Goal: Task Accomplishment & Management: Use online tool/utility

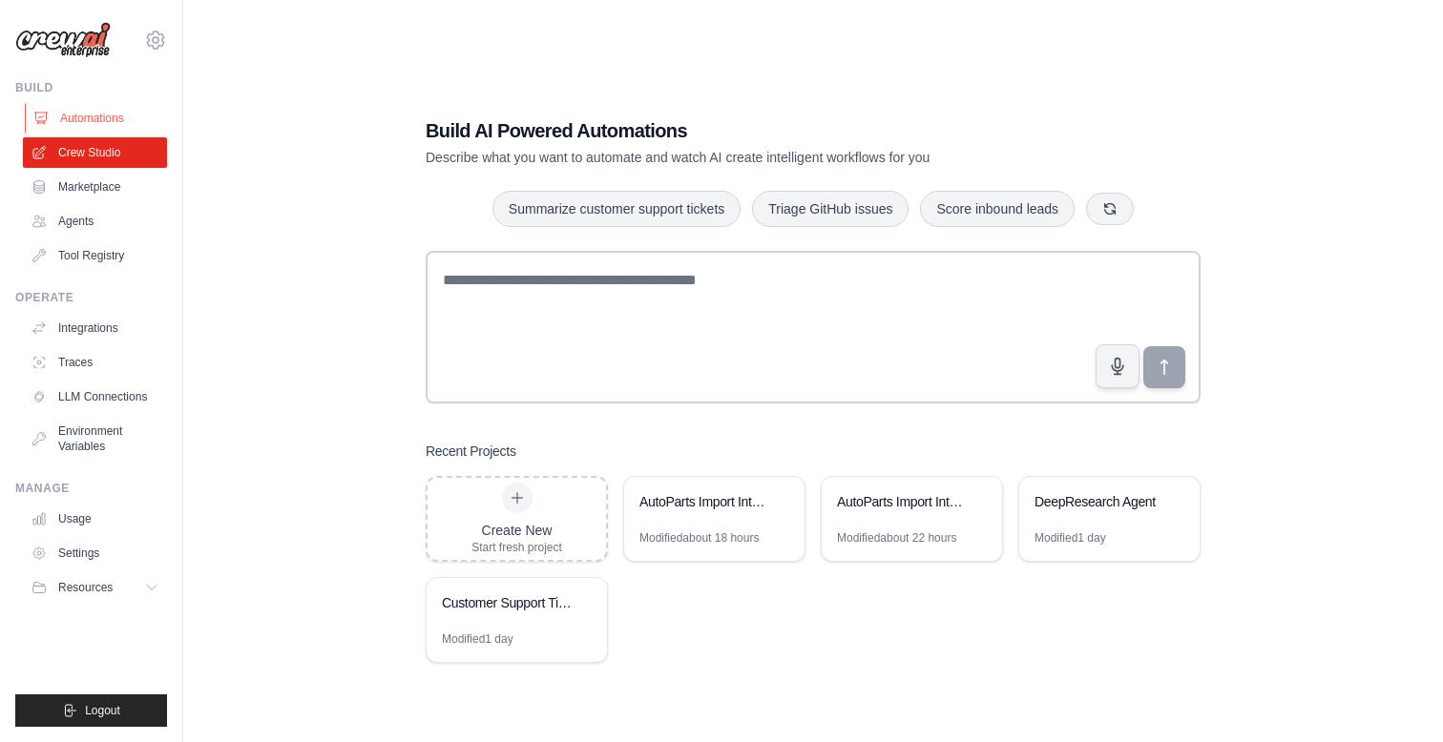
click at [121, 119] on link "Automations" at bounding box center [97, 118] width 144 height 31
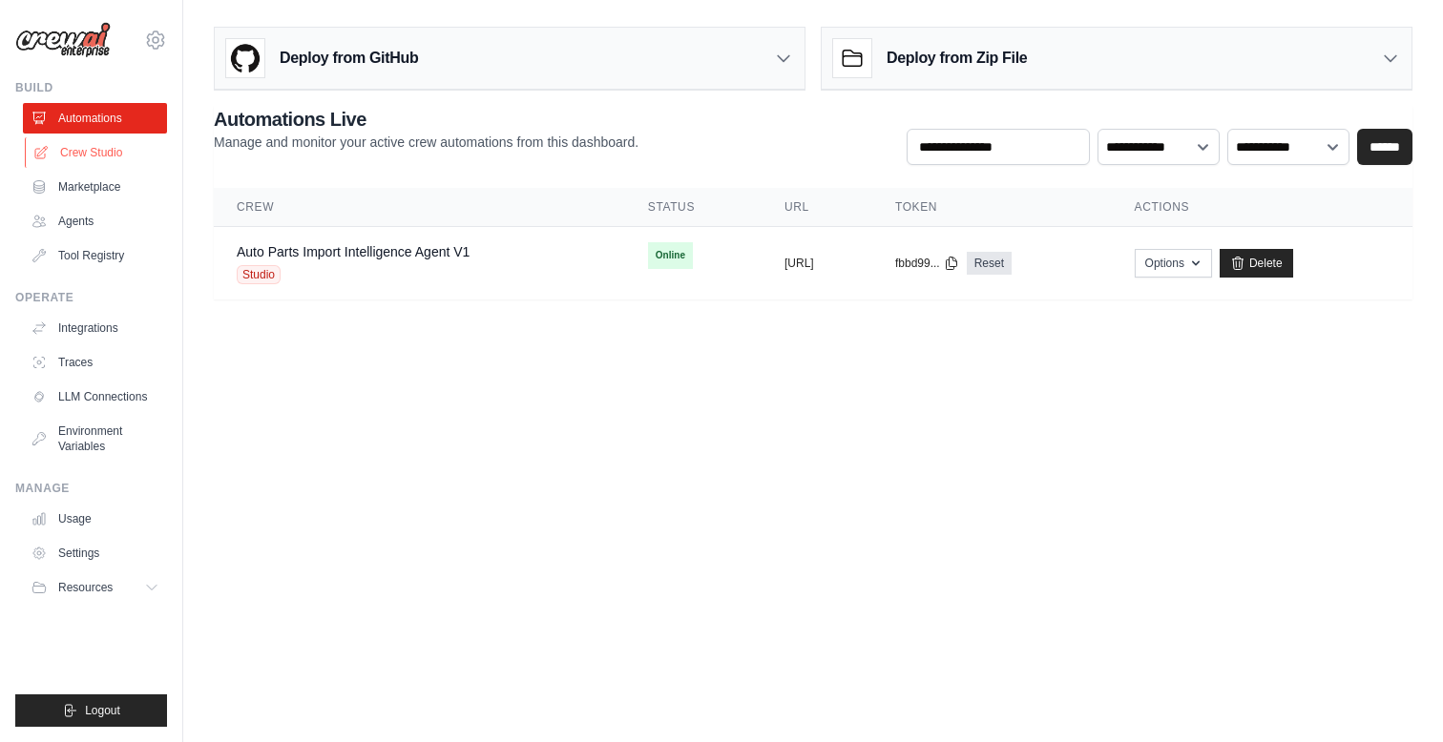
click at [91, 160] on link "Crew Studio" at bounding box center [97, 152] width 144 height 31
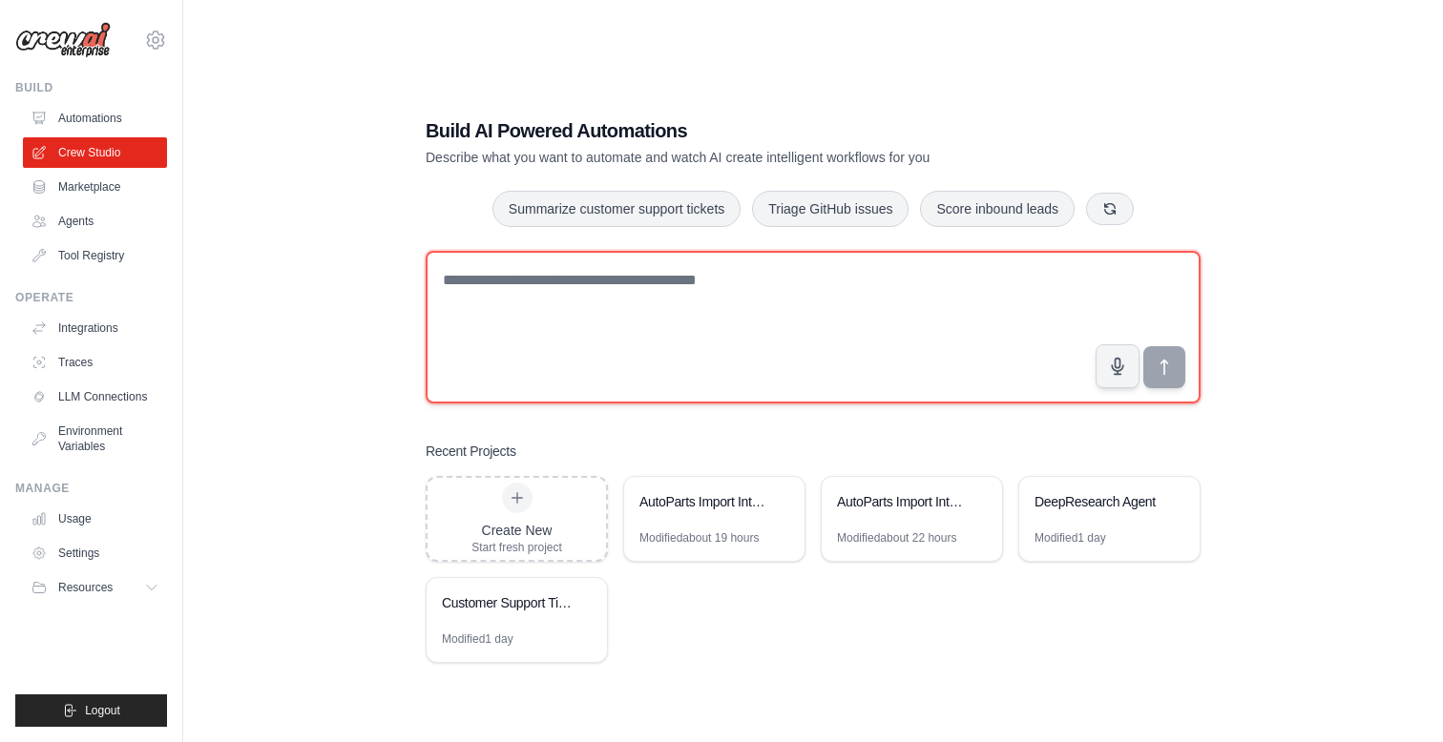
click at [824, 293] on textarea at bounding box center [813, 327] width 775 height 153
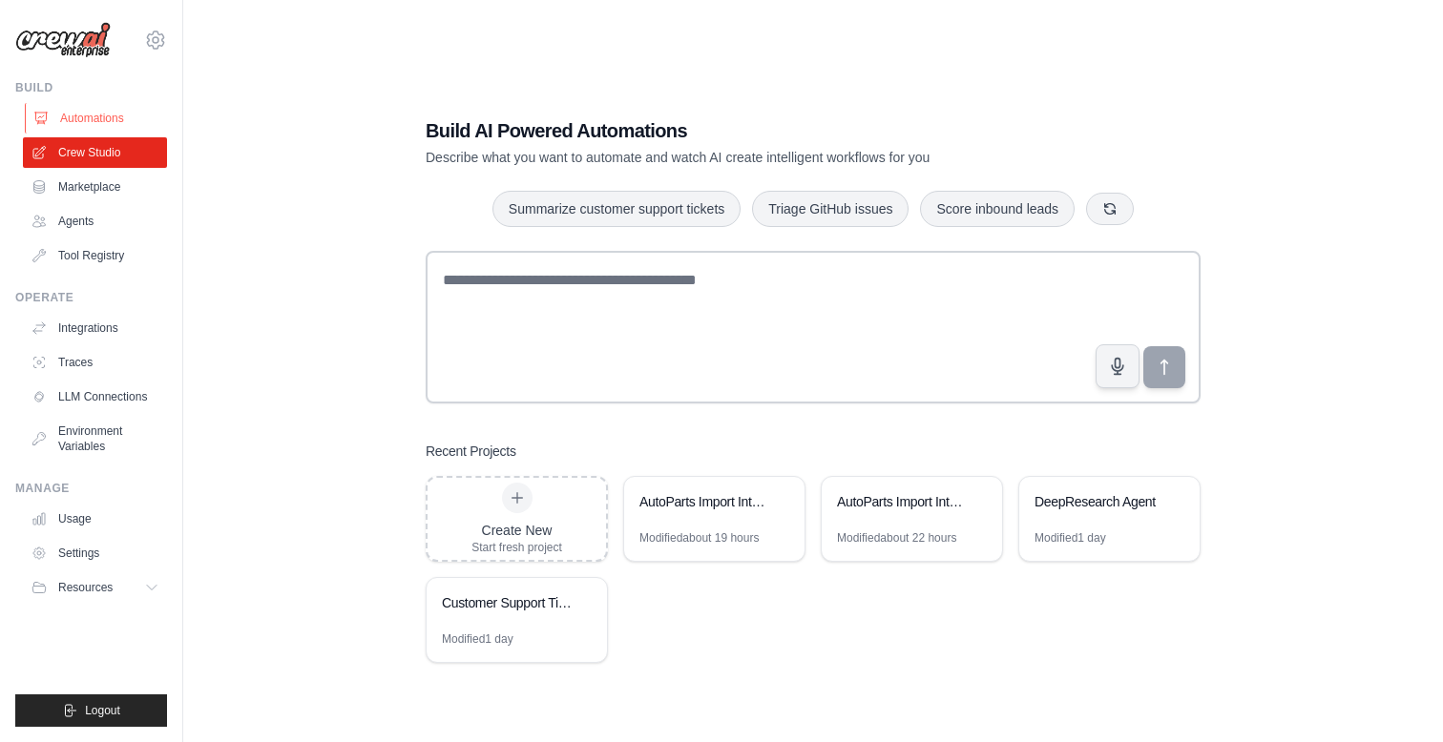
click at [72, 113] on link "Automations" at bounding box center [97, 118] width 144 height 31
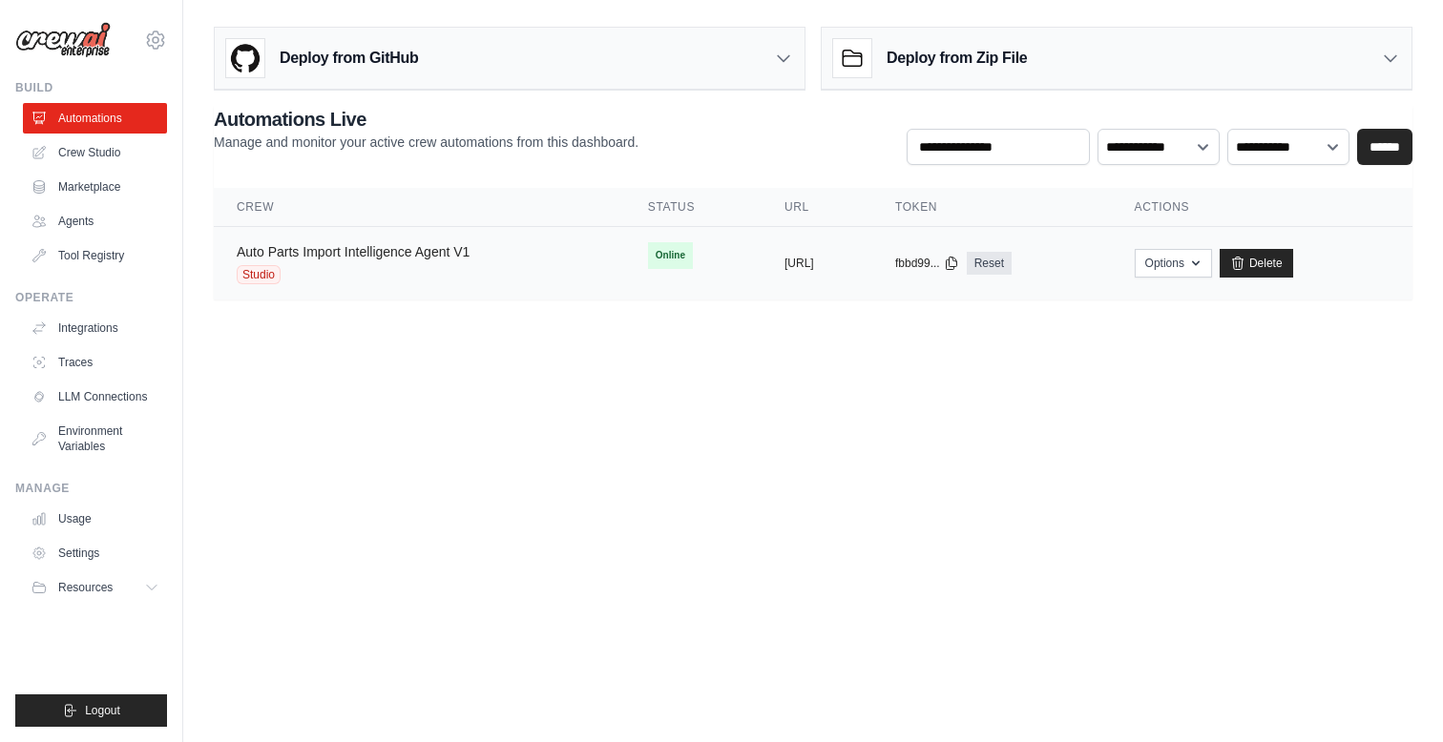
click at [394, 251] on link "Auto Parts Import Intelligence Agent V1" at bounding box center [353, 251] width 233 height 15
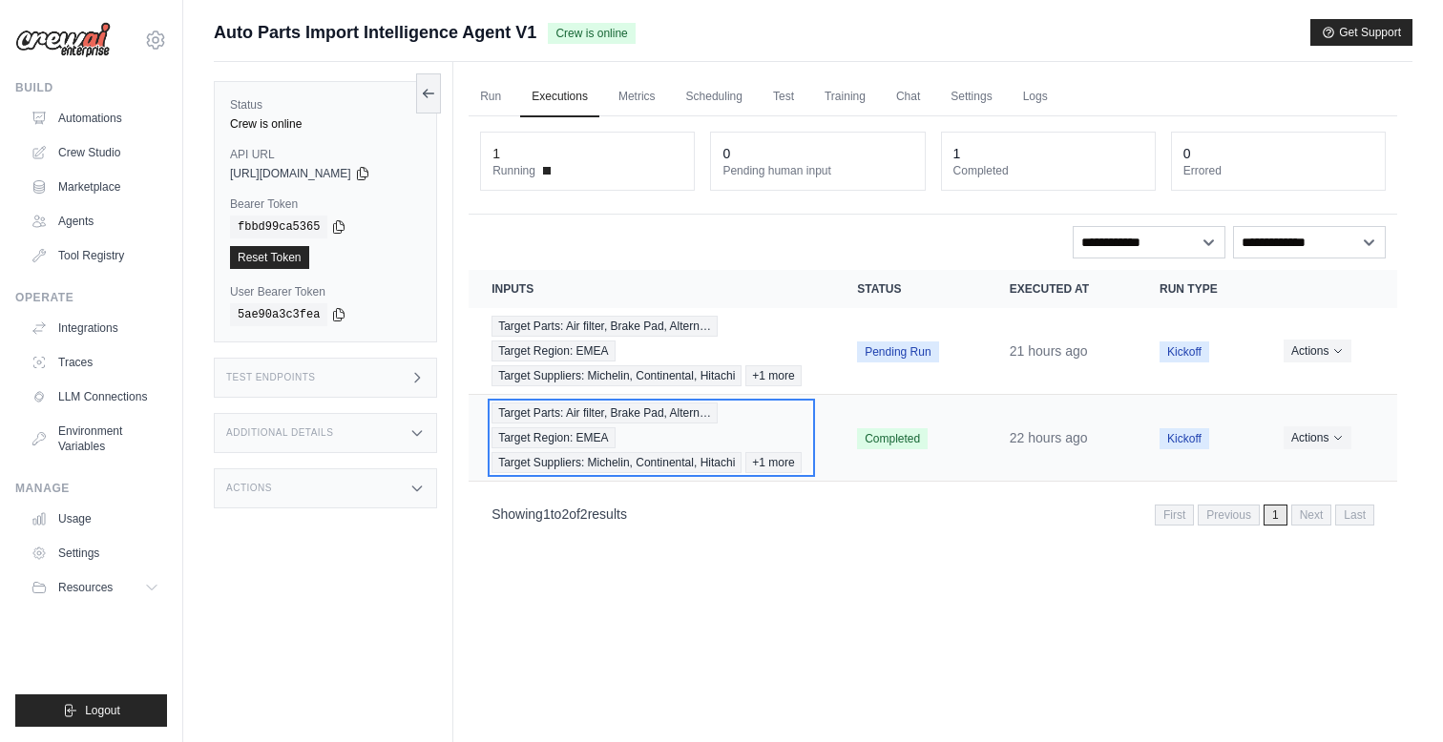
click at [683, 428] on div "Target Parts: Air filter, Brake Pad, Altern… Target Region: EMEA Target Supplie…" at bounding box center [651, 438] width 320 height 71
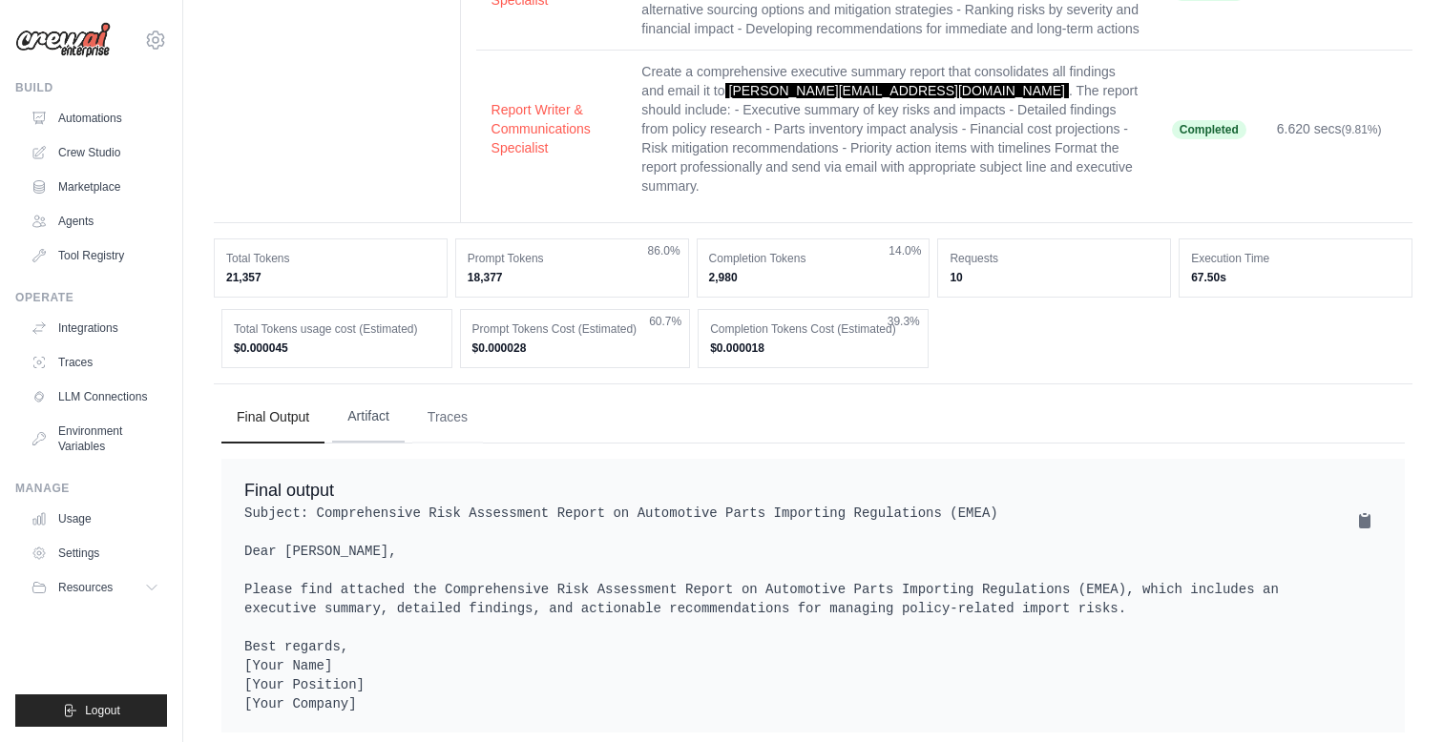
click at [375, 417] on button "Artifact" at bounding box center [368, 417] width 73 height 52
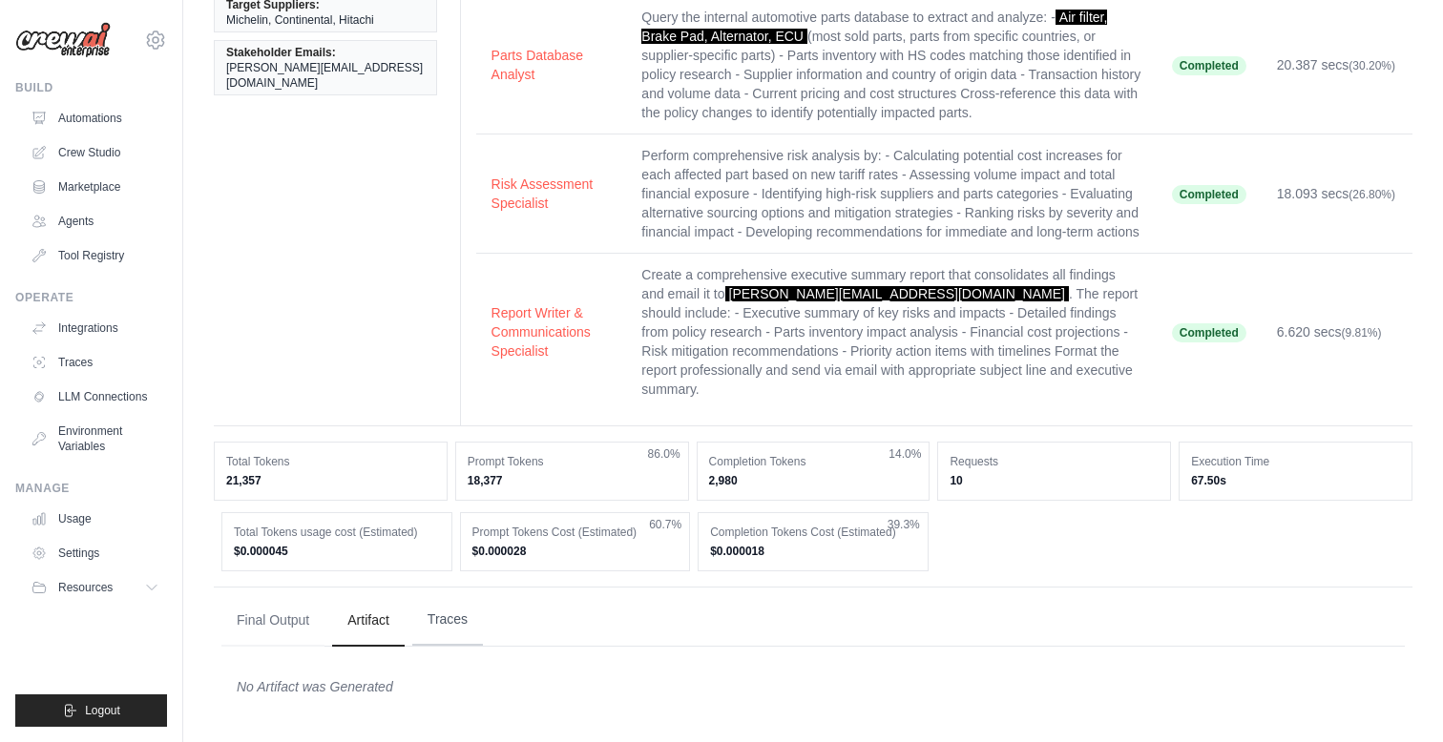
click at [447, 618] on button "Traces" at bounding box center [447, 620] width 71 height 52
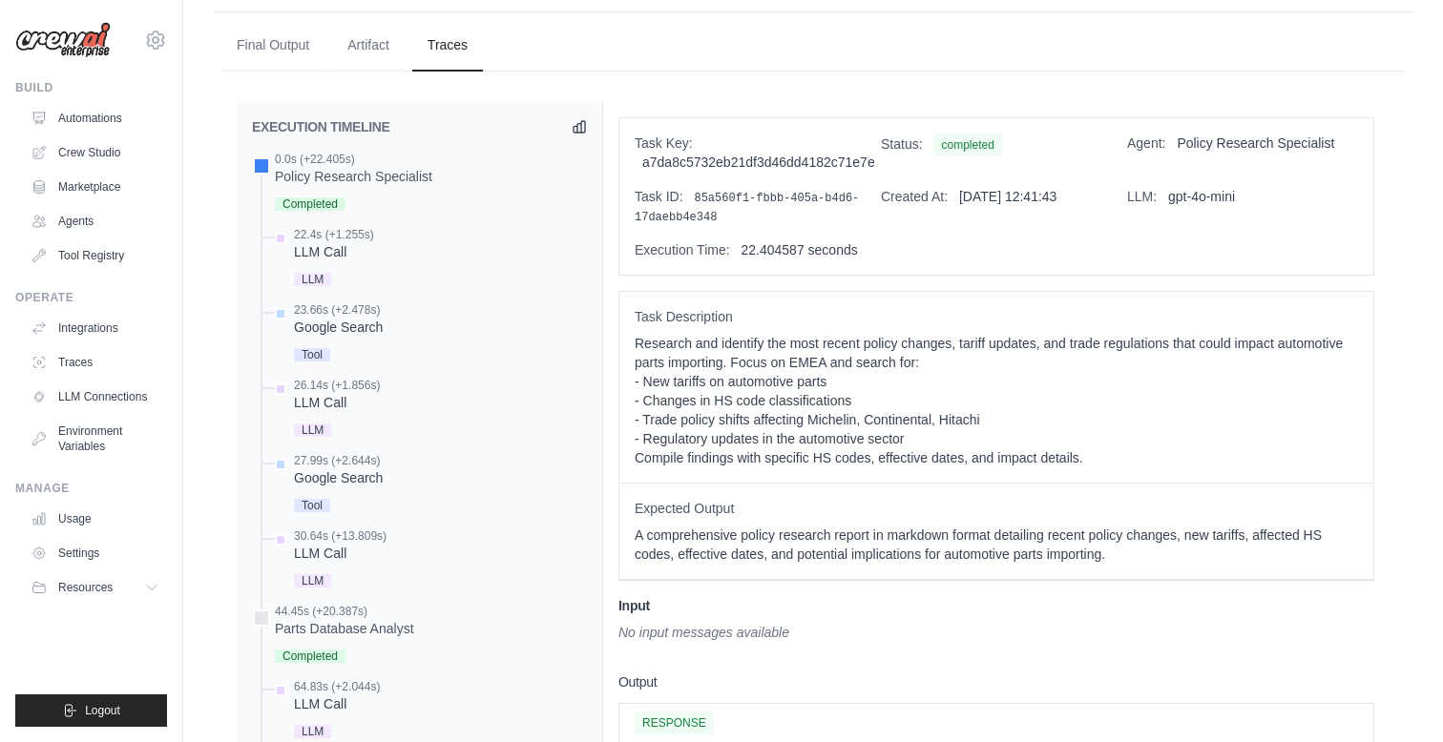
scroll to position [831, 0]
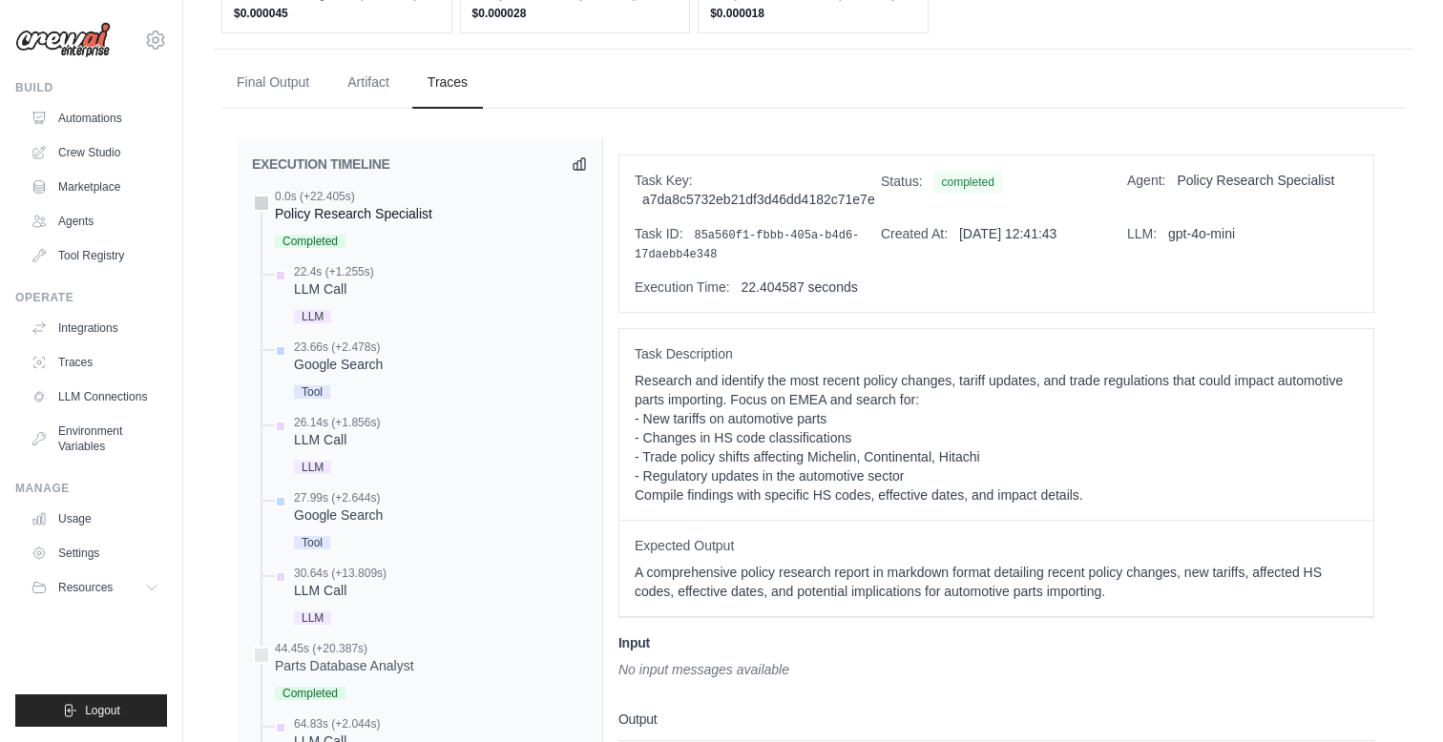
click at [257, 204] on div at bounding box center [261, 203] width 17 height 17
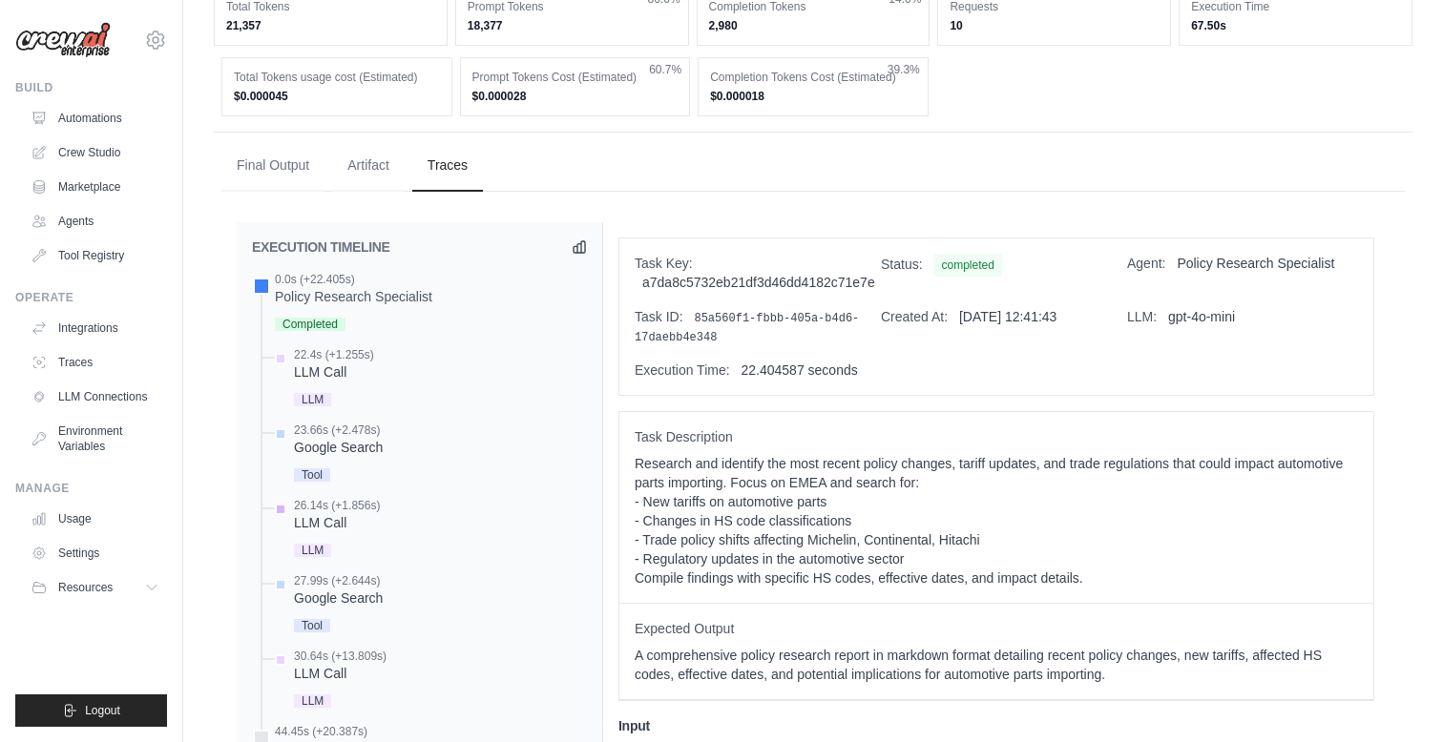
scroll to position [803, 0]
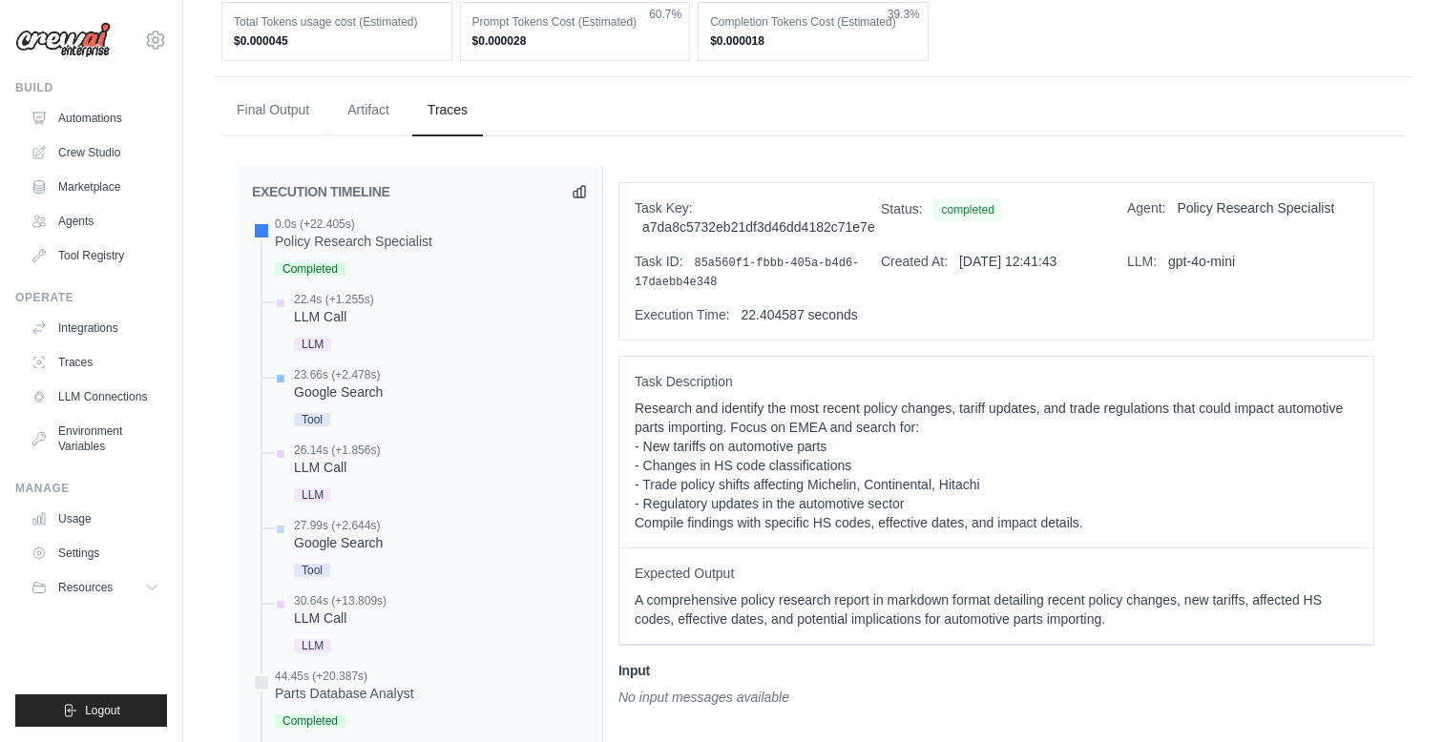
click at [327, 384] on div "Google Search" at bounding box center [338, 392] width 89 height 19
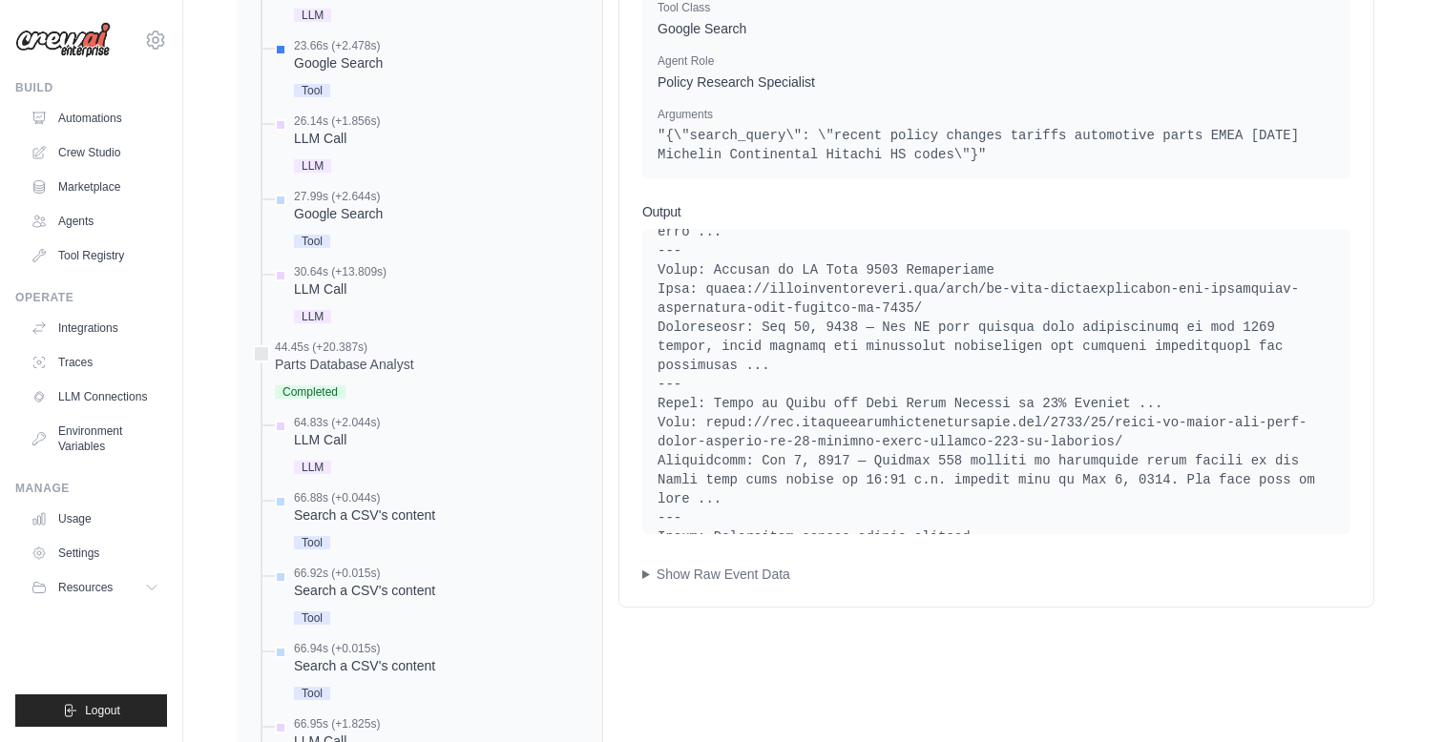
scroll to position [118, 0]
click at [641, 579] on div "Input Tool Class Google Search Agent Role Policy Research Specialist Arguments …" at bounding box center [996, 271] width 754 height 672
click at [653, 572] on summary "Show Raw Event Data" at bounding box center [996, 574] width 708 height 19
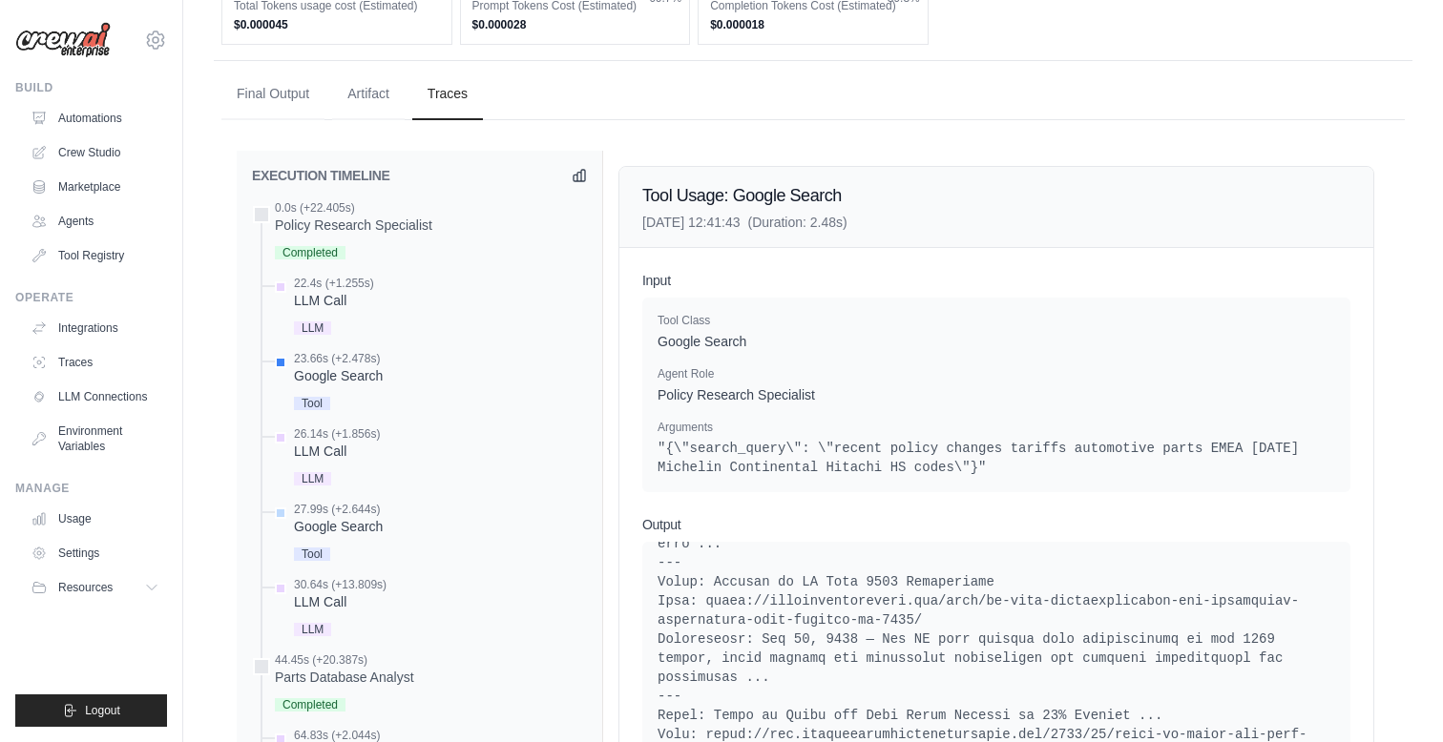
scroll to position [815, 0]
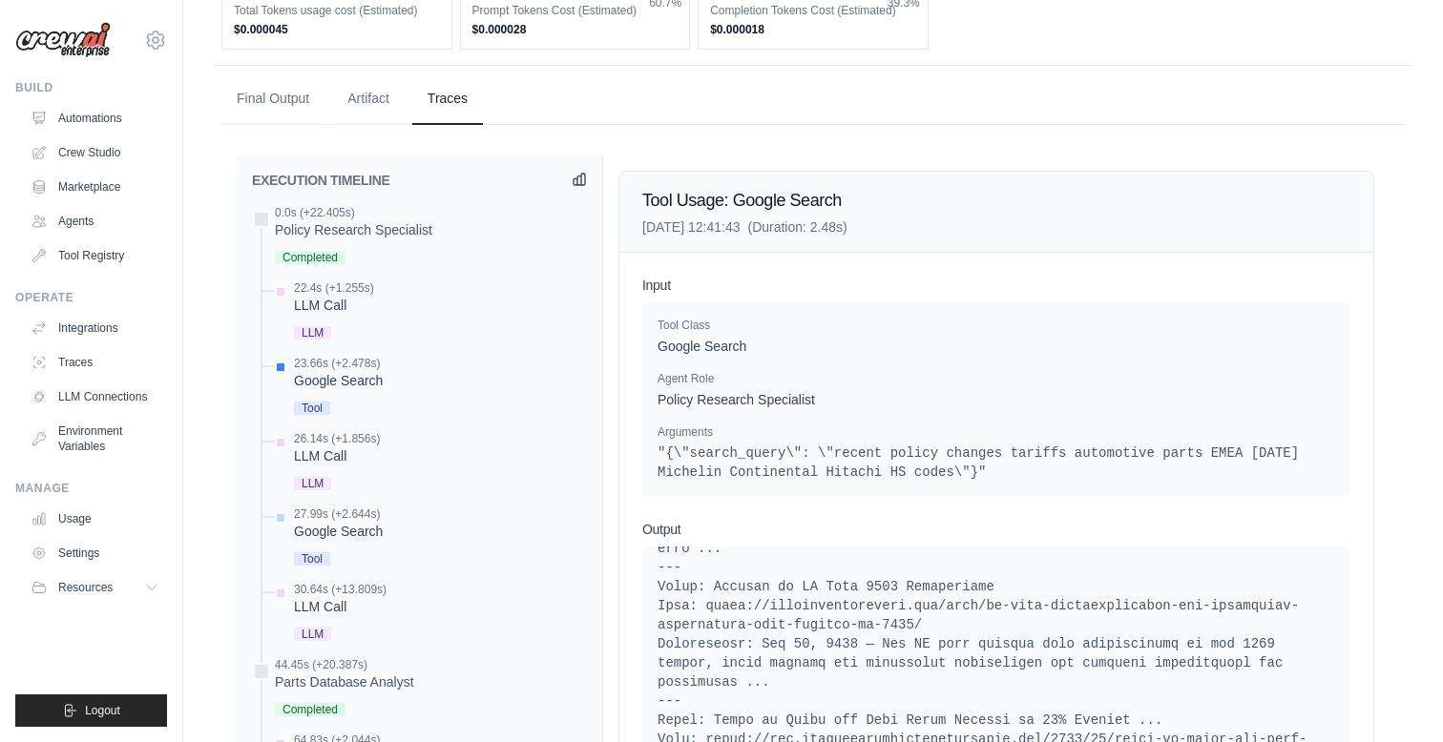
click at [580, 181] on icon at bounding box center [578, 179] width 11 height 11
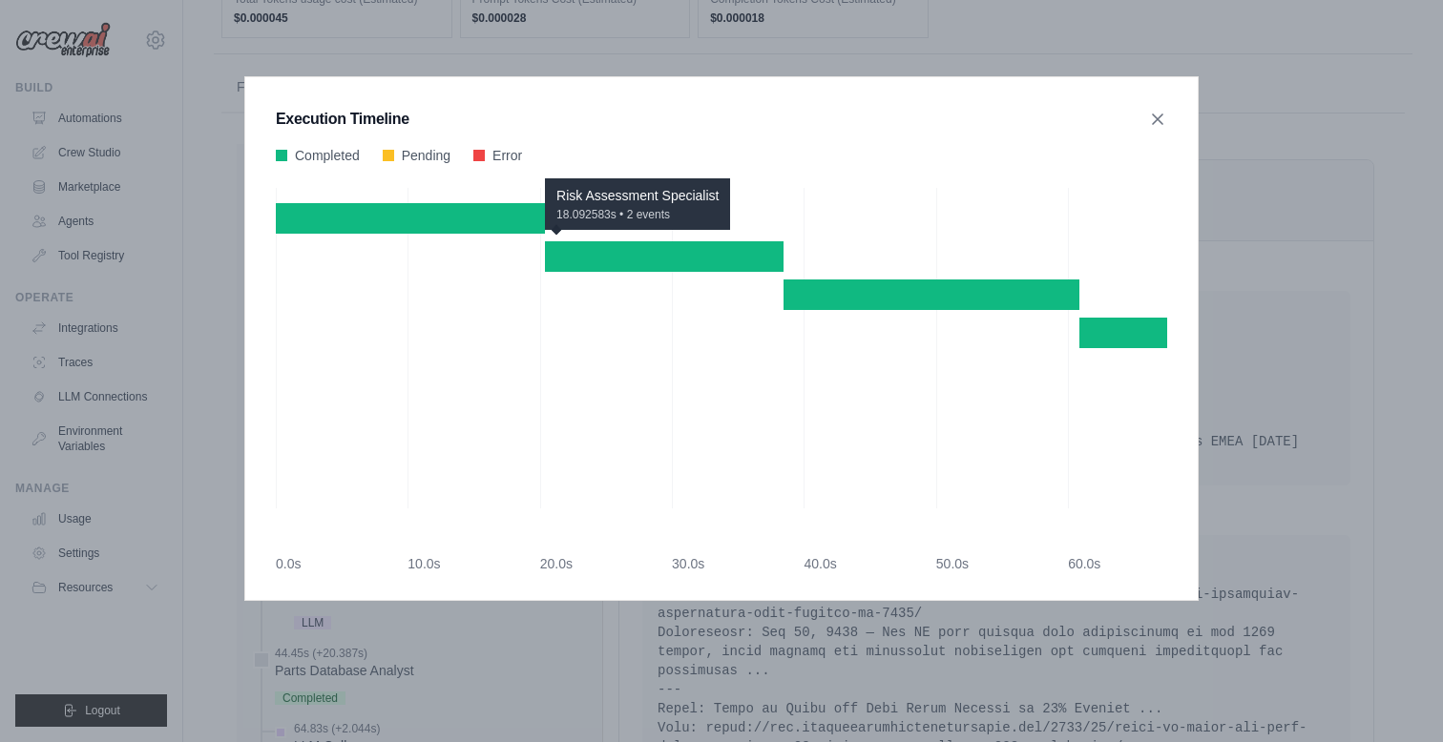
scroll to position [834, 0]
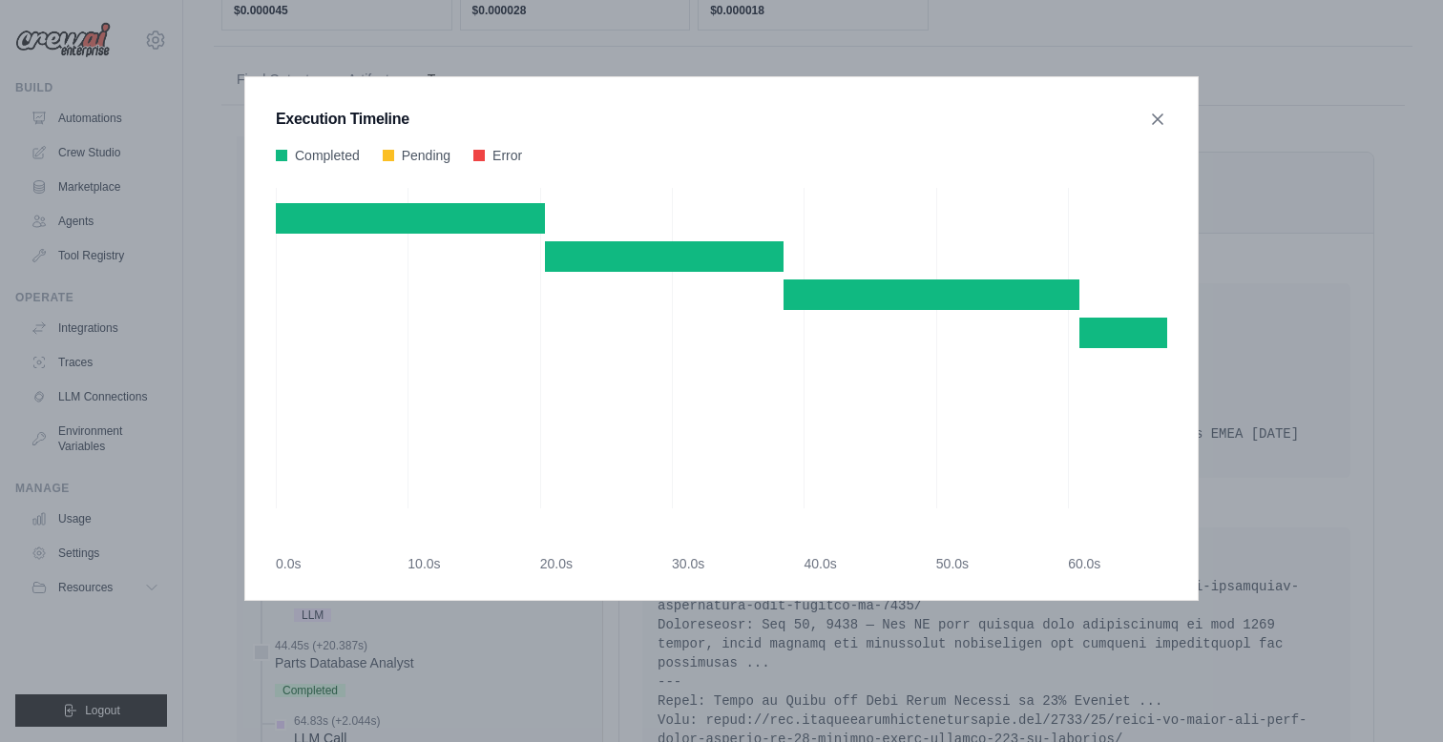
click at [391, 154] on div at bounding box center [388, 155] width 11 height 11
click at [477, 154] on div at bounding box center [478, 155] width 11 height 11
click at [1154, 112] on icon at bounding box center [1157, 118] width 19 height 19
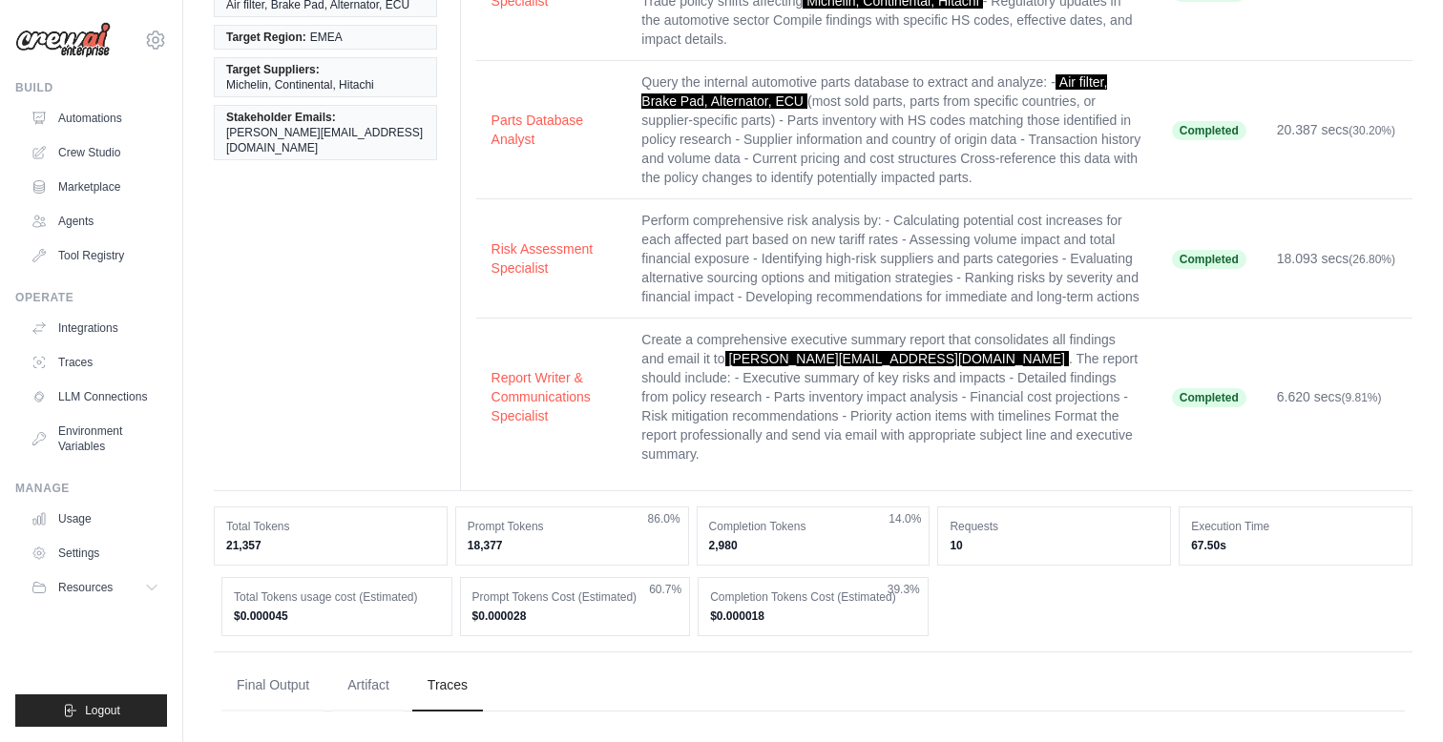
scroll to position [0, 0]
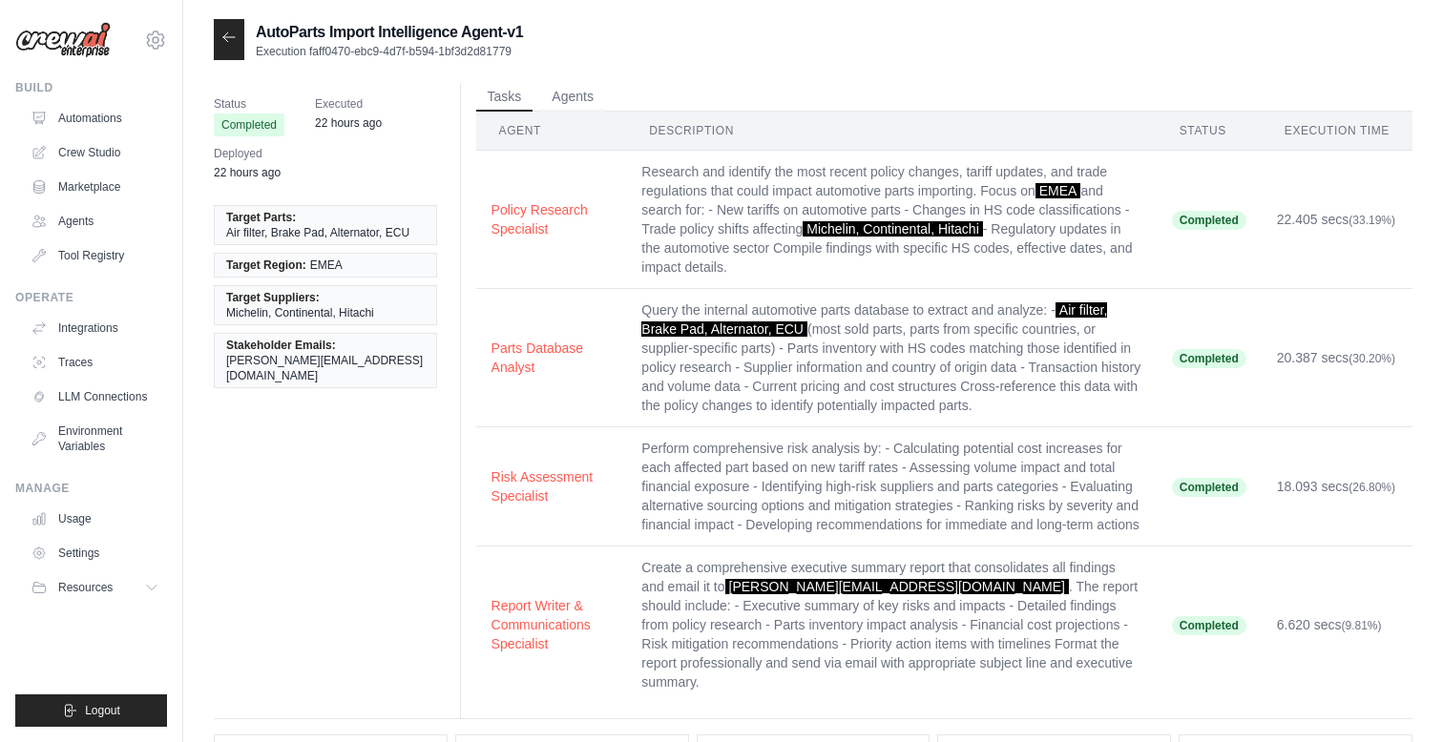
click at [228, 43] on icon at bounding box center [228, 37] width 15 height 15
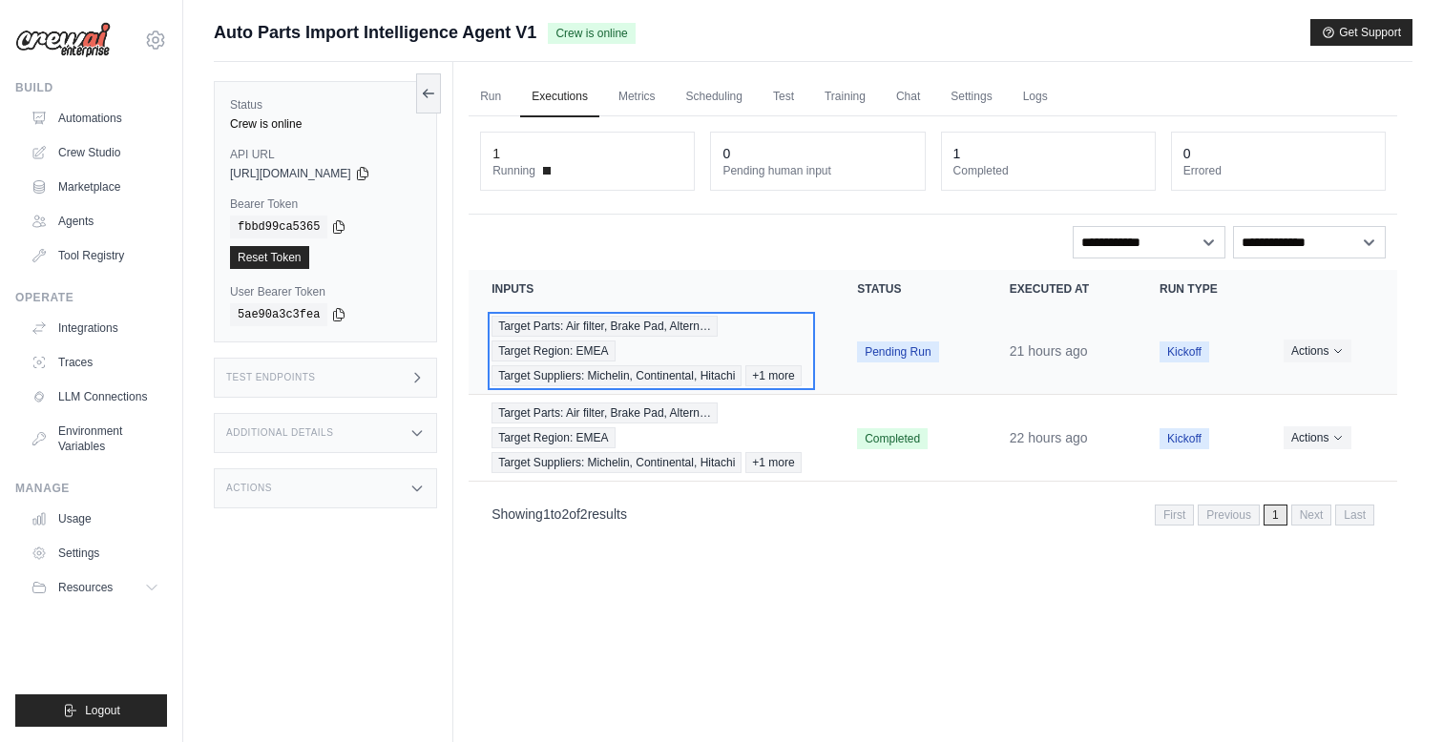
click at [719, 349] on div "Target Parts: Air filter, Brake Pad, Altern… Target Region: EMEA Target Supplie…" at bounding box center [651, 351] width 320 height 71
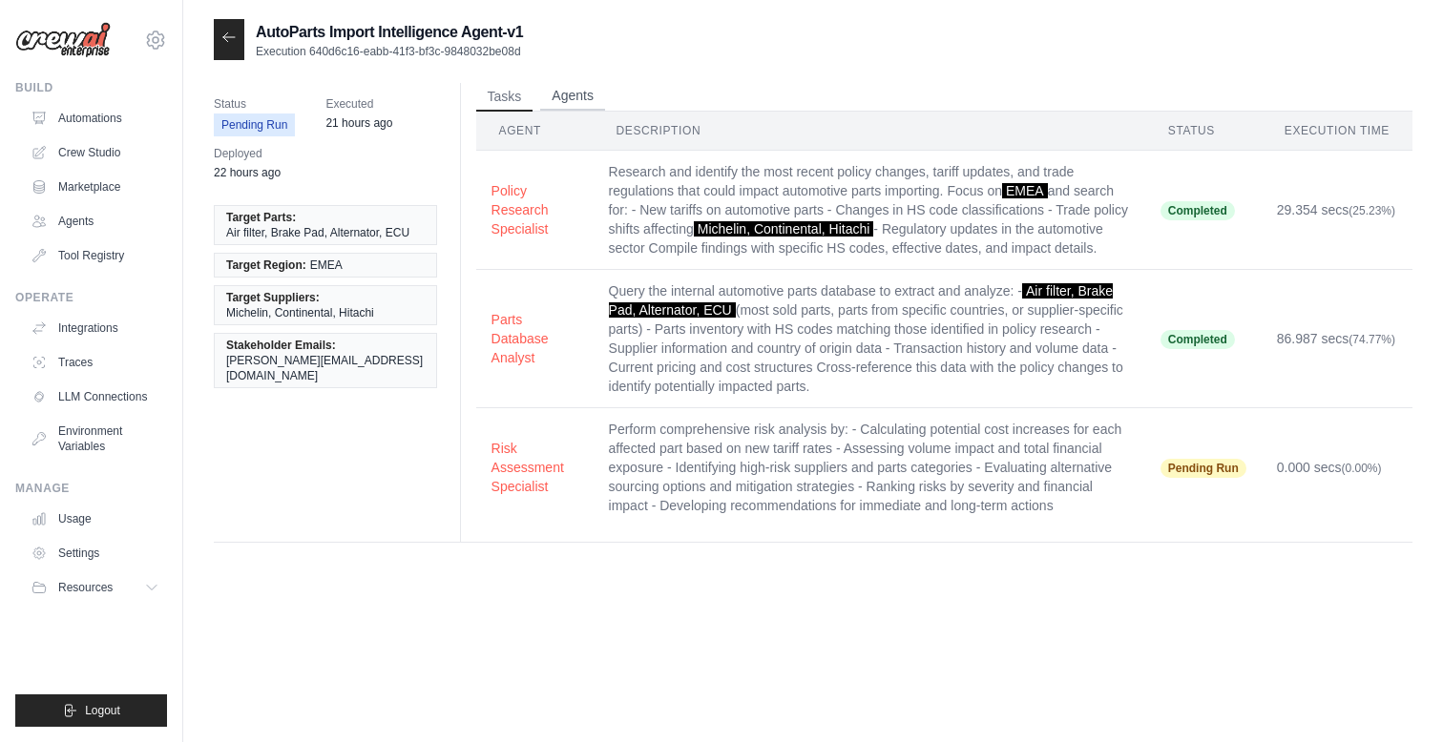
click at [570, 102] on button "Agents" at bounding box center [572, 96] width 65 height 29
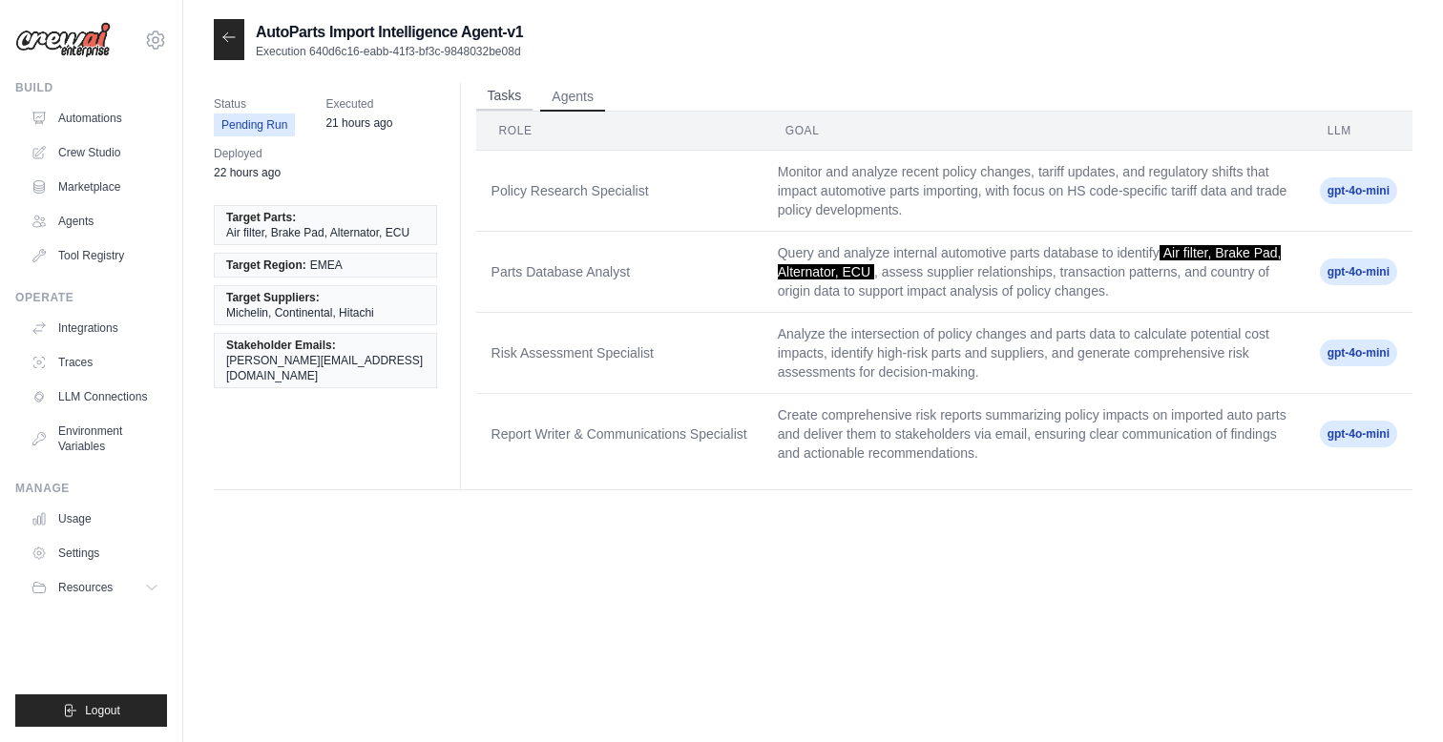
click at [500, 91] on button "Tasks" at bounding box center [504, 96] width 57 height 29
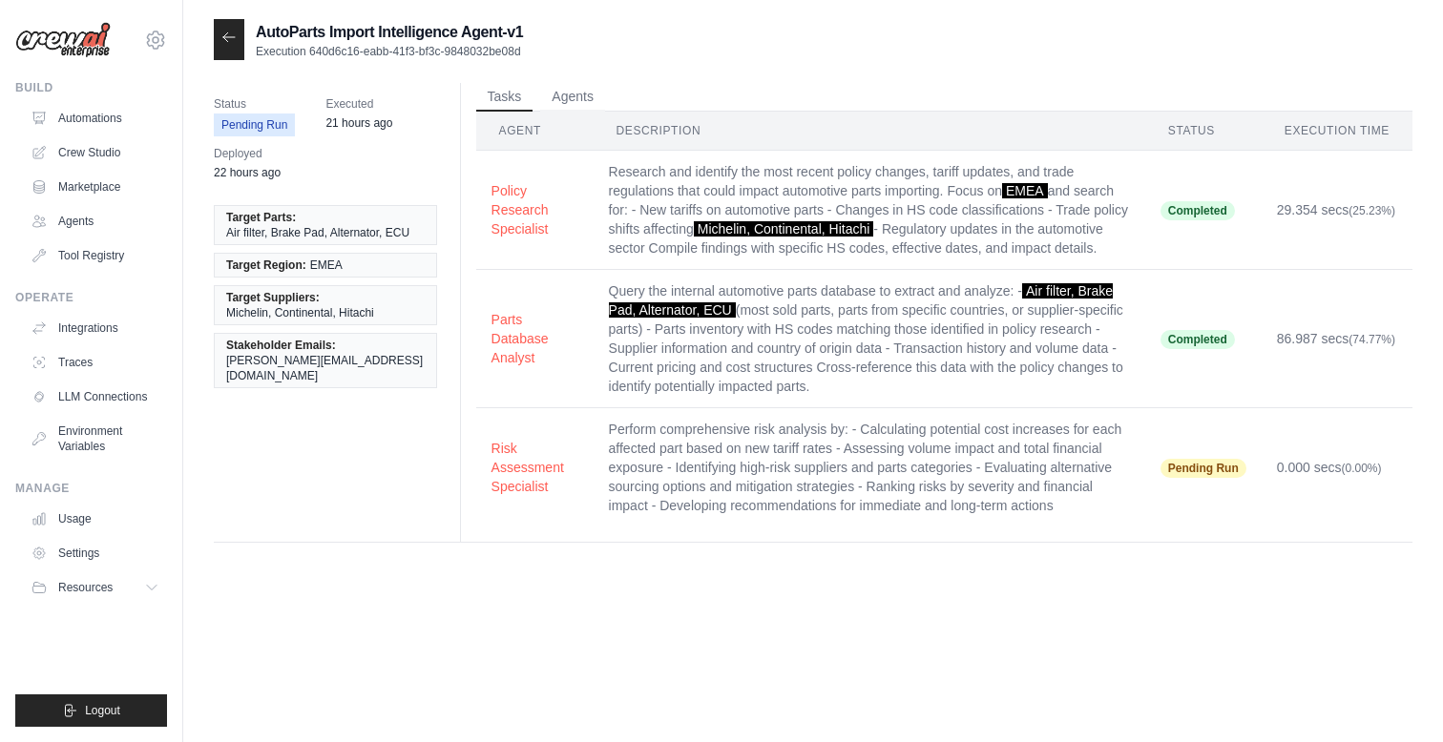
click at [228, 30] on icon at bounding box center [228, 37] width 15 height 15
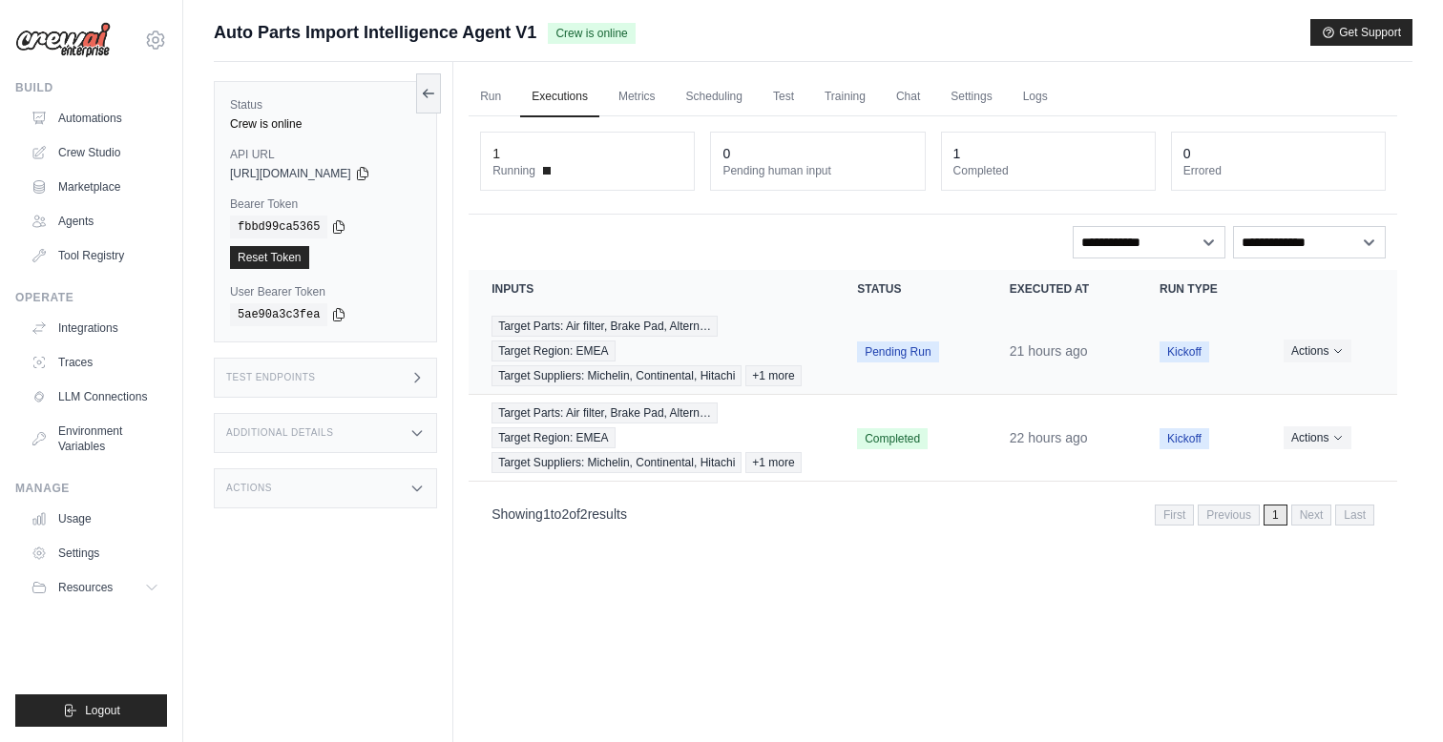
click at [859, 357] on span "Pending Run" at bounding box center [897, 352] width 81 height 21
click at [767, 355] on div "Target Parts: Air filter, Brake Pad, Altern… Target Region: EMEA Target Supplie…" at bounding box center [651, 351] width 320 height 71
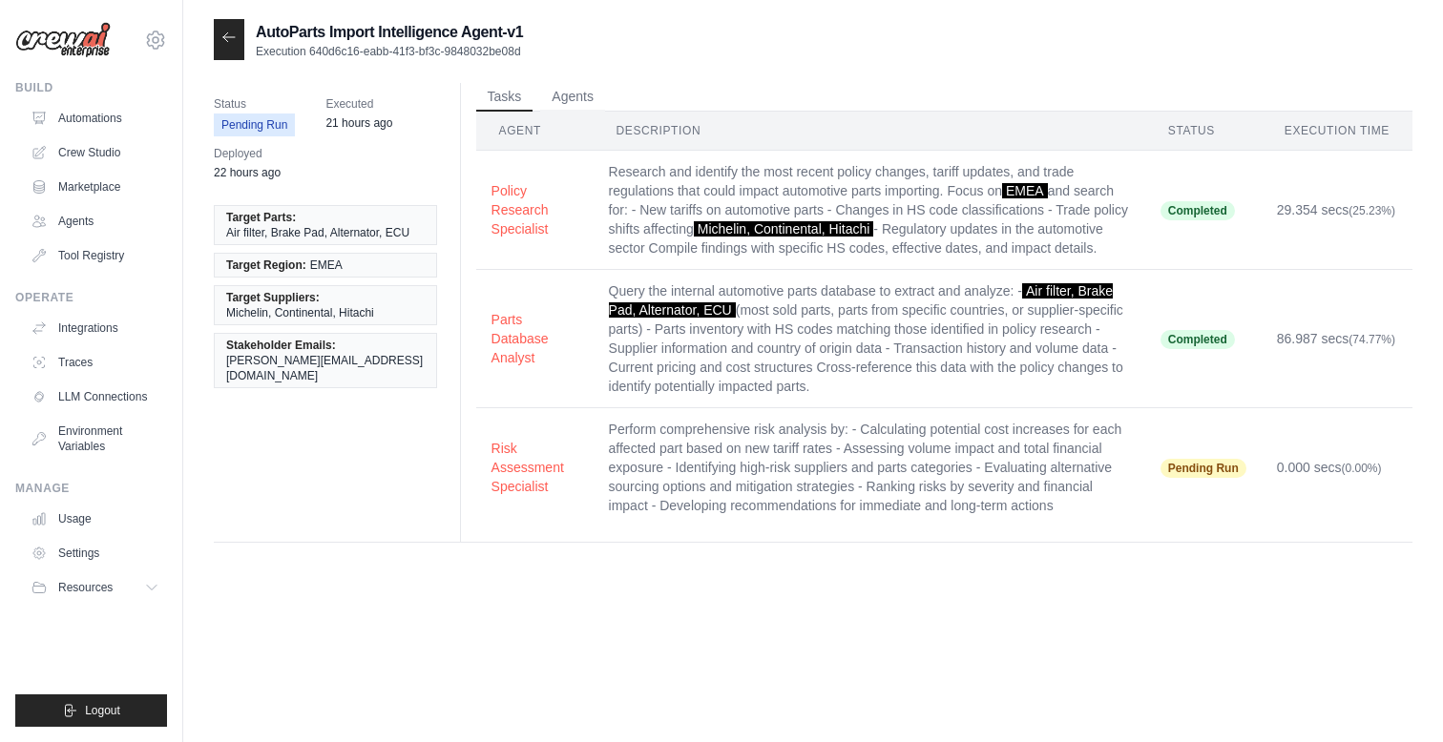
click at [1219, 197] on td "Completed" at bounding box center [1203, 210] width 116 height 119
click at [573, 220] on button "Policy Research Specialist" at bounding box center [534, 208] width 87 height 57
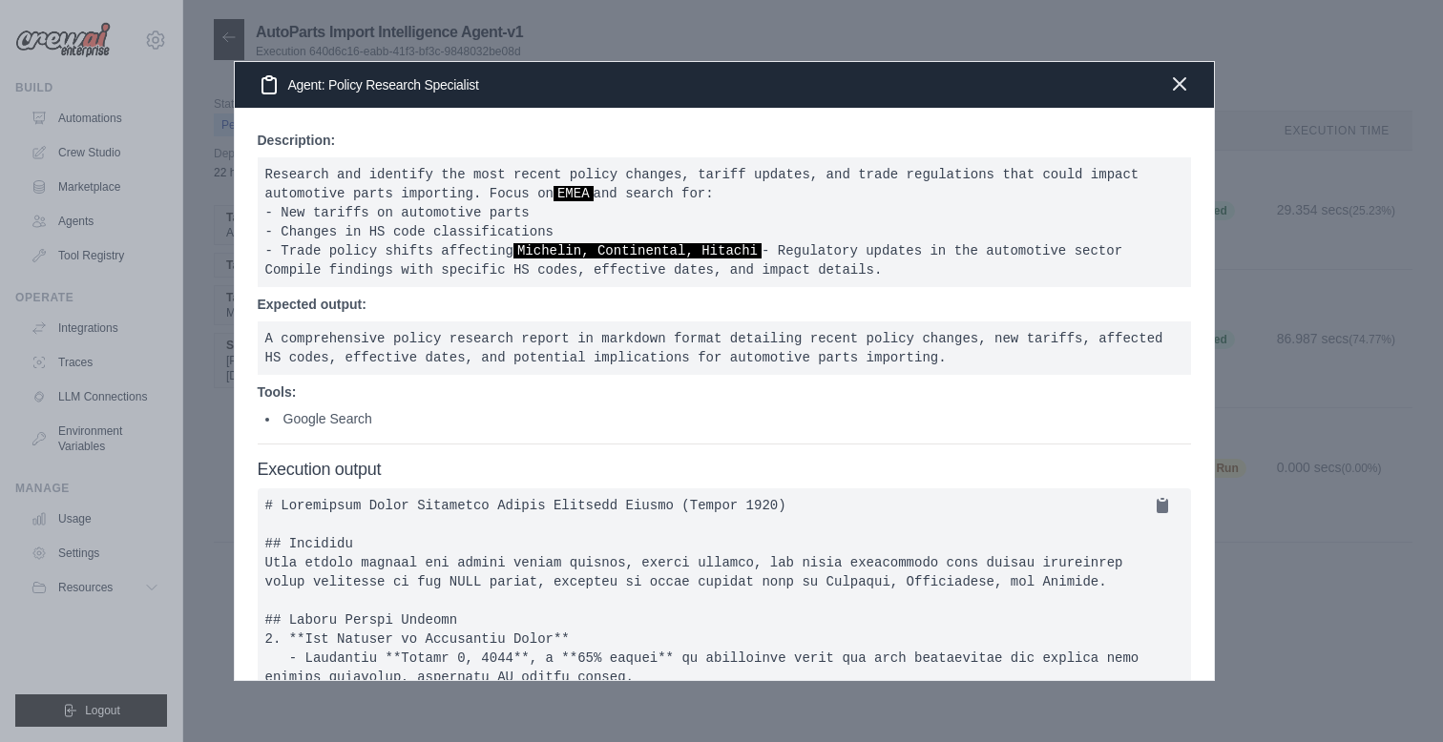
click at [1174, 90] on icon "button" at bounding box center [1179, 84] width 23 height 23
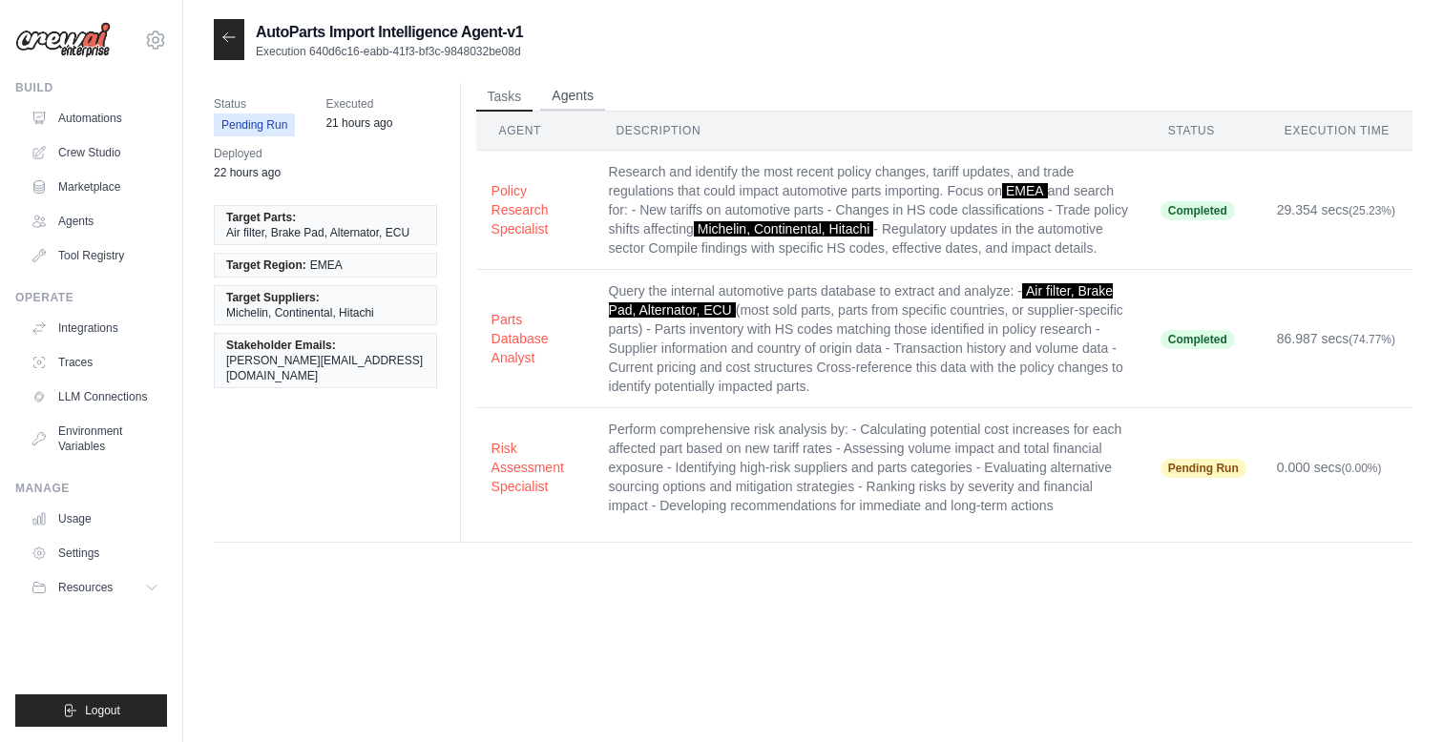
click at [568, 98] on button "Agents" at bounding box center [572, 96] width 65 height 29
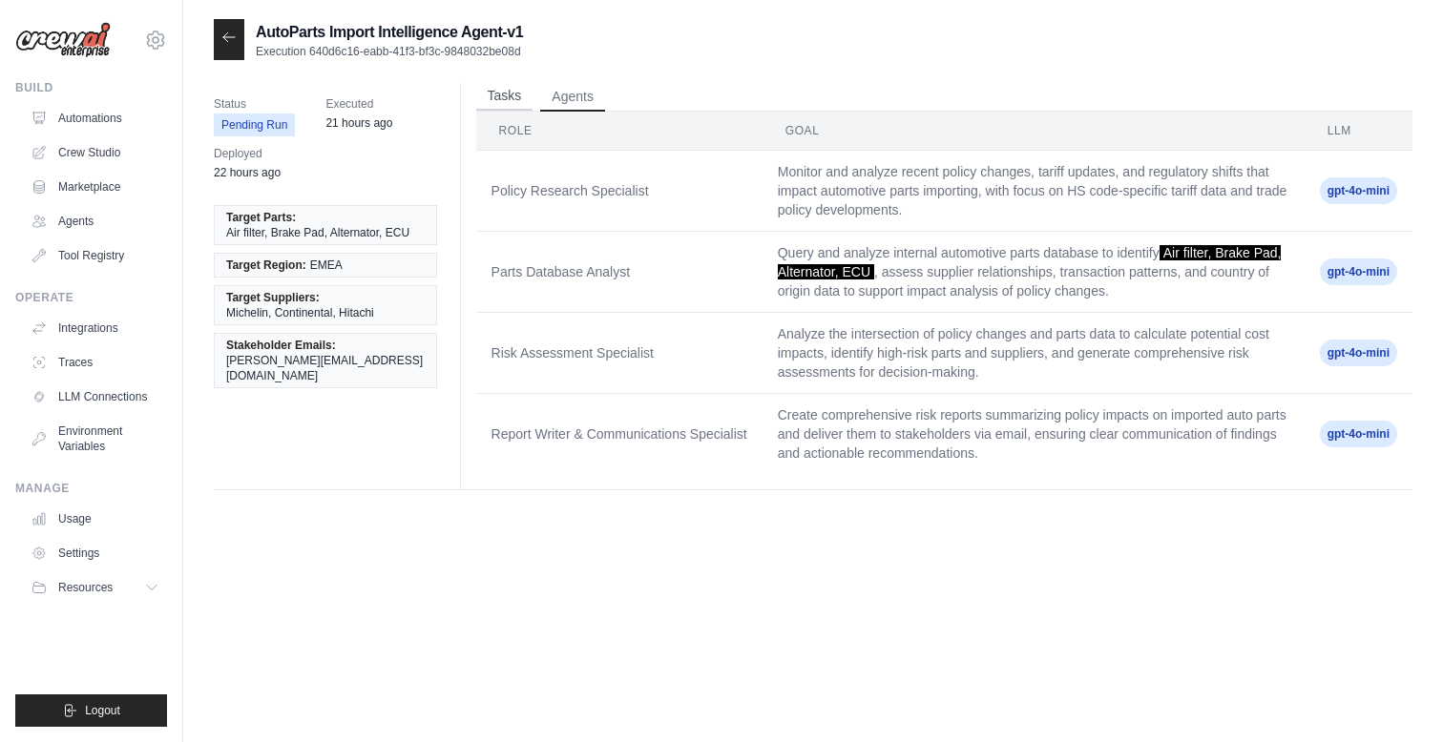
click at [495, 104] on button "Tasks" at bounding box center [504, 96] width 57 height 29
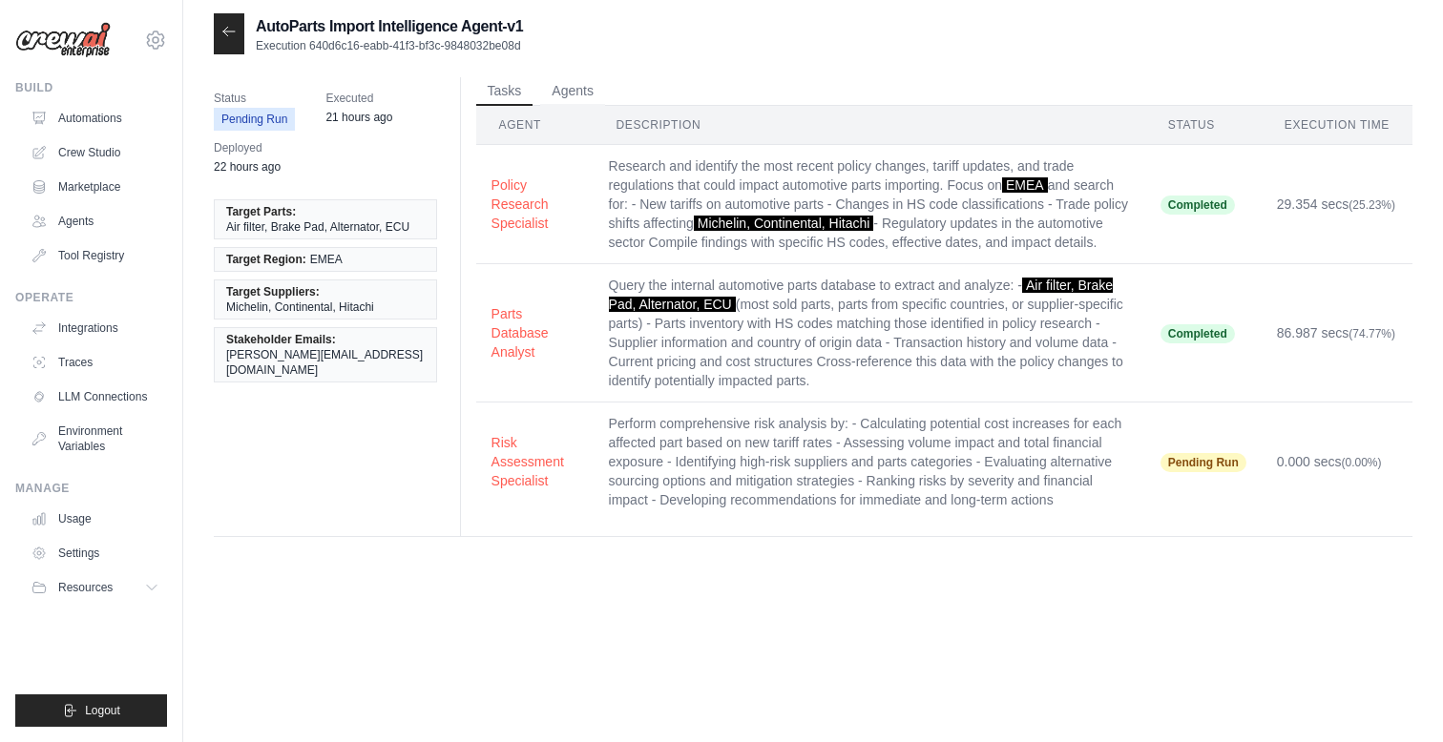
scroll to position [5, 0]
click at [313, 412] on div "Status Pending Run Executed 21 hours ago Deployed 22 hours ago Target Parts: Ai…" at bounding box center [813, 308] width 1198 height 460
click at [587, 94] on button "Agents" at bounding box center [572, 91] width 65 height 29
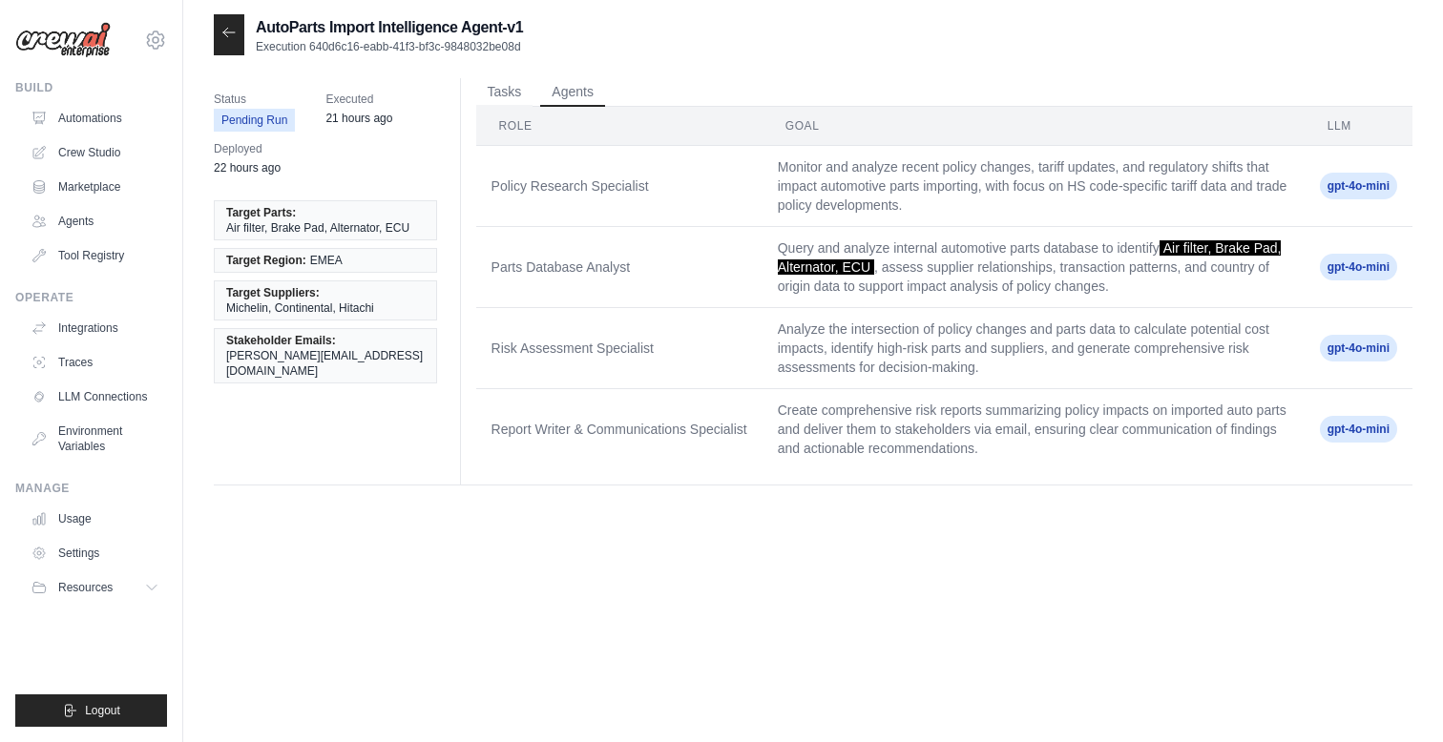
click at [232, 34] on icon at bounding box center [228, 32] width 15 height 15
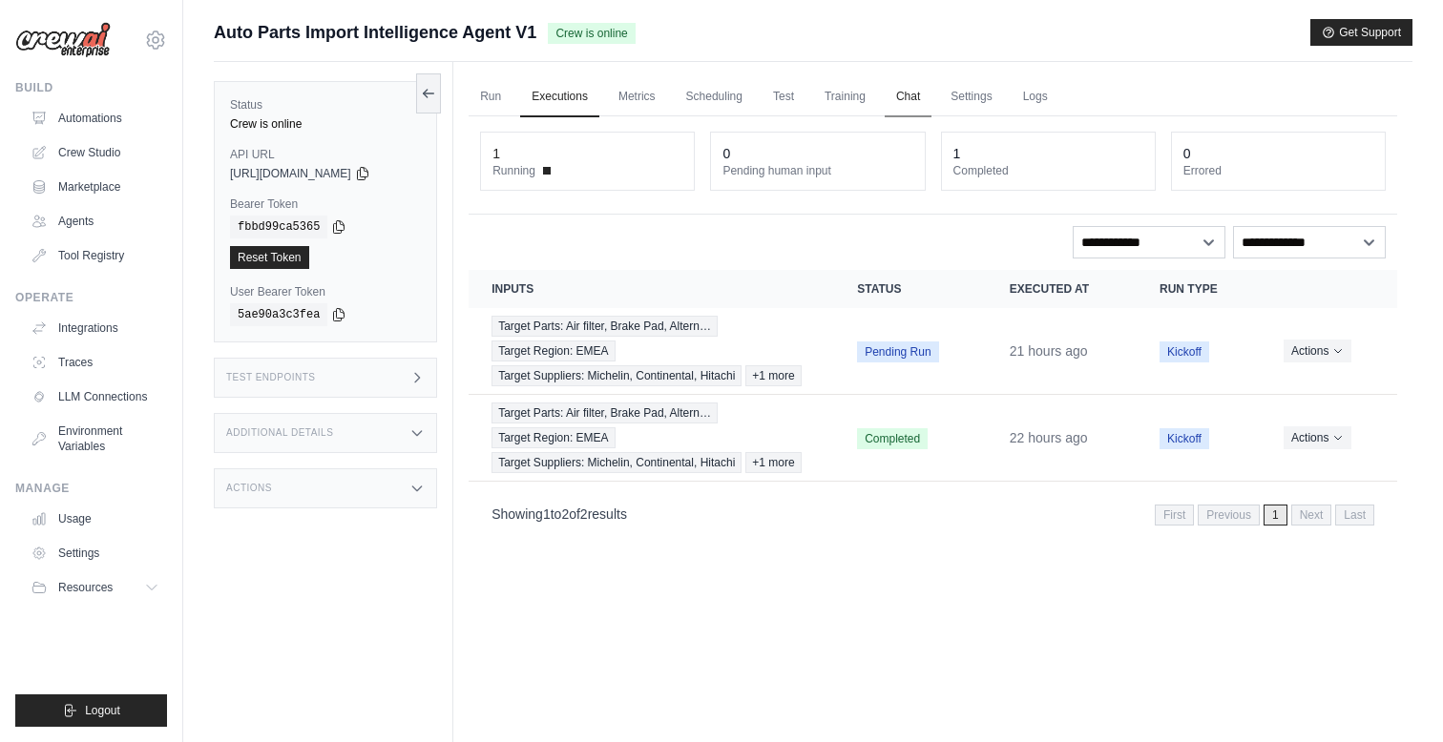
click at [901, 101] on link "Chat" at bounding box center [908, 97] width 47 height 40
click at [94, 152] on link "Crew Studio" at bounding box center [97, 152] width 144 height 31
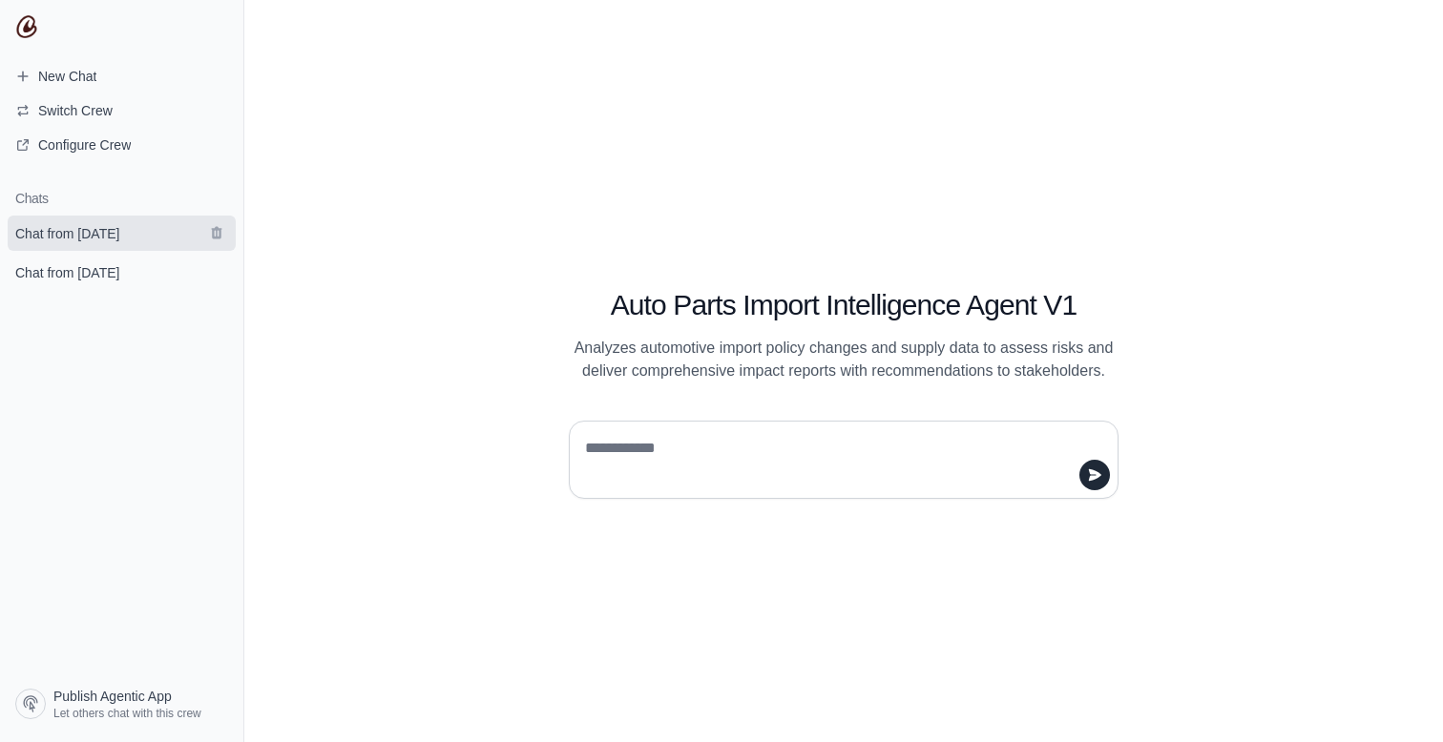
click at [100, 228] on span "Chat from [DATE]" at bounding box center [67, 233] width 104 height 19
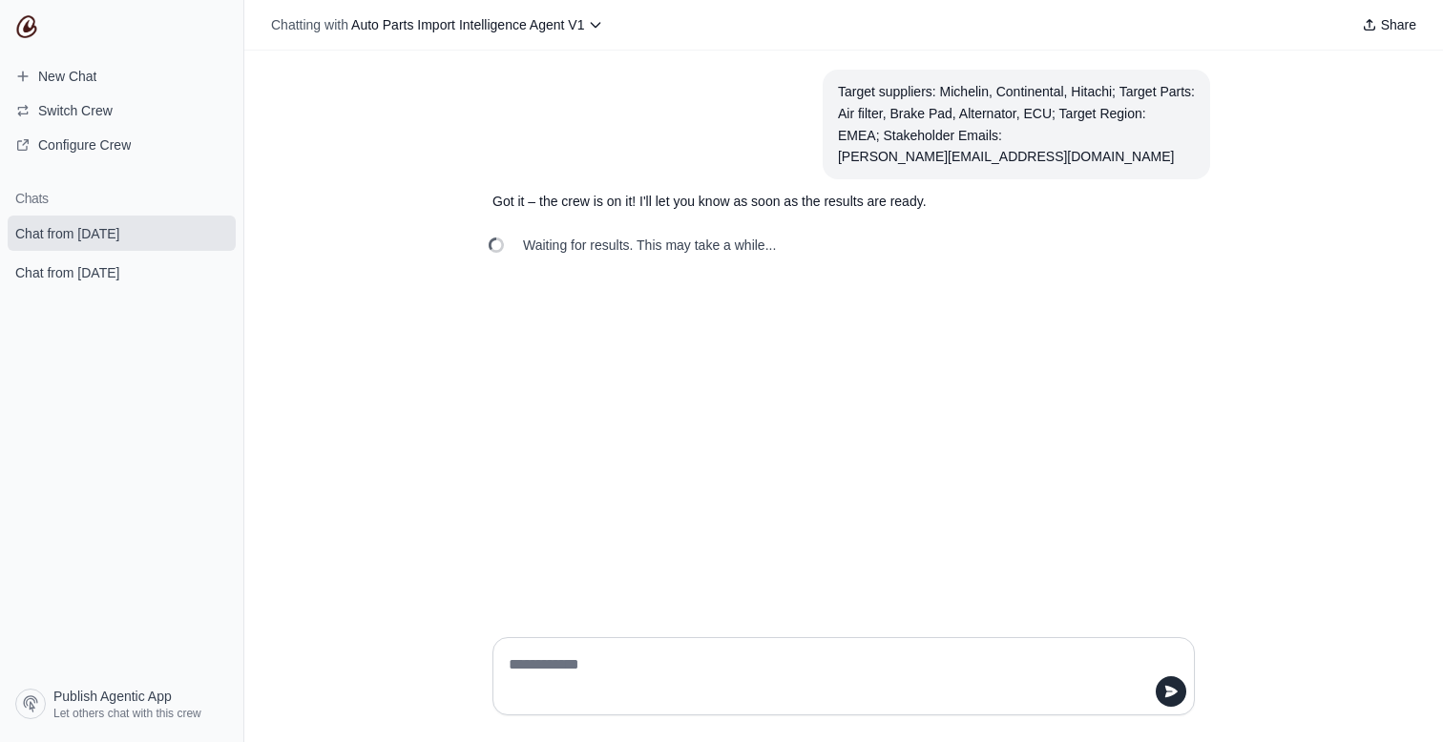
click at [950, 442] on div "Target suppliers: Michelin, Continental, Hitachi; Target Parts: Air filter, Bra…" at bounding box center [843, 337] width 1198 height 572
click at [96, 272] on span "Chat from August 21" at bounding box center [67, 272] width 104 height 19
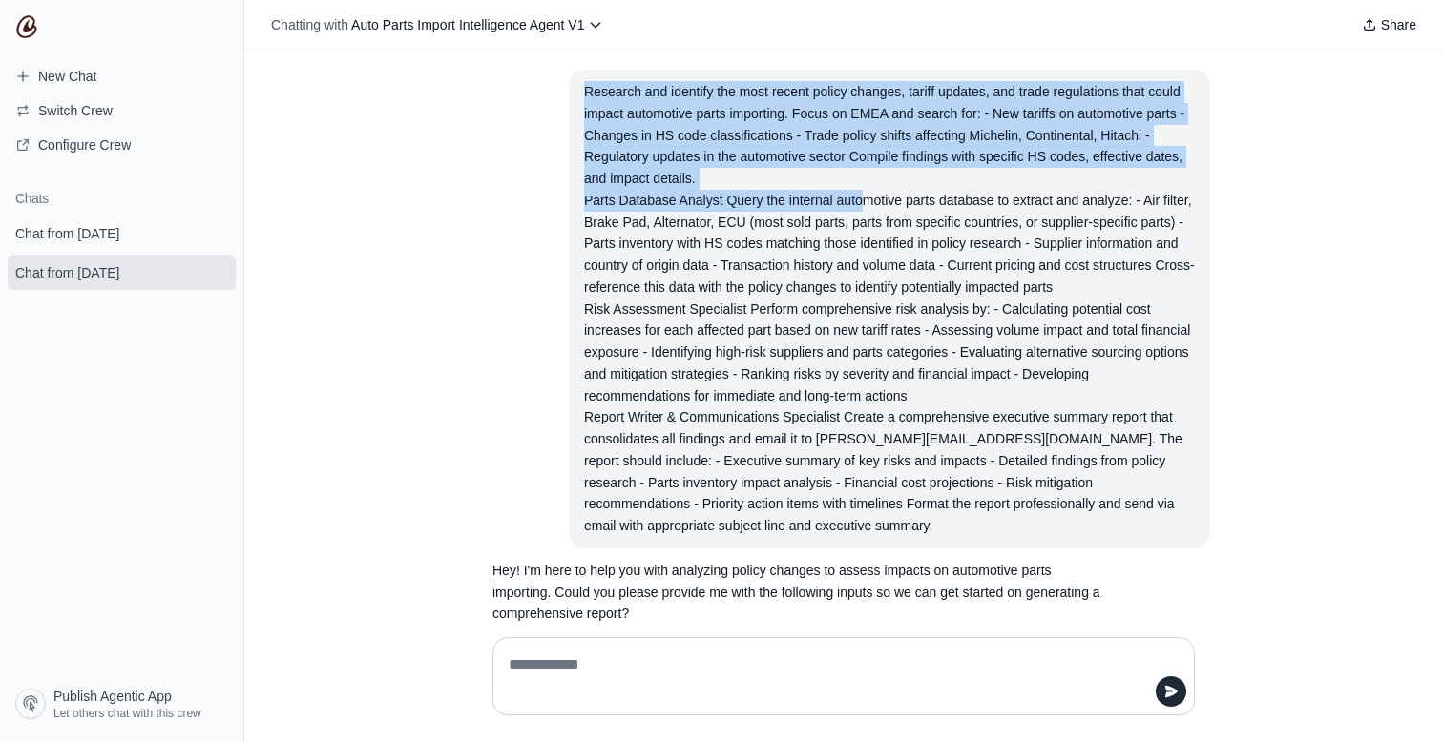
drag, startPoint x: 581, startPoint y: 85, endPoint x: 860, endPoint y: 195, distance: 299.5
click at [860, 195] on section "Research and identify the most recent policy changes, tariff updates, and trade…" at bounding box center [889, 309] width 641 height 479
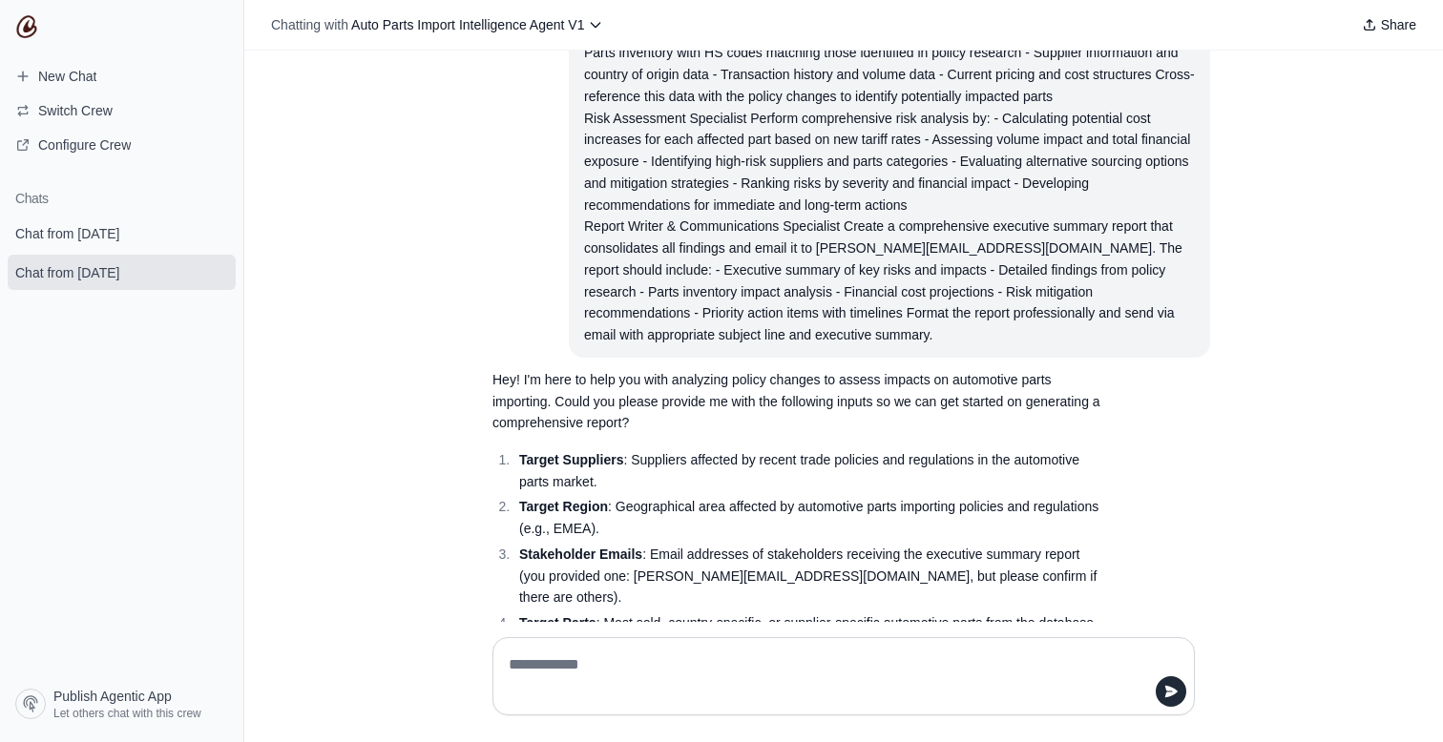
scroll to position [249, 0]
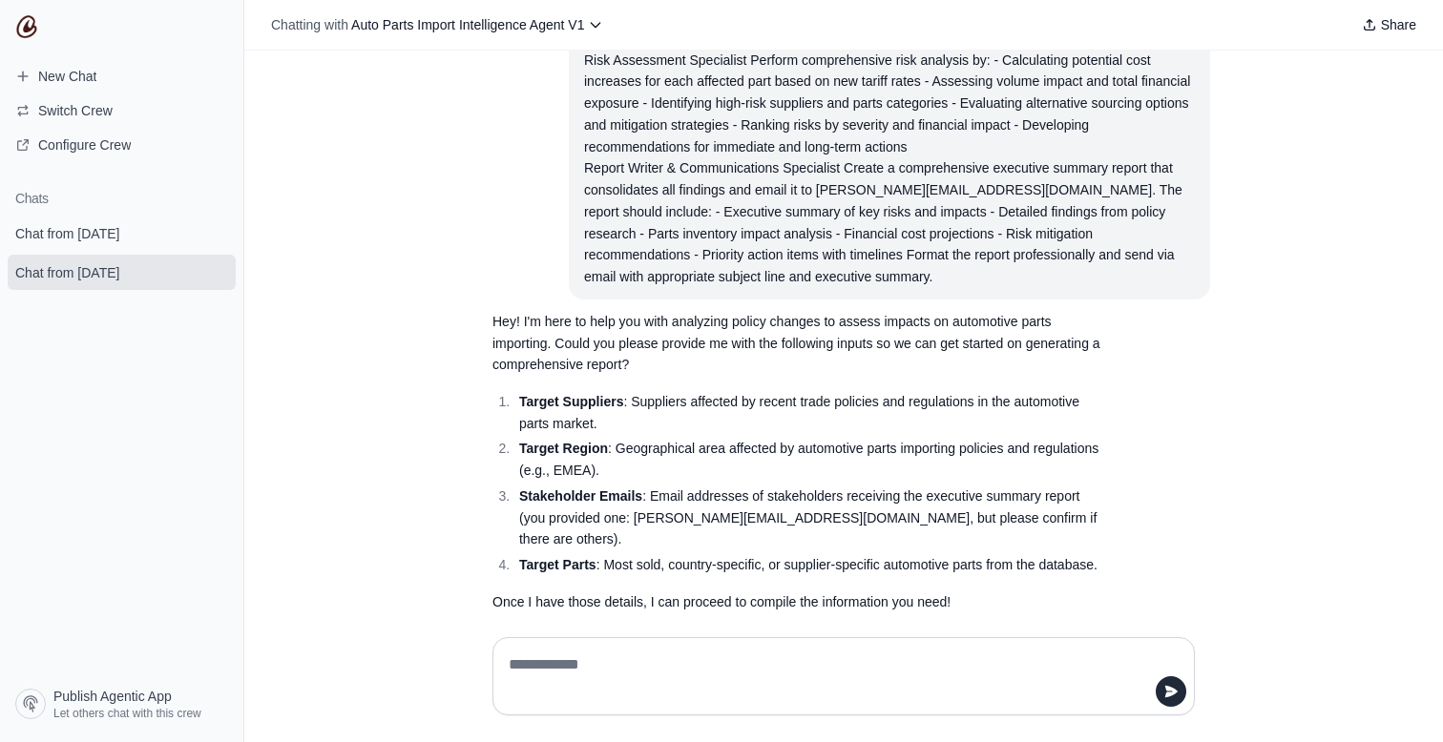
click at [492, 406] on ol "Target Suppliers : Suppliers affected by recent trade policies and regulations …" at bounding box center [797, 483] width 611 height 185
click at [565, 28] on span "Auto Parts Import Intelligence Agent V1" at bounding box center [467, 24] width 233 height 15
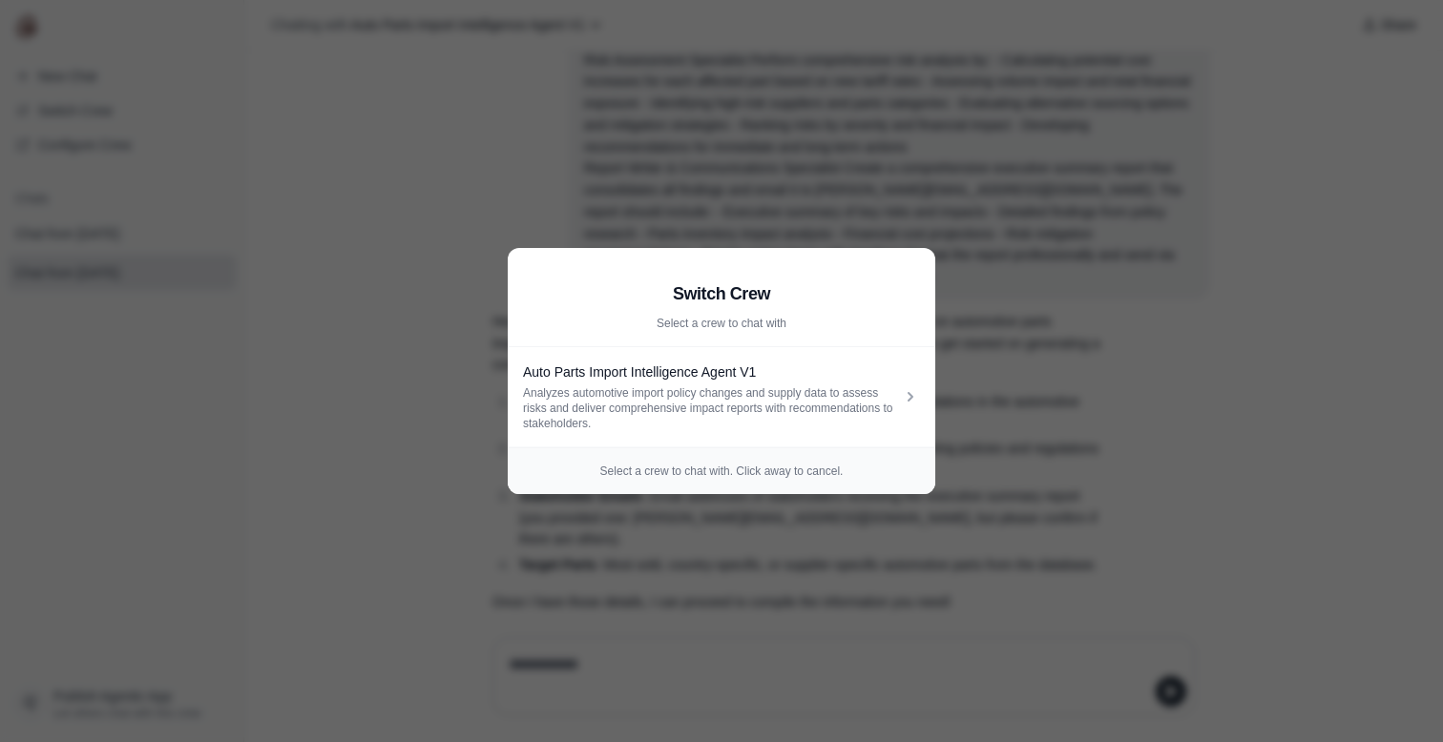
click at [534, 133] on aside "Switch Crew Select a crew to chat with Auto Parts Import Intelligence Agent V1 …" at bounding box center [721, 371] width 1443 height 742
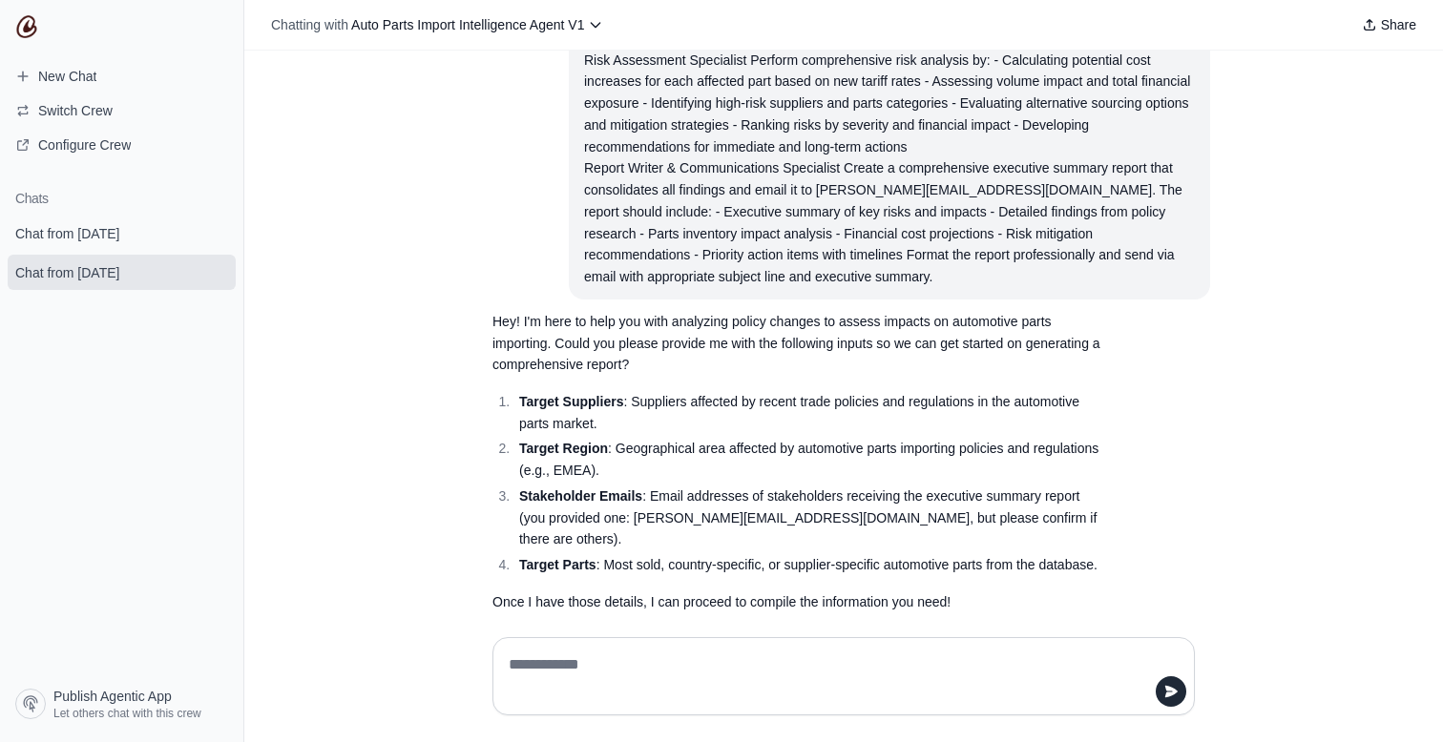
scroll to position [156, 0]
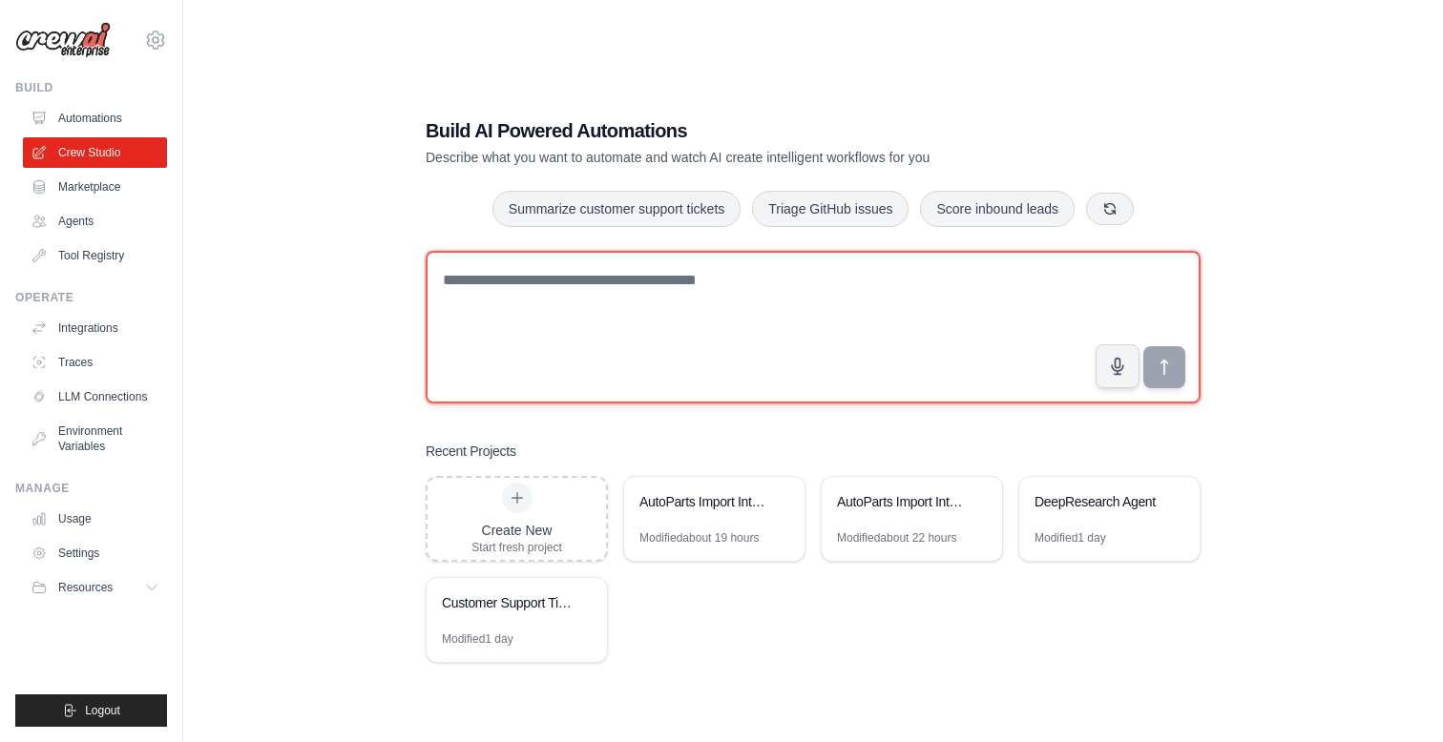
click at [469, 312] on textarea at bounding box center [813, 327] width 775 height 153
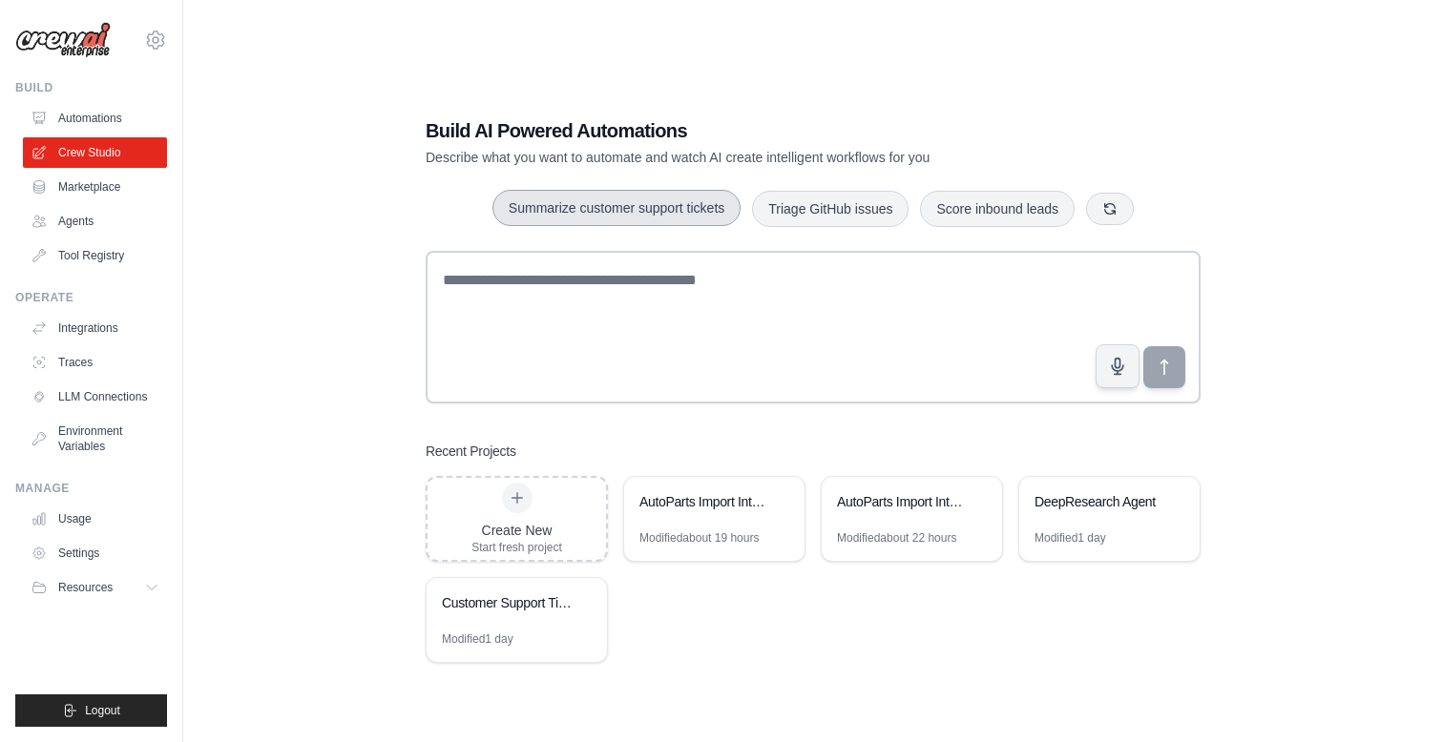
click at [573, 216] on button "Summarize customer support tickets" at bounding box center [616, 208] width 248 height 36
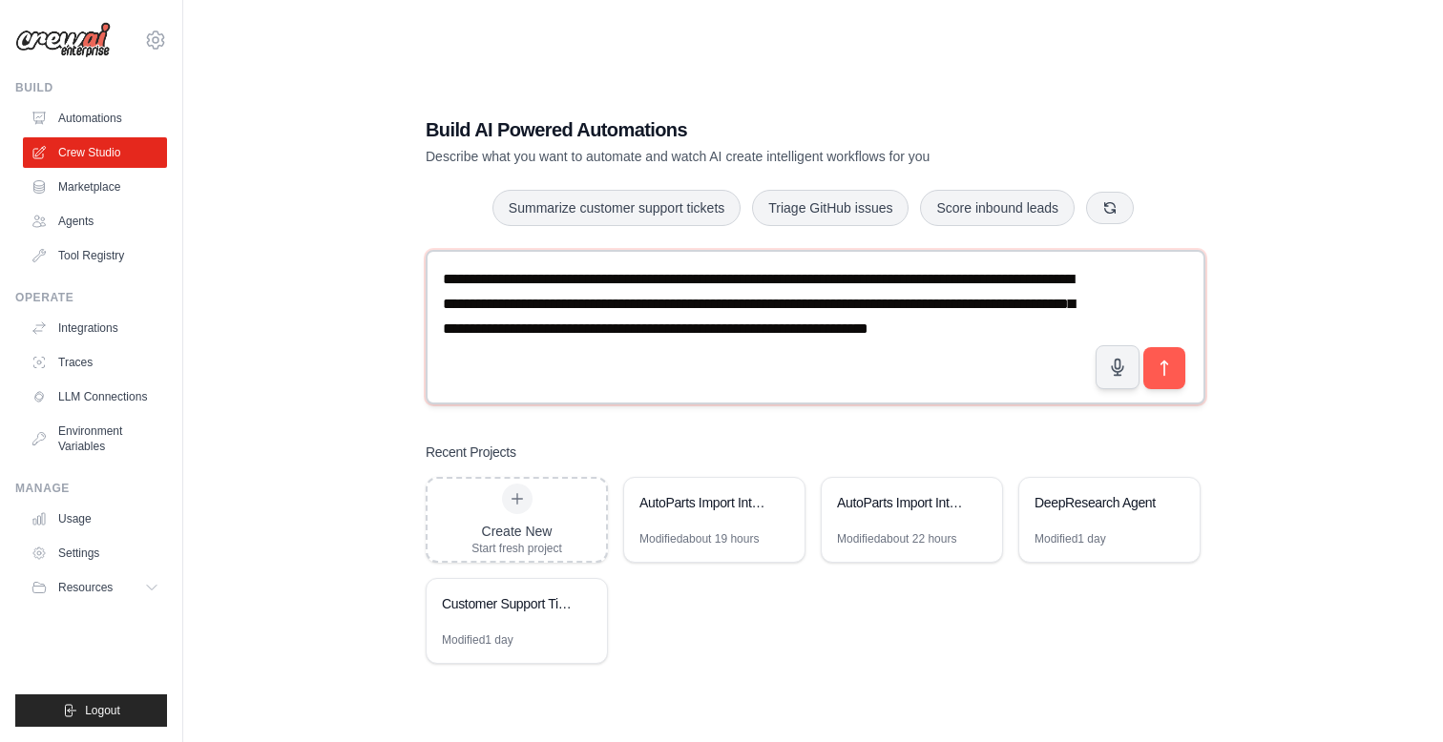
click at [697, 349] on textarea "**********" at bounding box center [816, 327] width 780 height 154
type textarea "**********"
click at [685, 511] on div "AutoParts Import Intelligence System" at bounding box center [704, 504] width 131 height 23
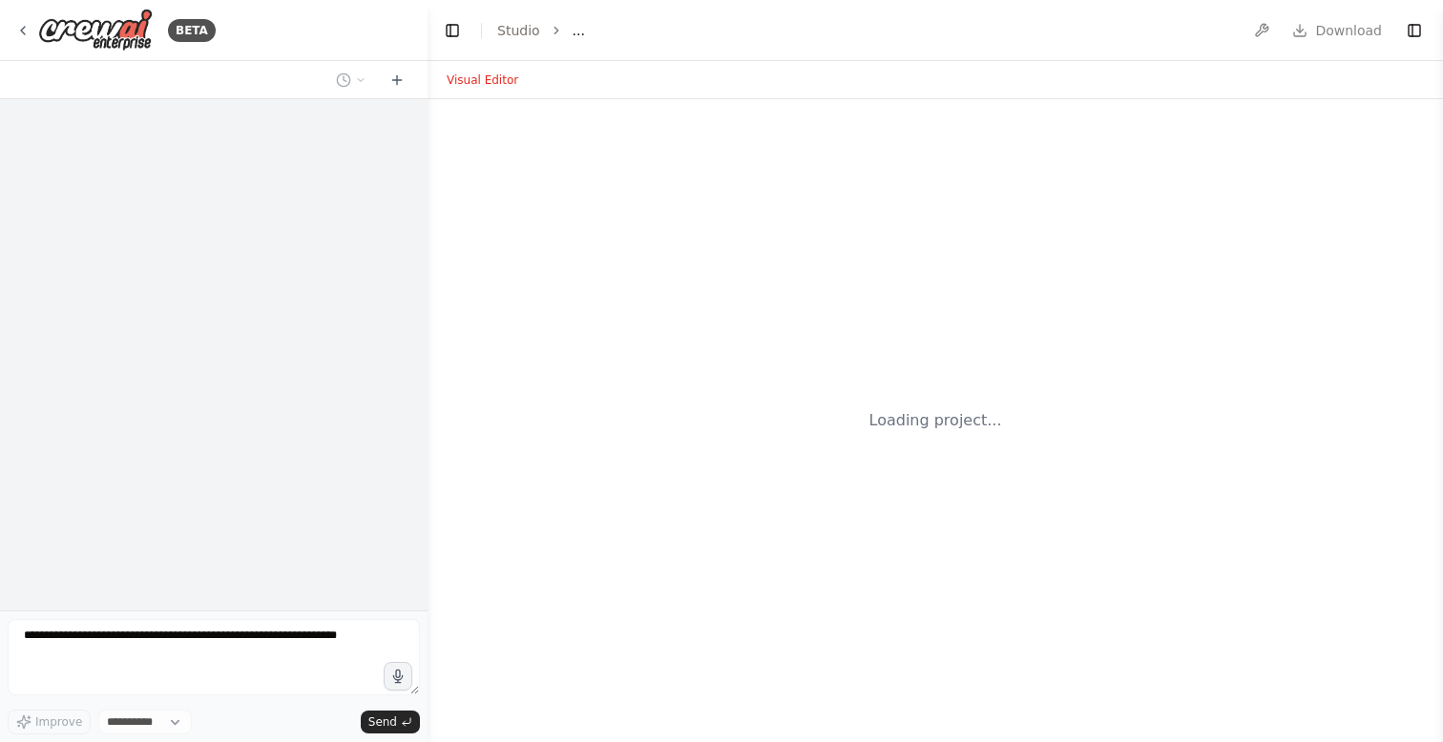
select select "****"
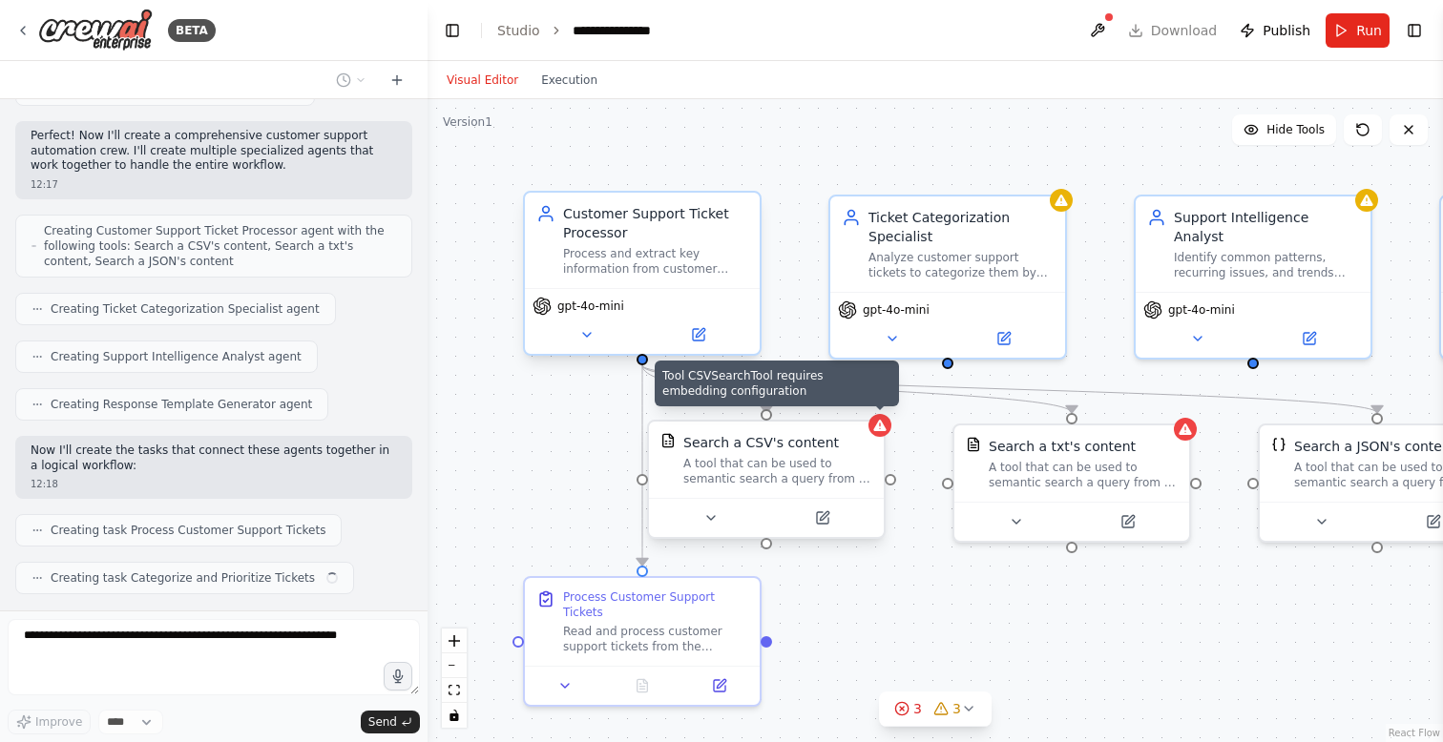
scroll to position [639, 0]
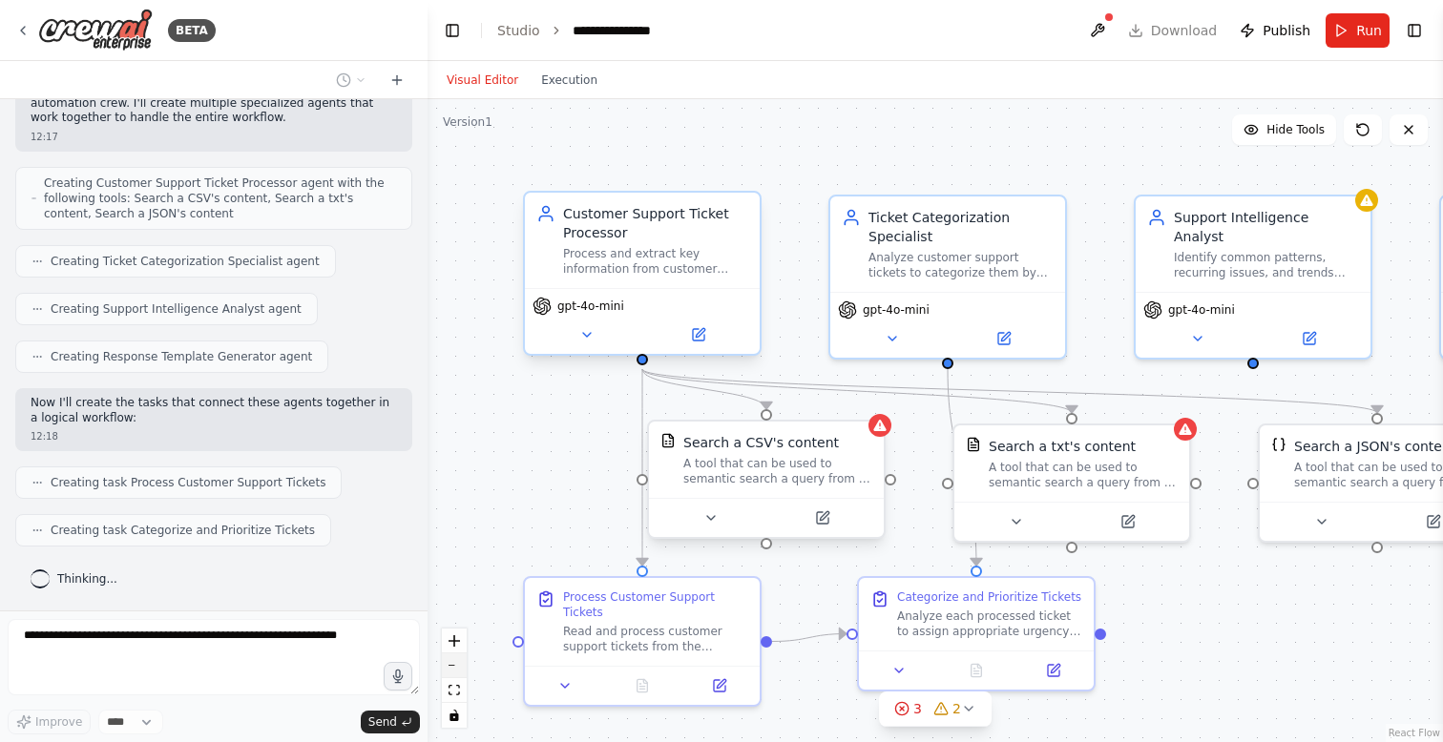
click at [454, 662] on button "zoom out" at bounding box center [454, 666] width 25 height 25
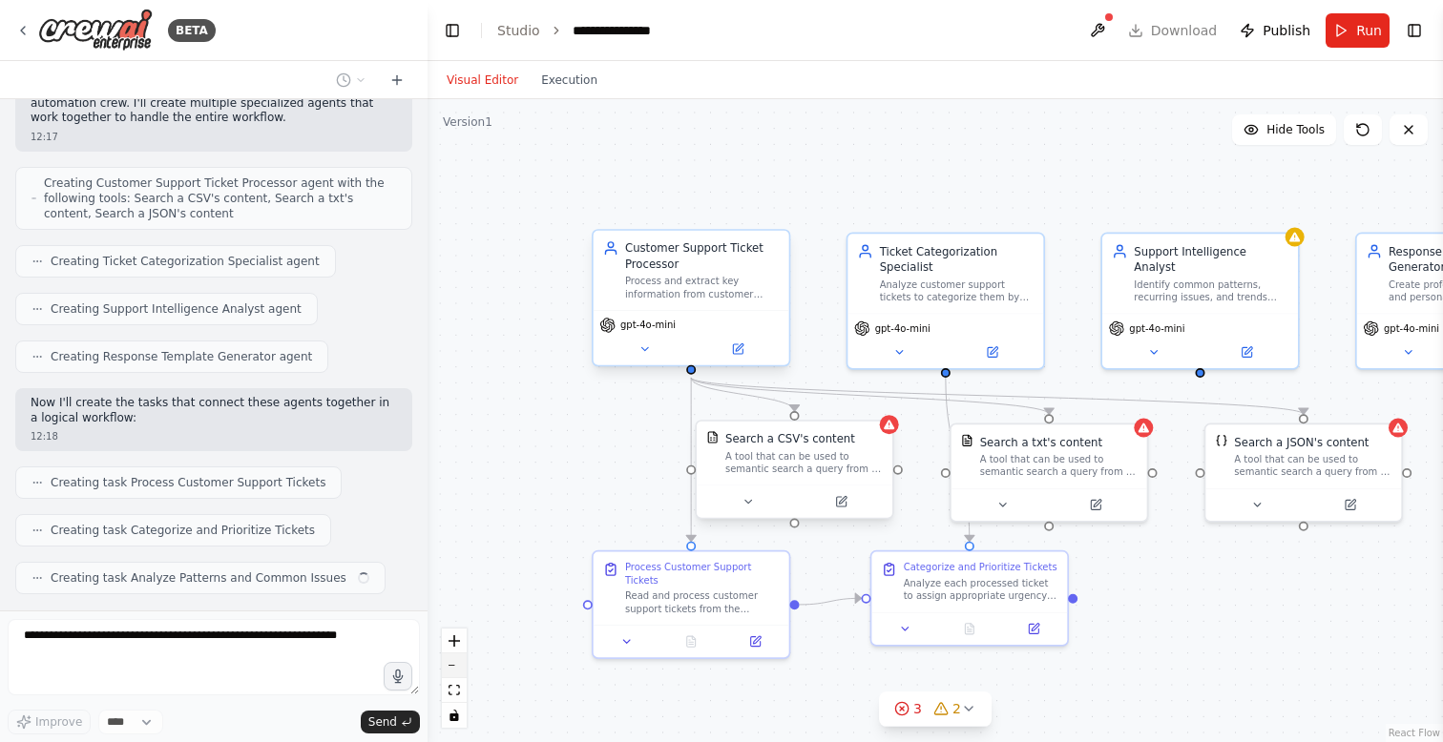
scroll to position [687, 0]
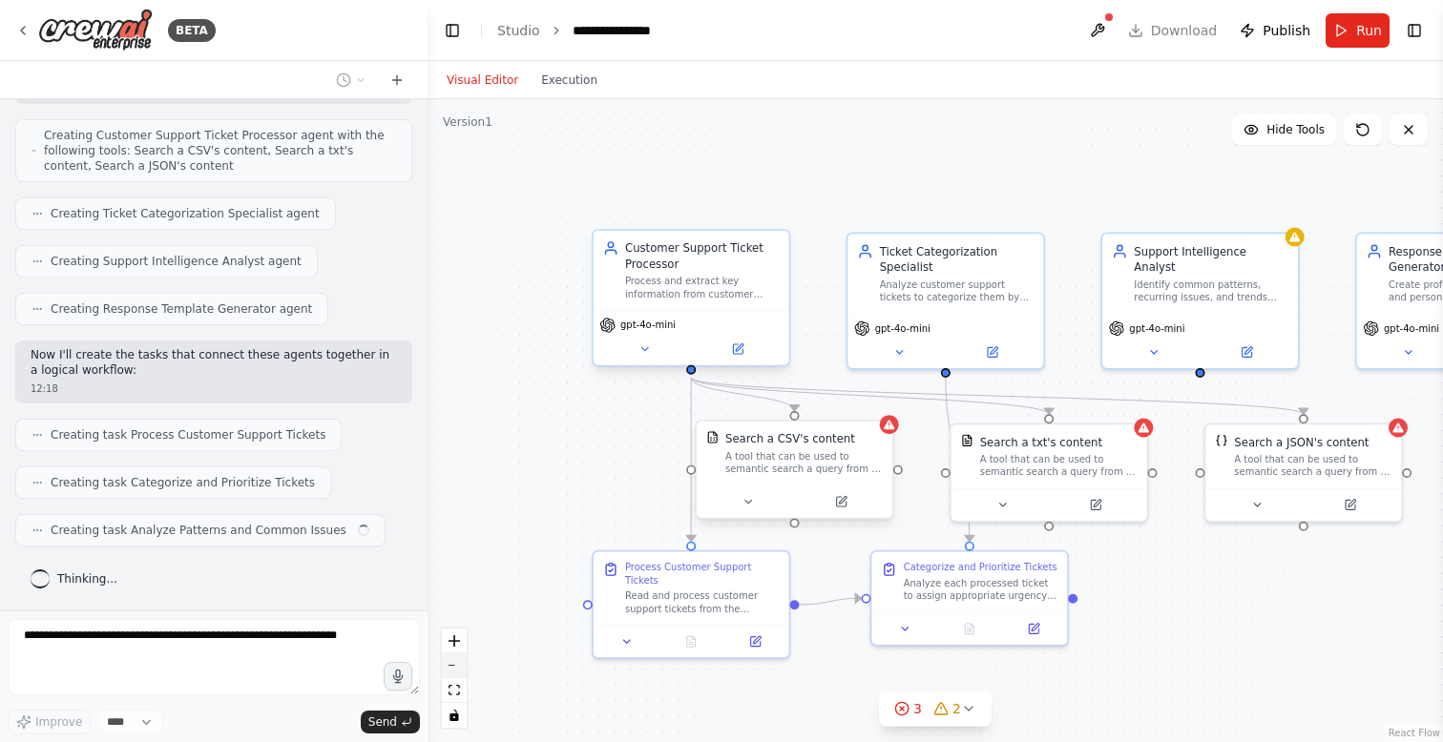
click at [454, 662] on button "zoom out" at bounding box center [454, 666] width 25 height 25
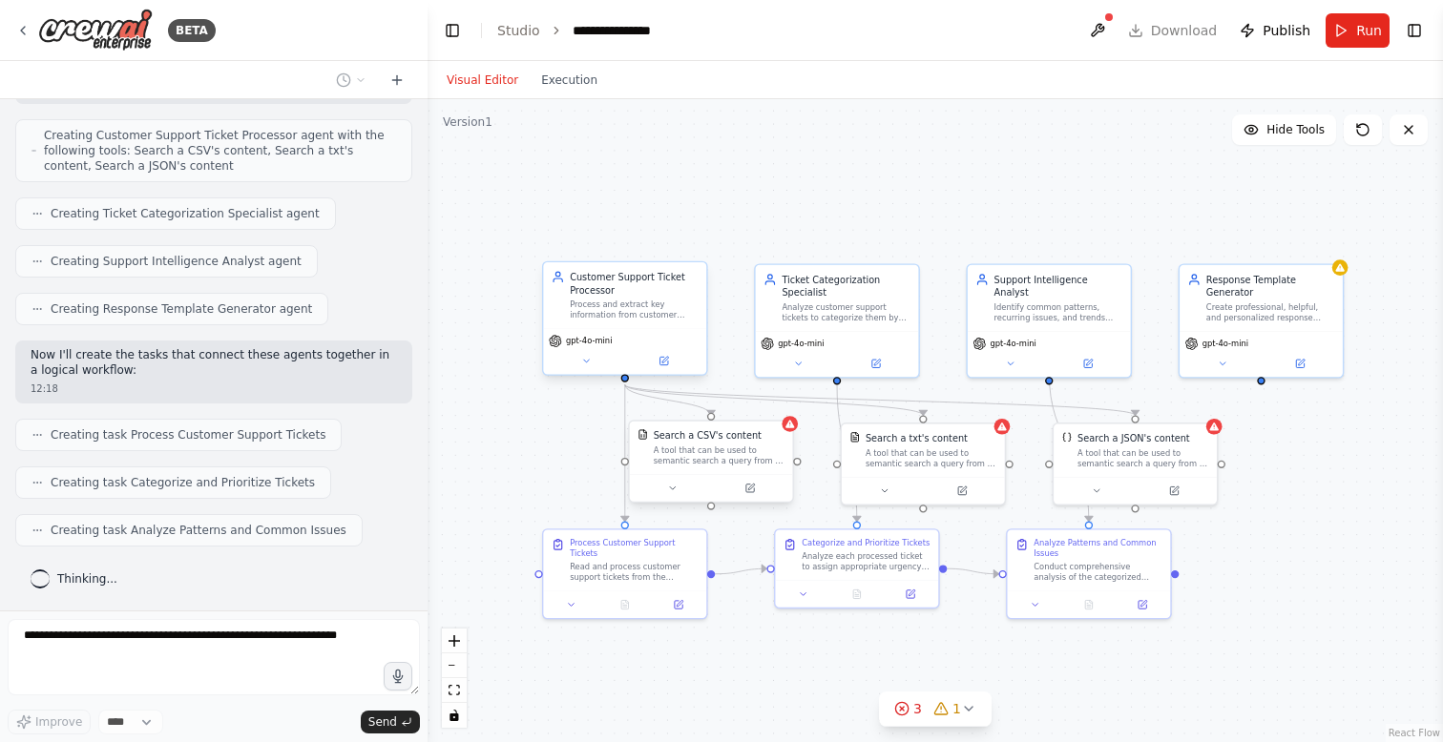
drag, startPoint x: 984, startPoint y: 656, endPoint x: 877, endPoint y: 656, distance: 106.9
click at [877, 656] on div ".deletable-edge-delete-btn { width: 20px; height: 20px; border: 0px solid #ffff…" at bounding box center [934, 420] width 1015 height 643
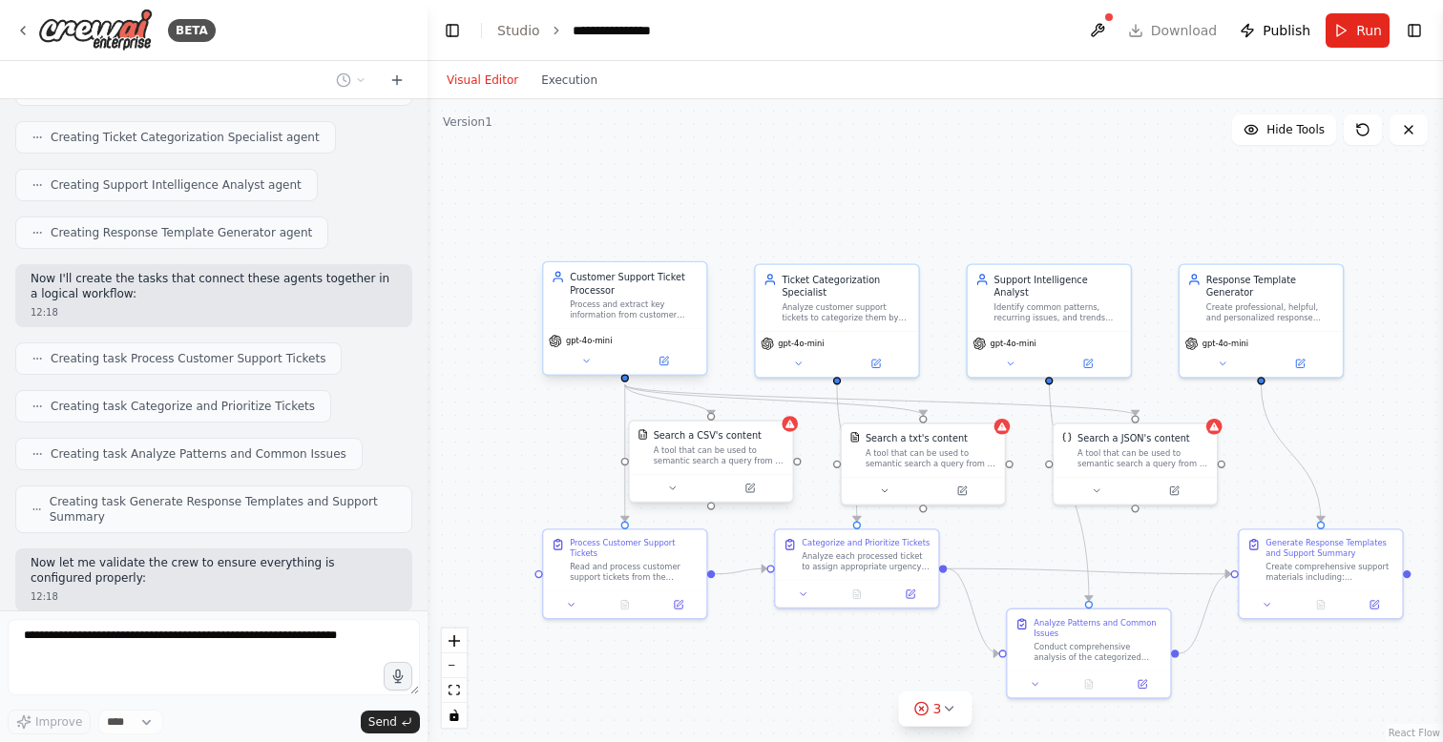
scroll to position [876, 0]
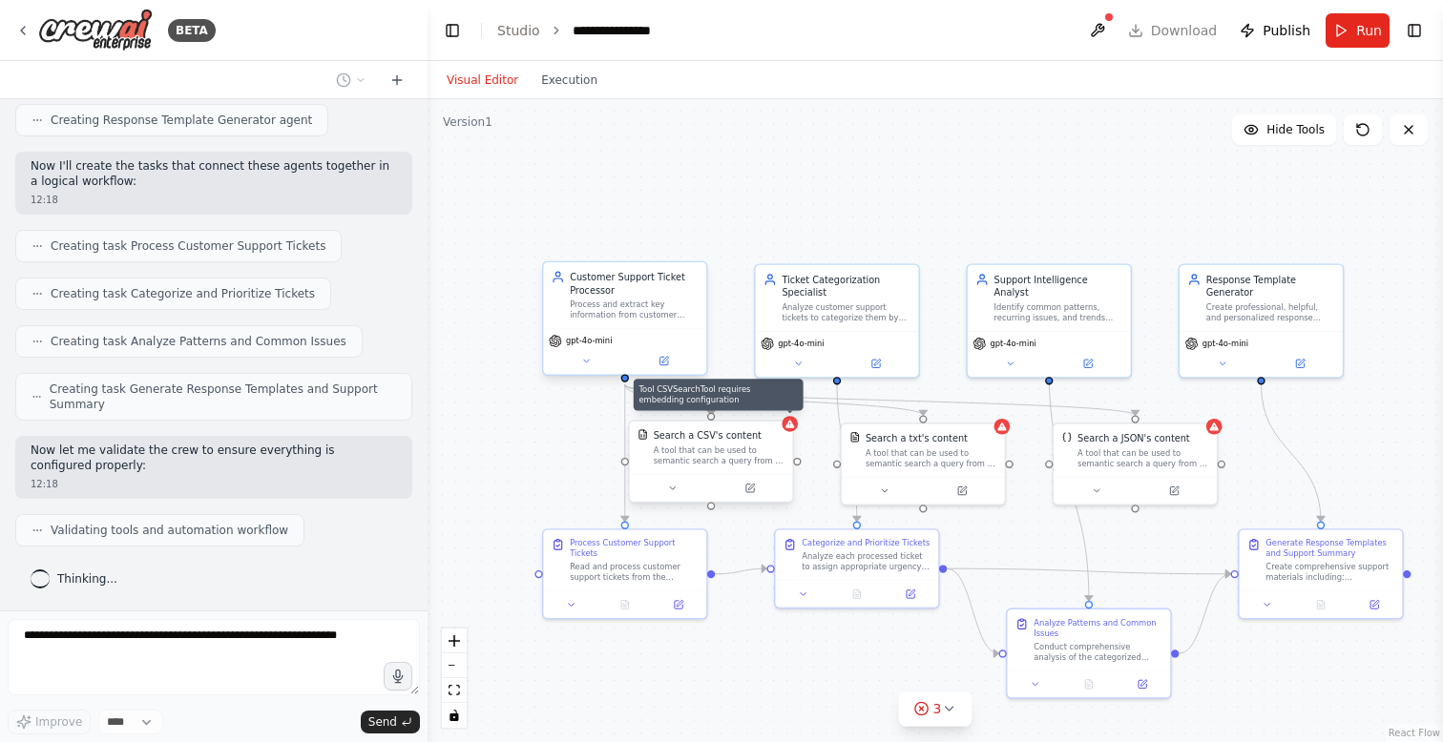
click at [787, 430] on div at bounding box center [790, 424] width 16 height 16
click at [674, 494] on button at bounding box center [672, 488] width 74 height 16
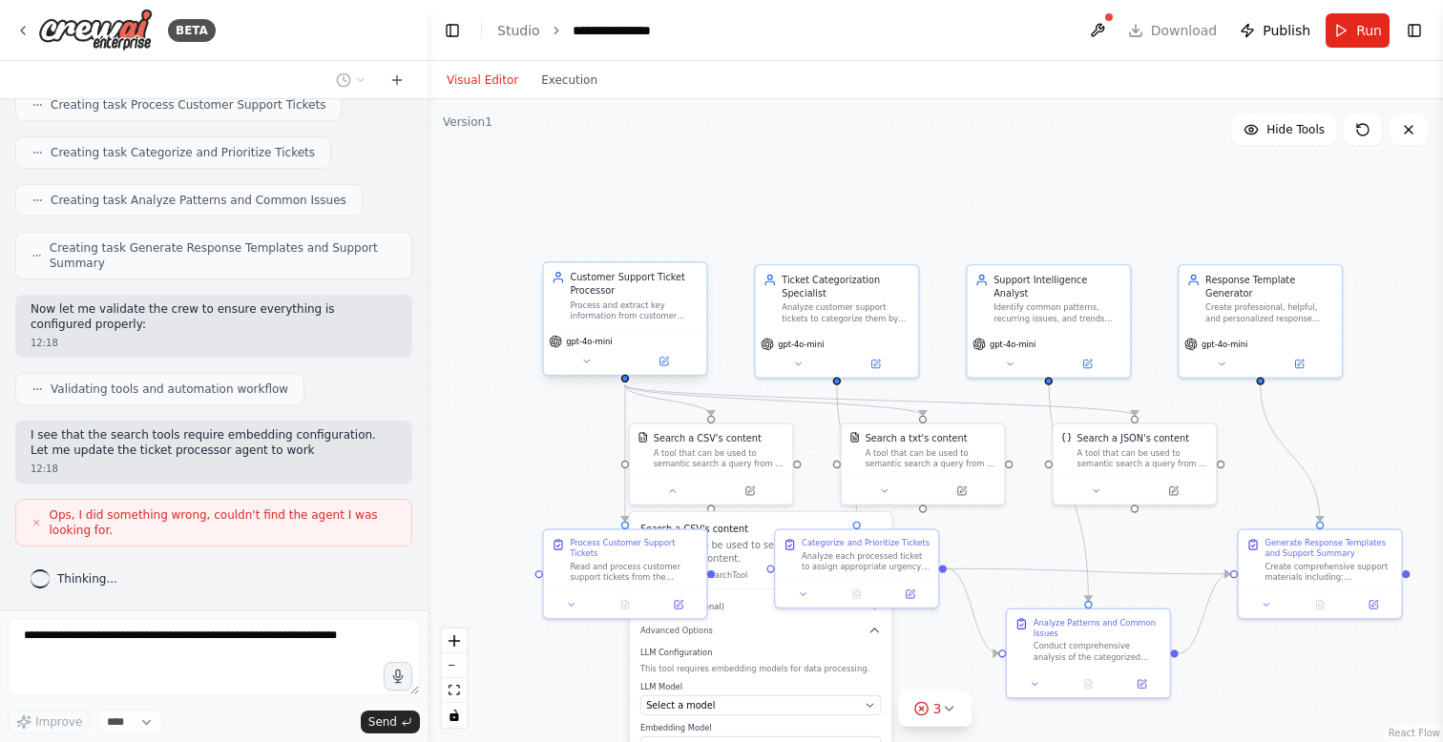
scroll to position [1032, 0]
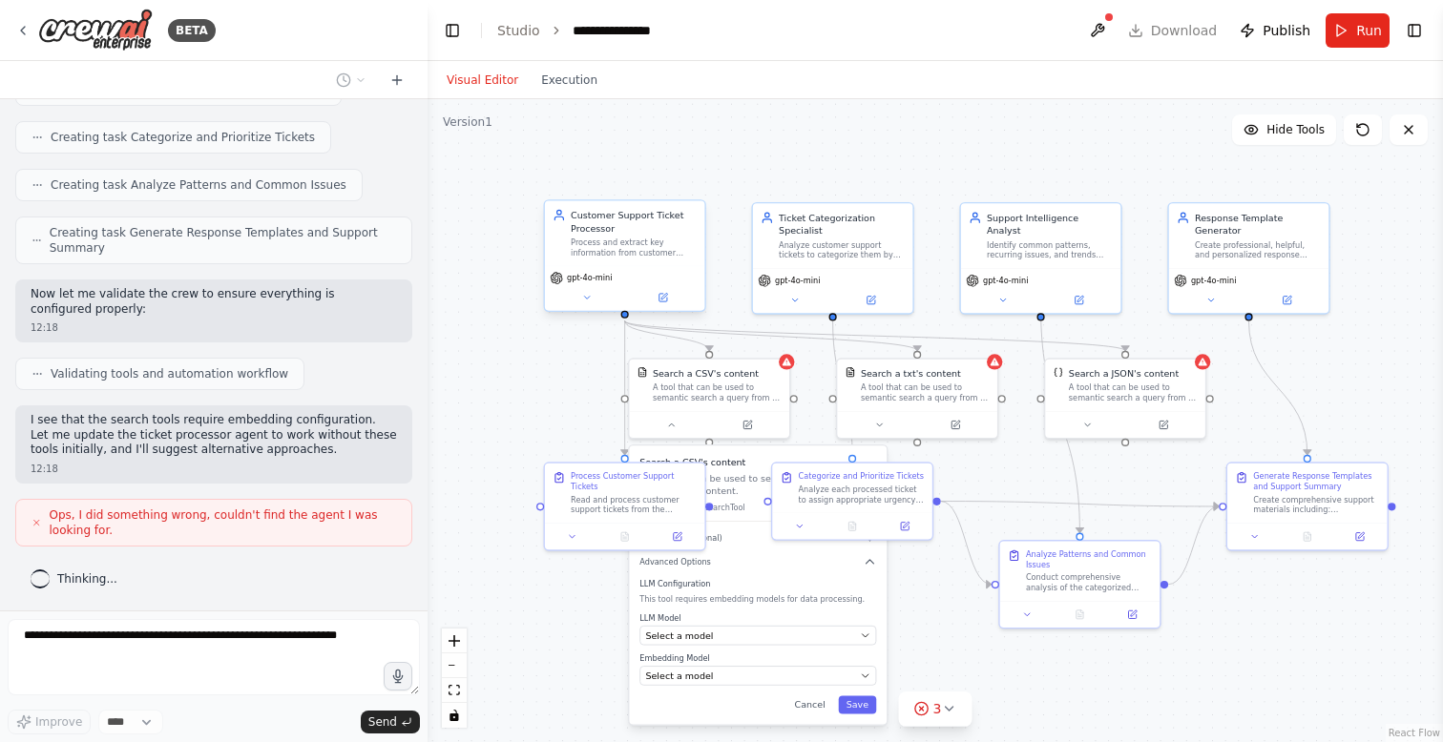
drag, startPoint x: 583, startPoint y: 694, endPoint x: 581, endPoint y: 593, distance: 101.2
click at [581, 593] on div ".deletable-edge-delete-btn { width: 20px; height: 20px; border: 0px solid #ffff…" at bounding box center [934, 420] width 1015 height 643
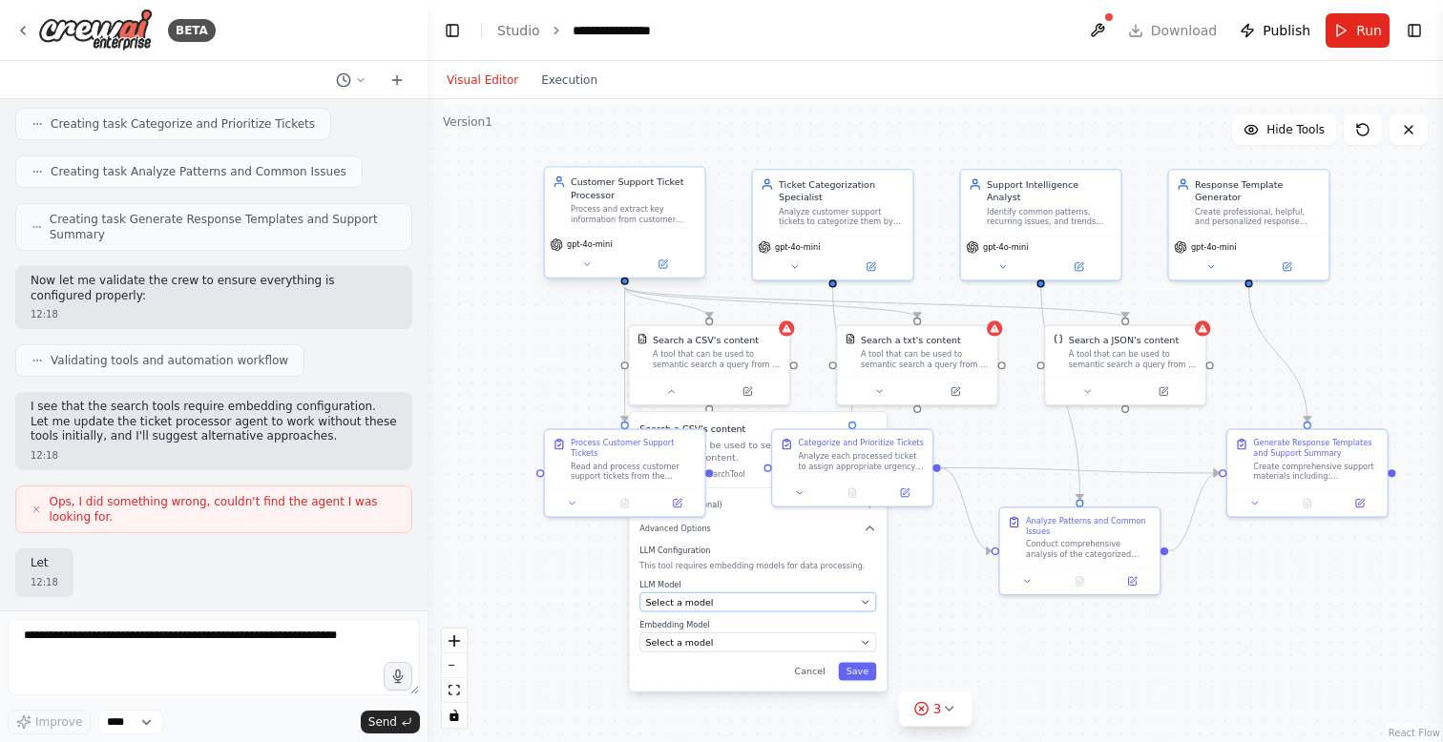
scroll to position [1143, 0]
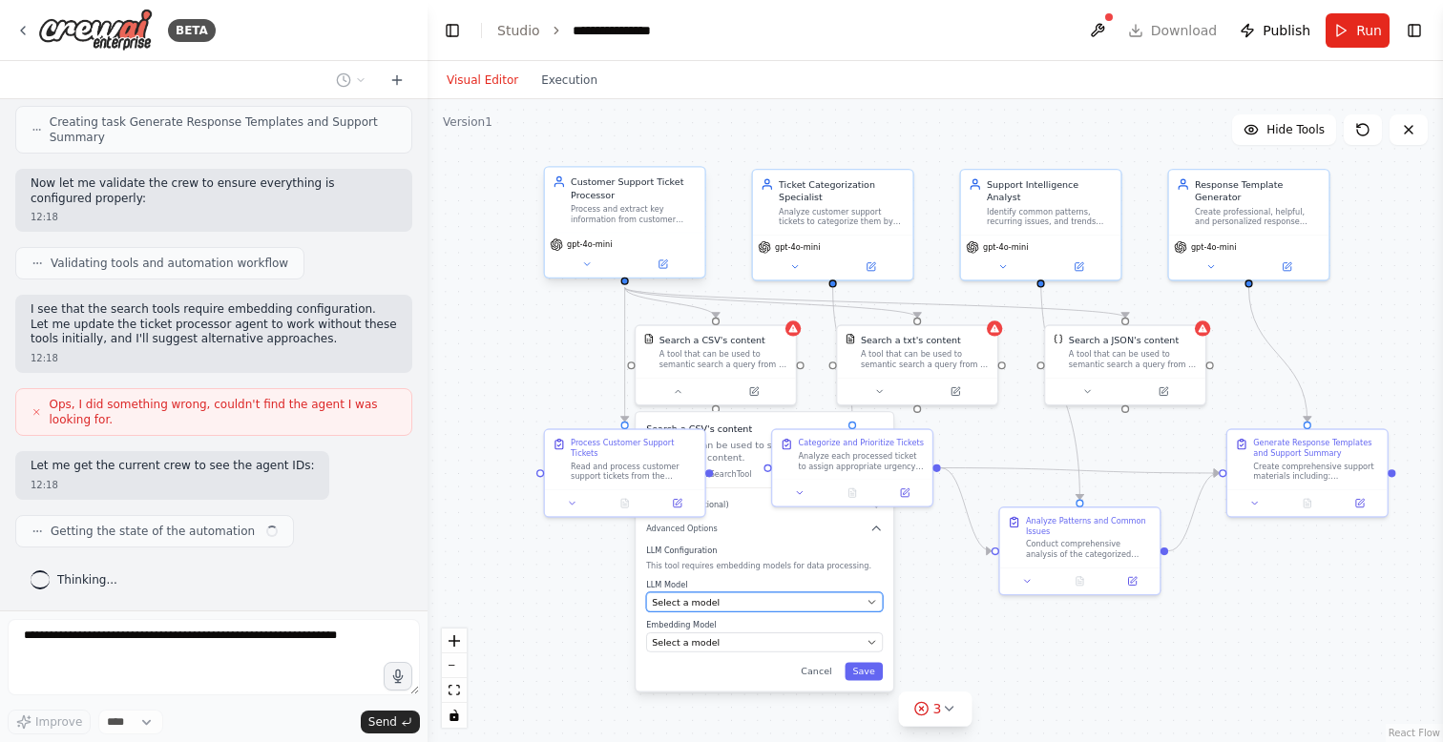
click at [742, 602] on div "Select a model" at bounding box center [756, 601] width 209 height 13
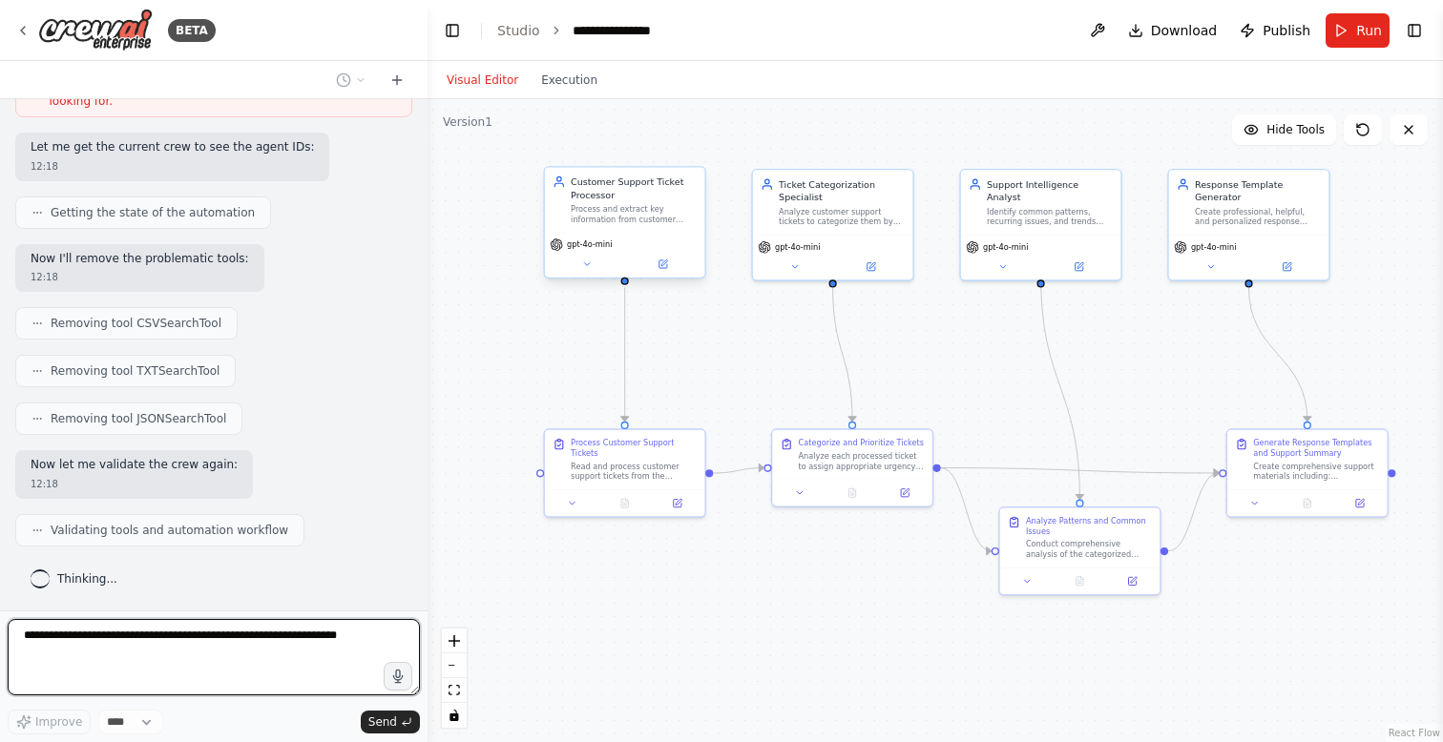
scroll to position [1573, 0]
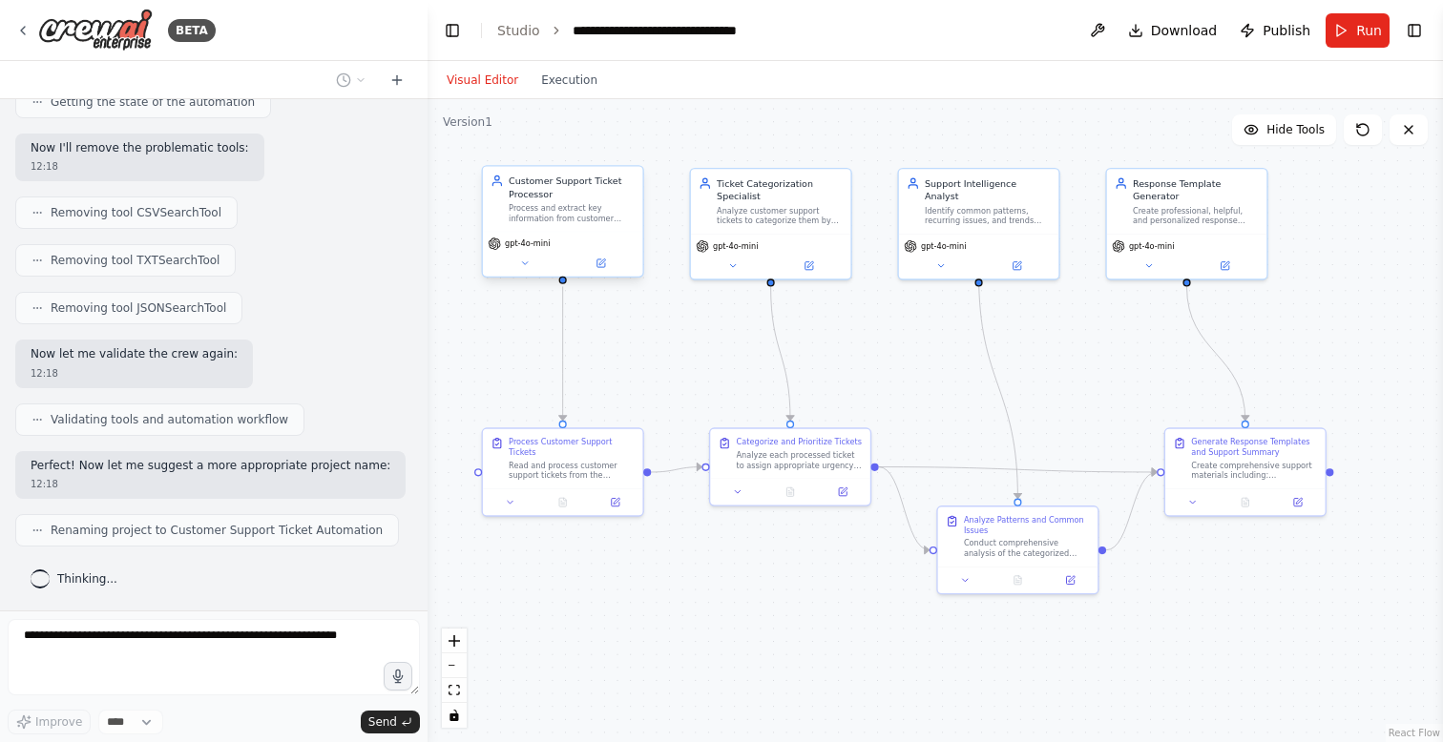
drag, startPoint x: 962, startPoint y: 358, endPoint x: 899, endPoint y: 357, distance: 63.0
click at [900, 357] on div ".deletable-edge-delete-btn { width: 20px; height: 20px; border: 0px solid #ffff…" at bounding box center [934, 420] width 1015 height 643
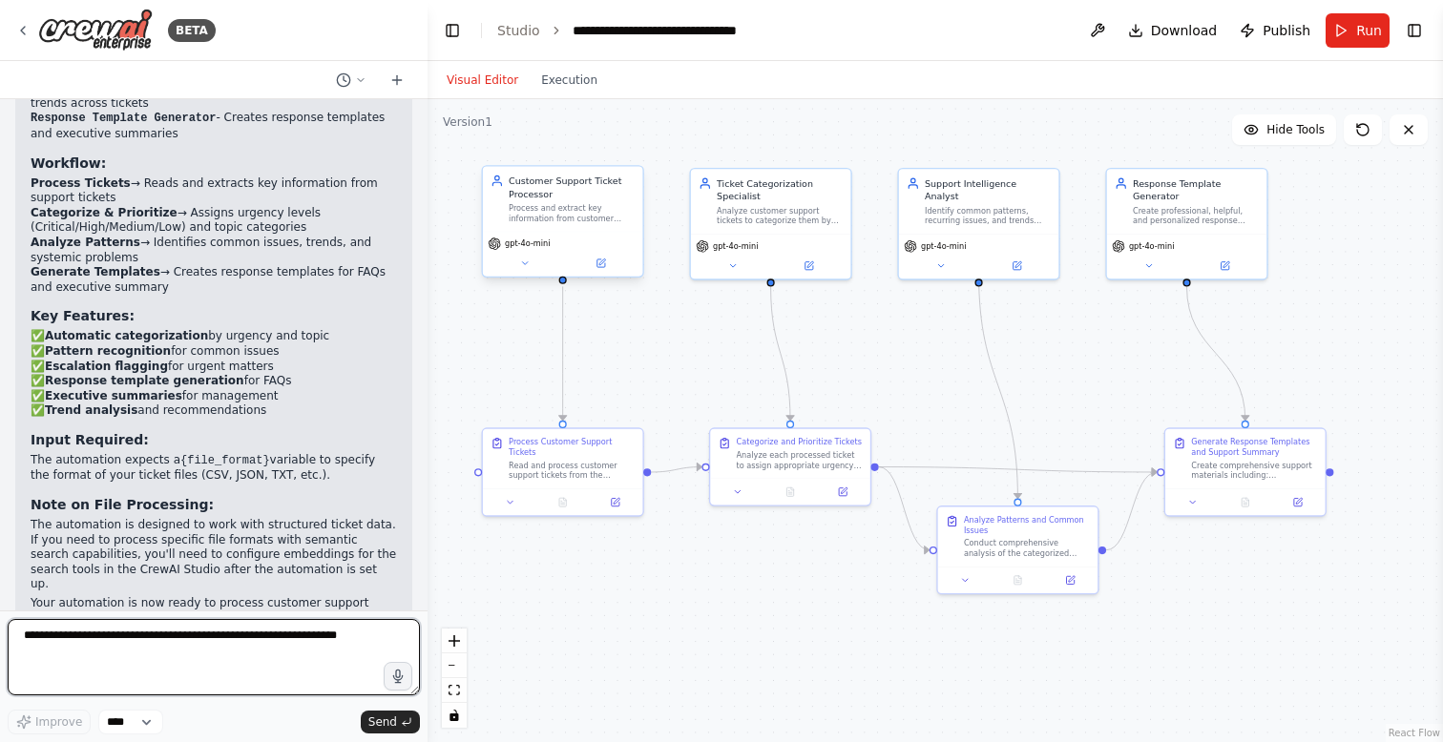
scroll to position [2223, 0]
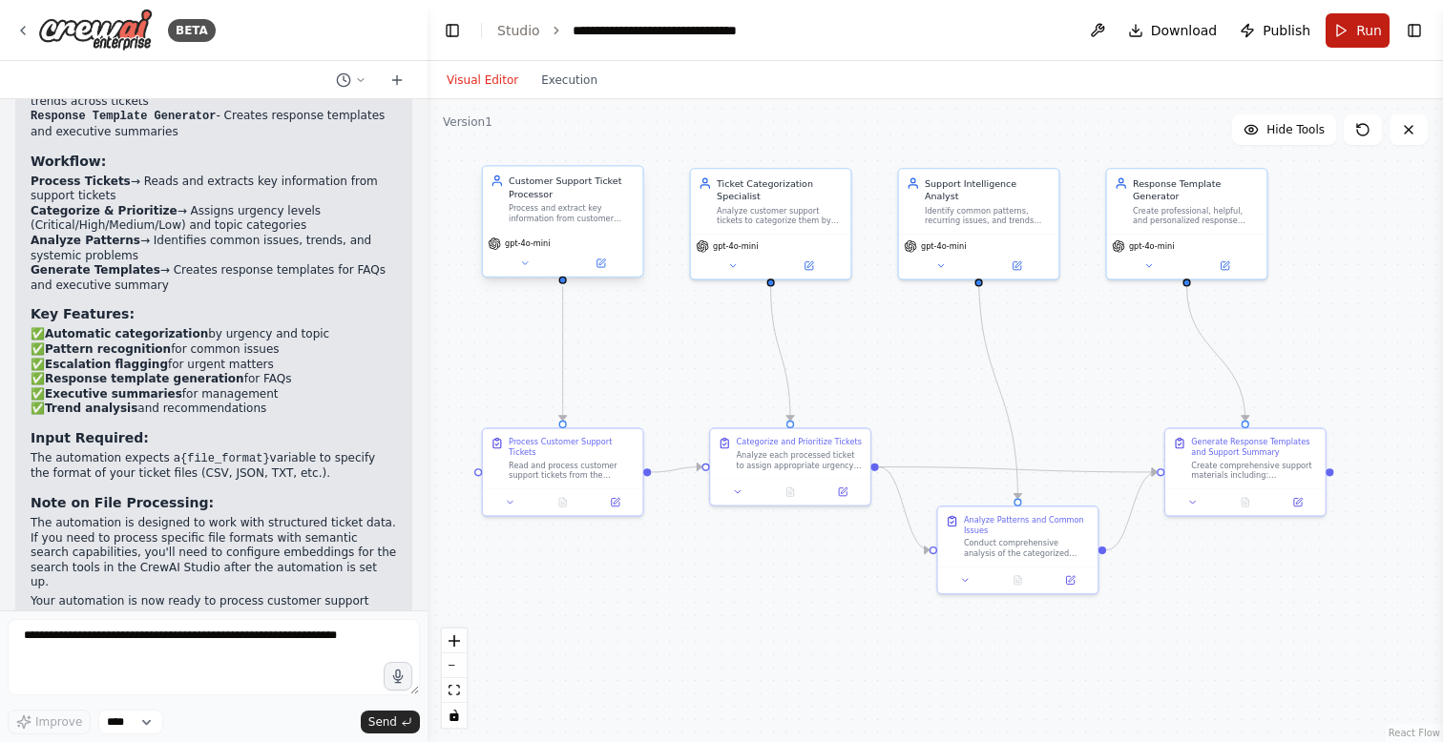
click at [1360, 22] on span "Run" at bounding box center [1369, 30] width 26 height 19
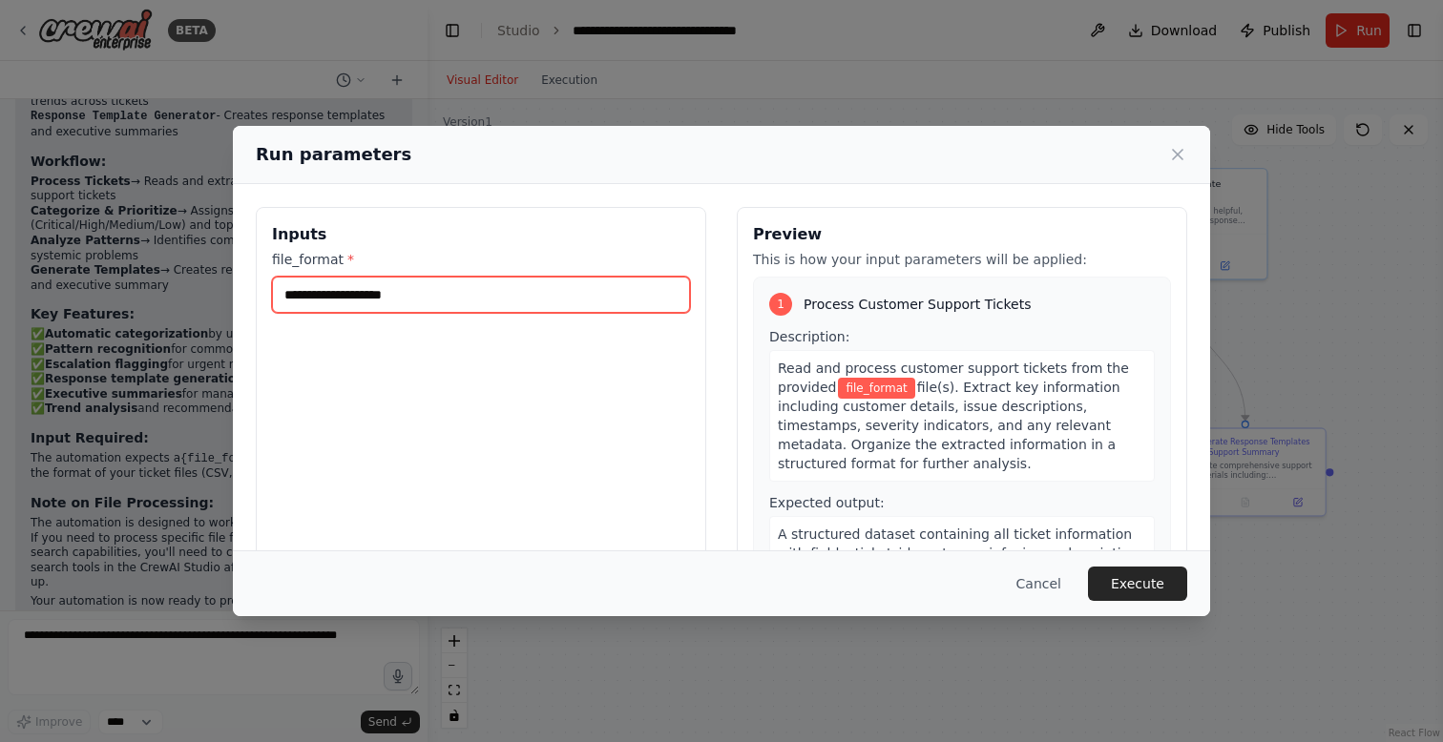
click at [493, 303] on input "file_format *" at bounding box center [481, 295] width 418 height 36
click at [1052, 587] on button "Cancel" at bounding box center [1038, 584] width 75 height 34
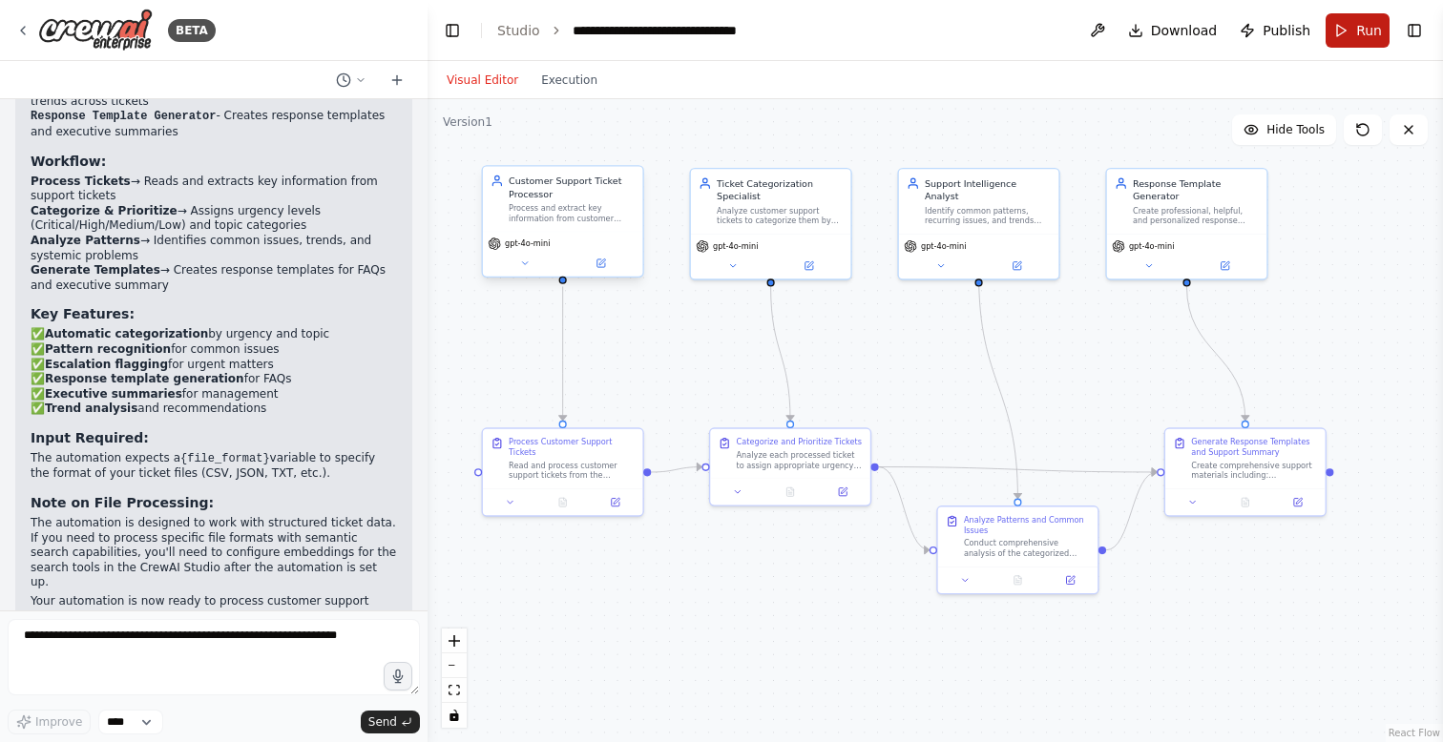
click at [1371, 25] on span "Run" at bounding box center [1369, 30] width 26 height 19
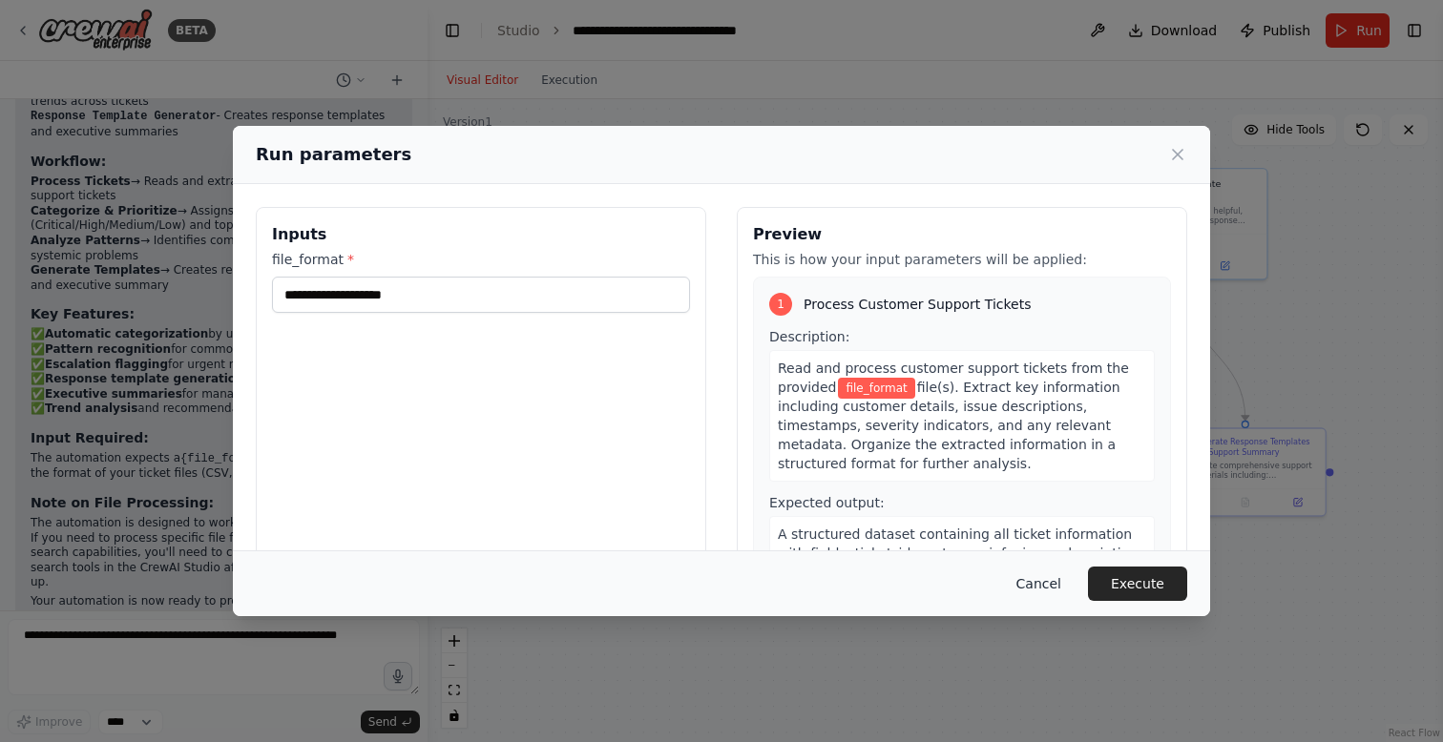
click at [1049, 576] on button "Cancel" at bounding box center [1038, 584] width 75 height 34
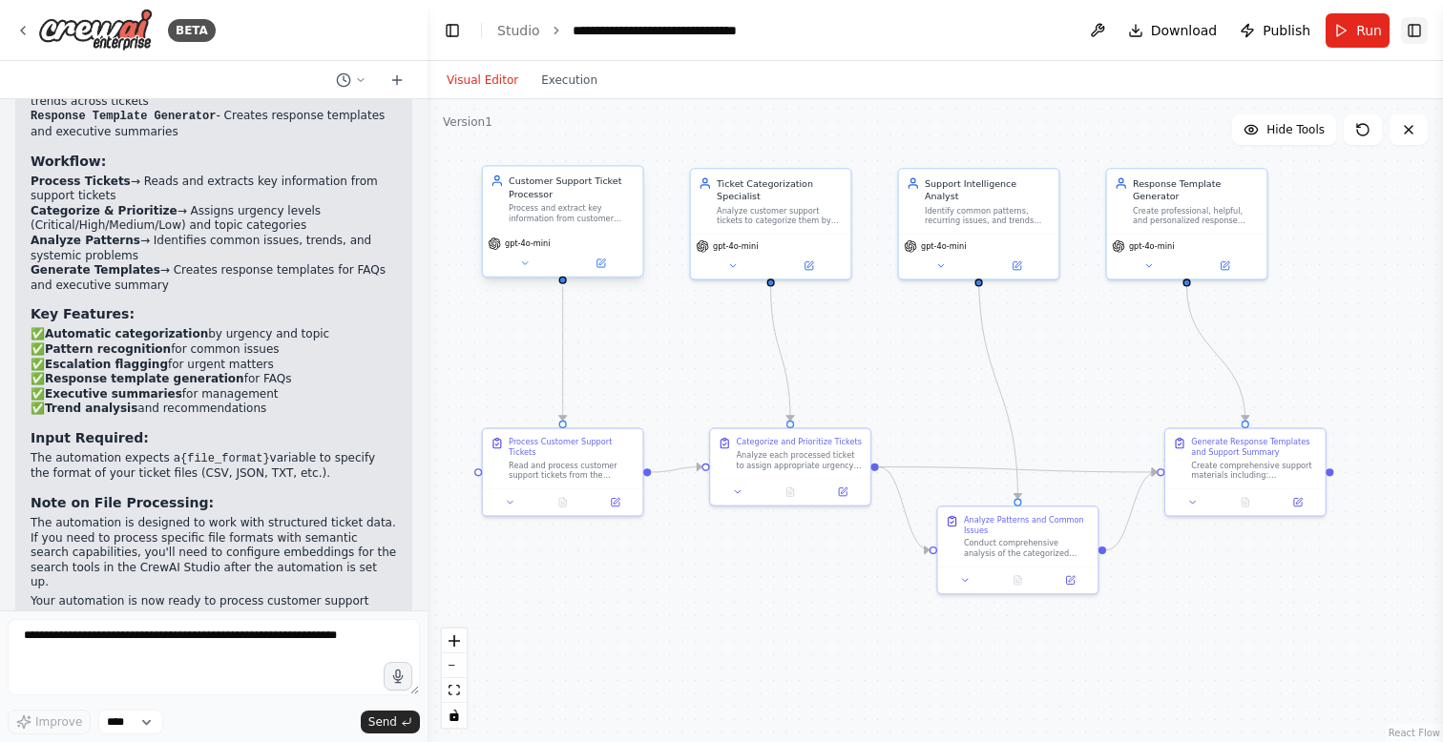
click at [1414, 26] on button "Toggle Right Sidebar" at bounding box center [1414, 30] width 27 height 27
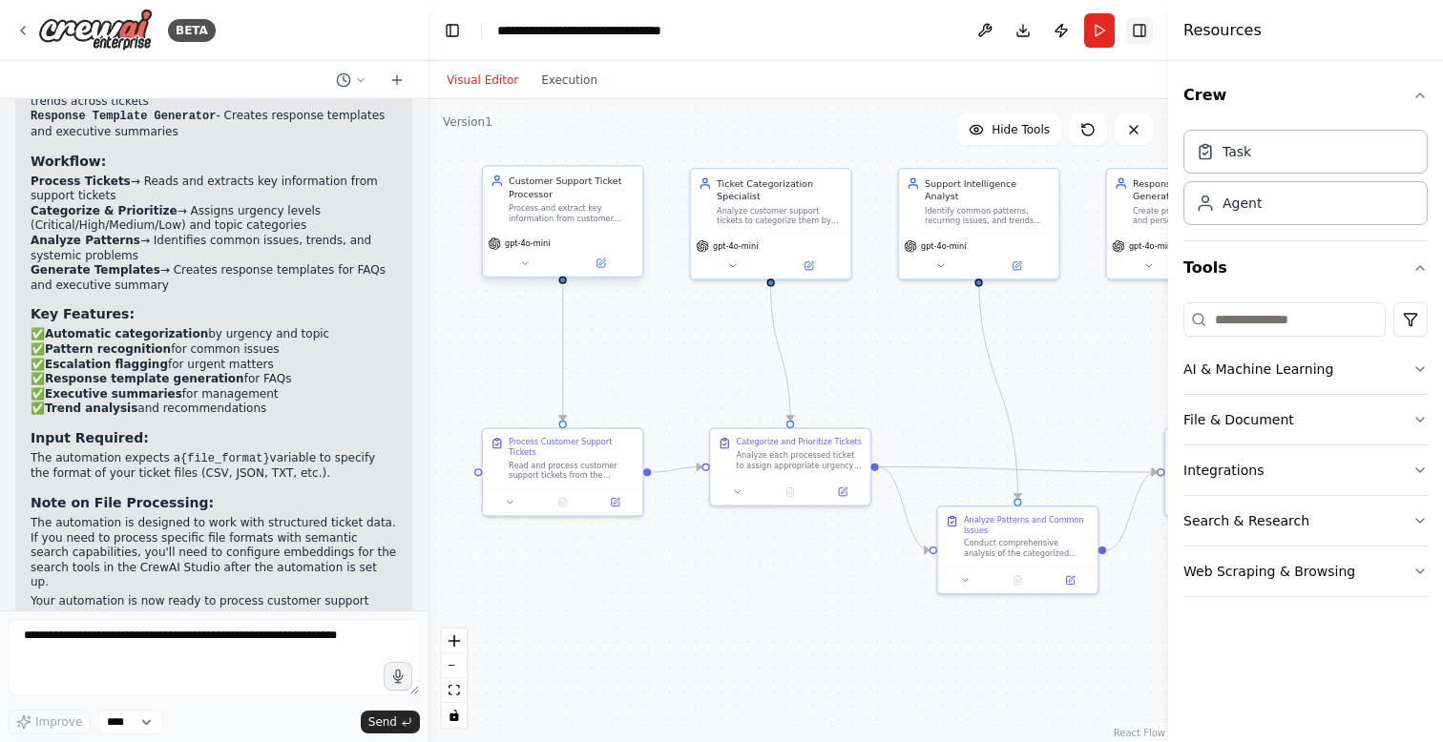
click at [1148, 30] on button "Toggle Right Sidebar" at bounding box center [1139, 30] width 27 height 27
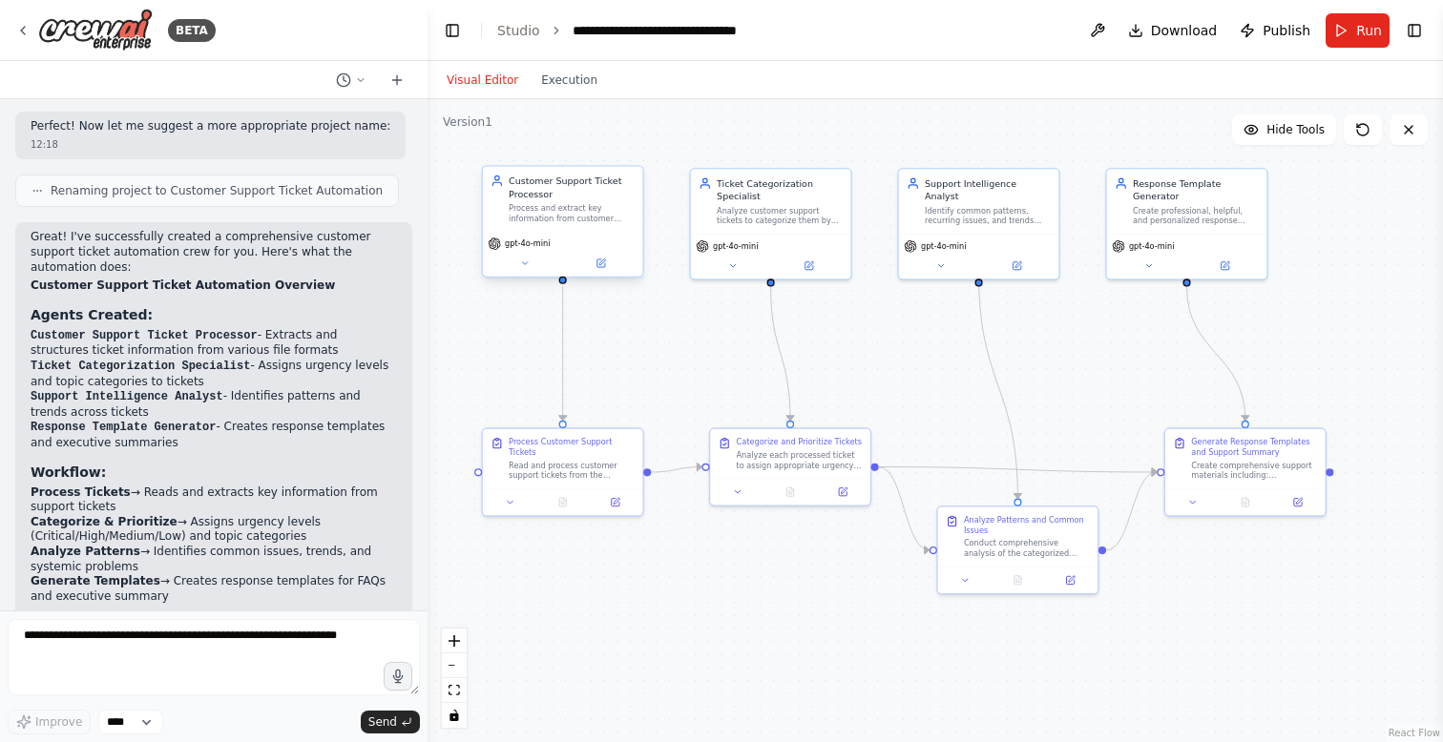
scroll to position [2260, 0]
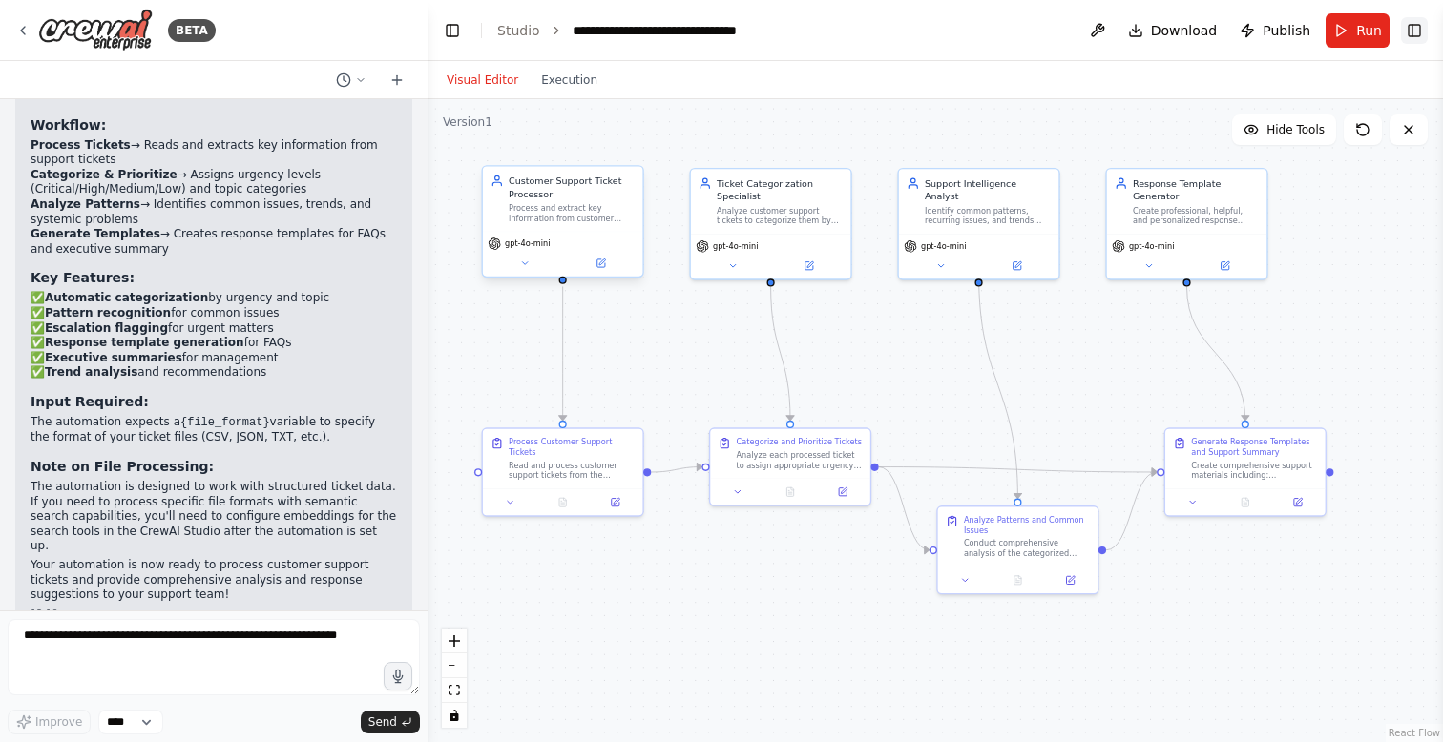
click at [1413, 31] on button "Toggle Right Sidebar" at bounding box center [1414, 30] width 27 height 27
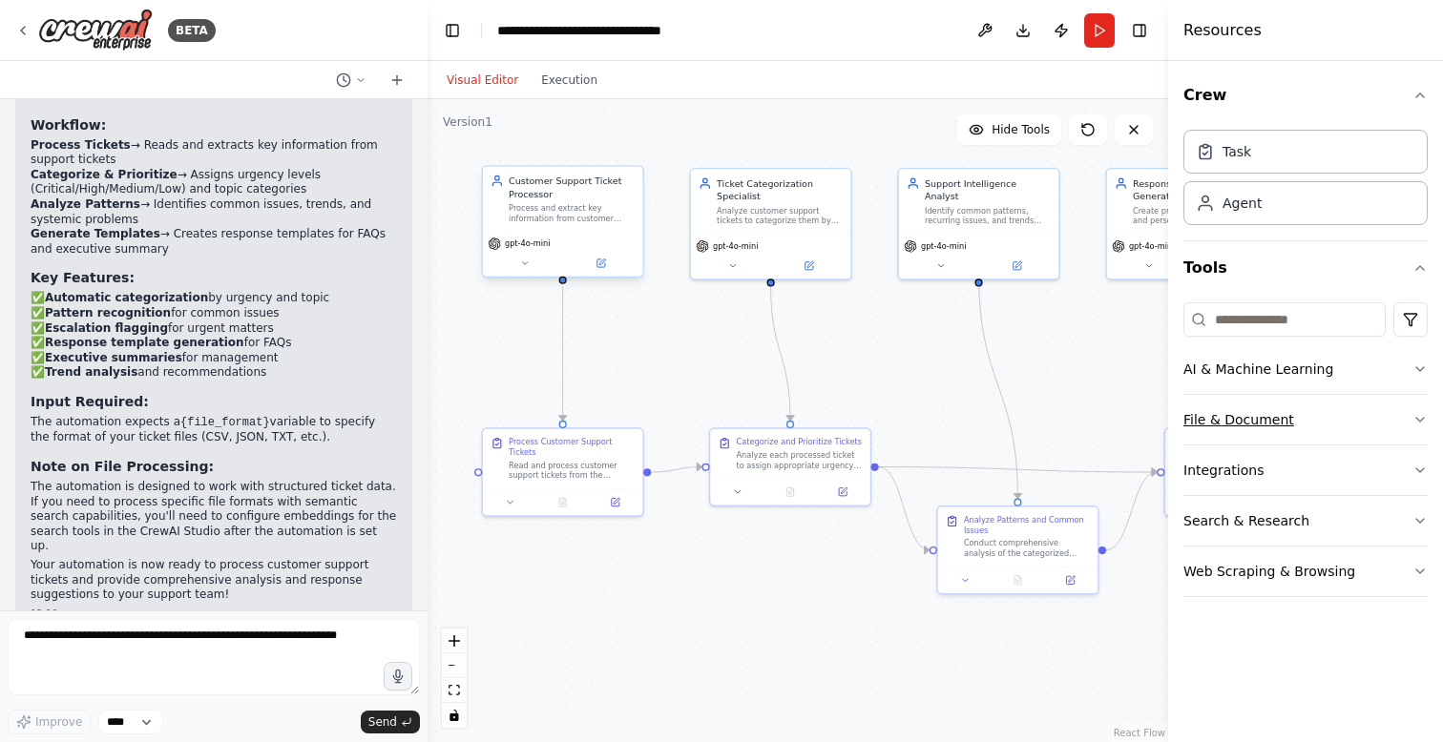
click at [1283, 419] on button "File & Document" at bounding box center [1305, 420] width 244 height 50
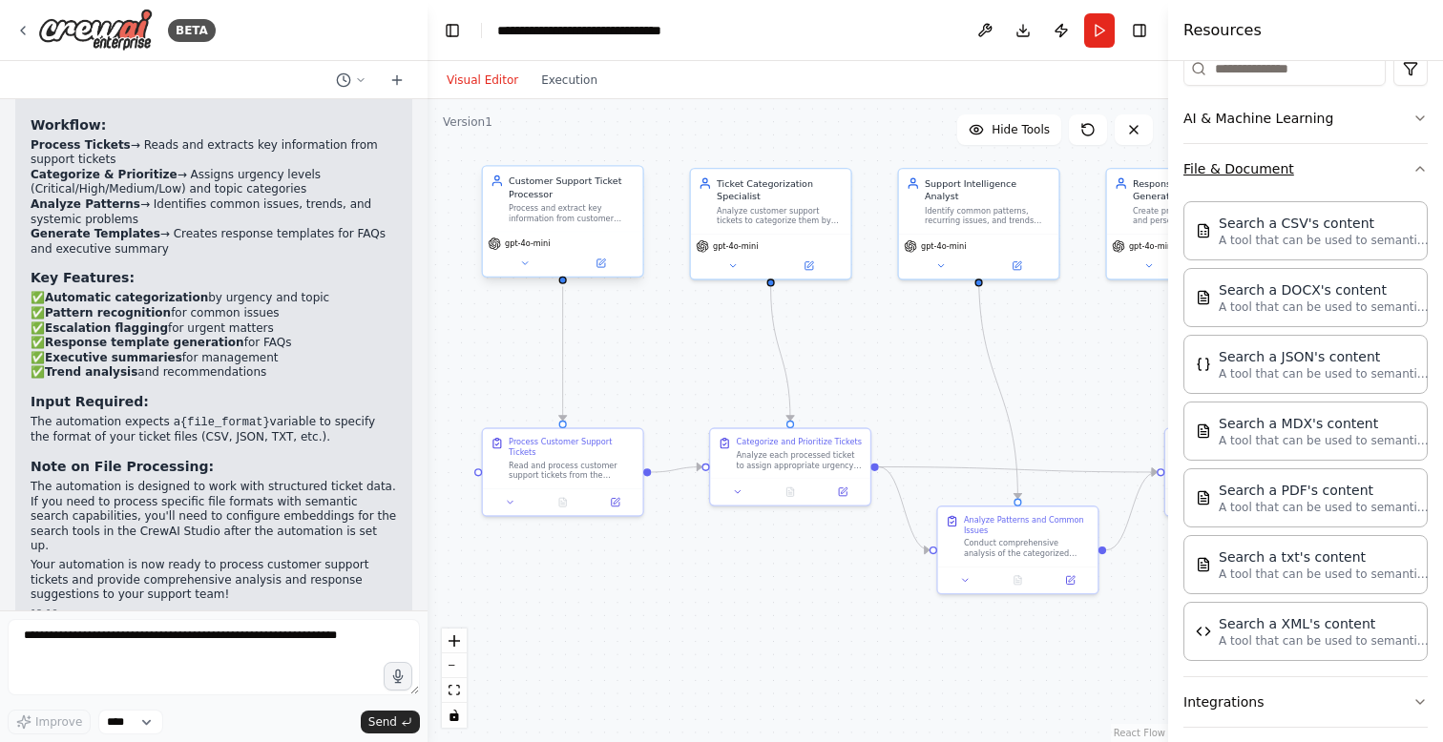
scroll to position [252, 0]
click at [1346, 244] on p "A tool that can be used to semantic search a query from a CSV's content." at bounding box center [1324, 238] width 210 height 15
drag, startPoint x: 726, startPoint y: 379, endPoint x: 681, endPoint y: 335, distance: 62.8
click at [681, 335] on div "Search a CSV's content" at bounding box center [702, 336] width 106 height 13
click at [666, 388] on icon at bounding box center [667, 387] width 5 height 3
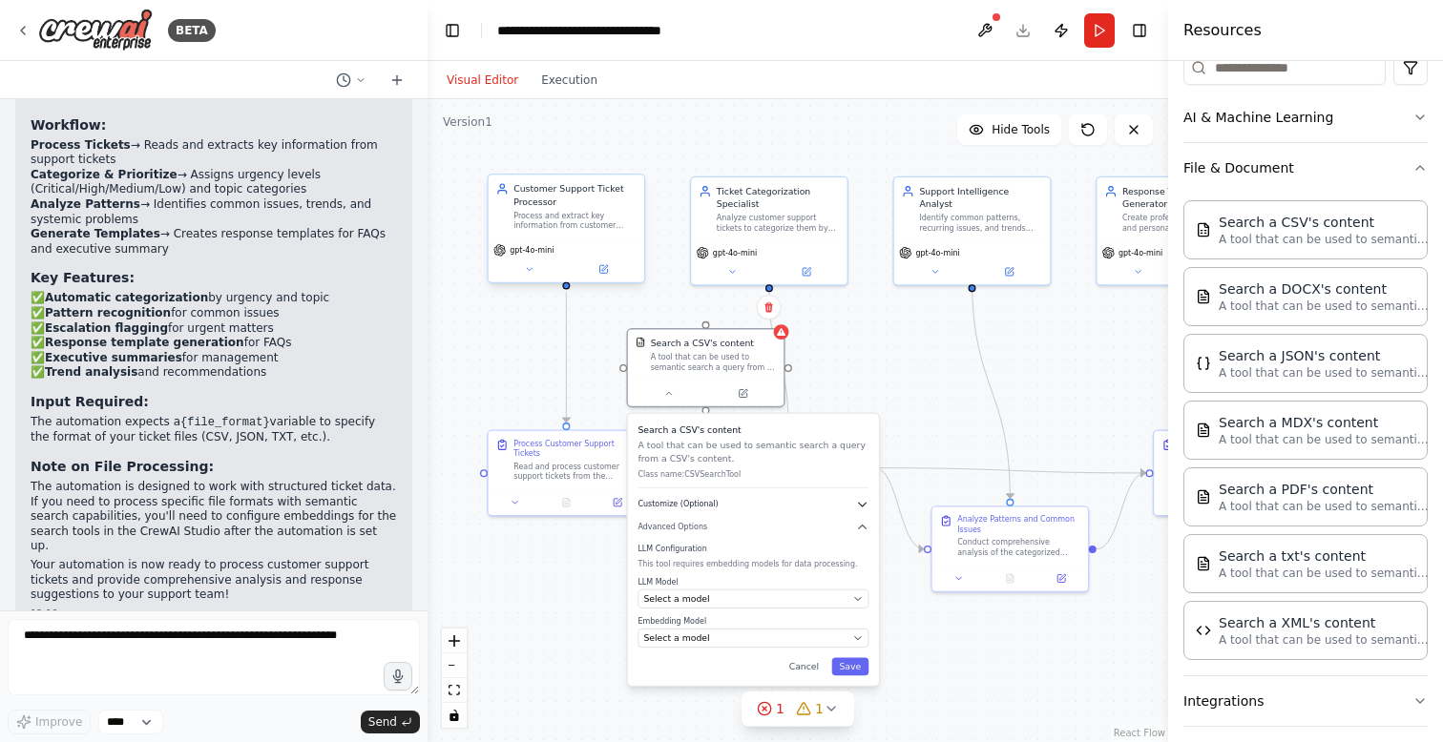
click at [778, 503] on button "Customize (Optional)" at bounding box center [752, 504] width 231 height 12
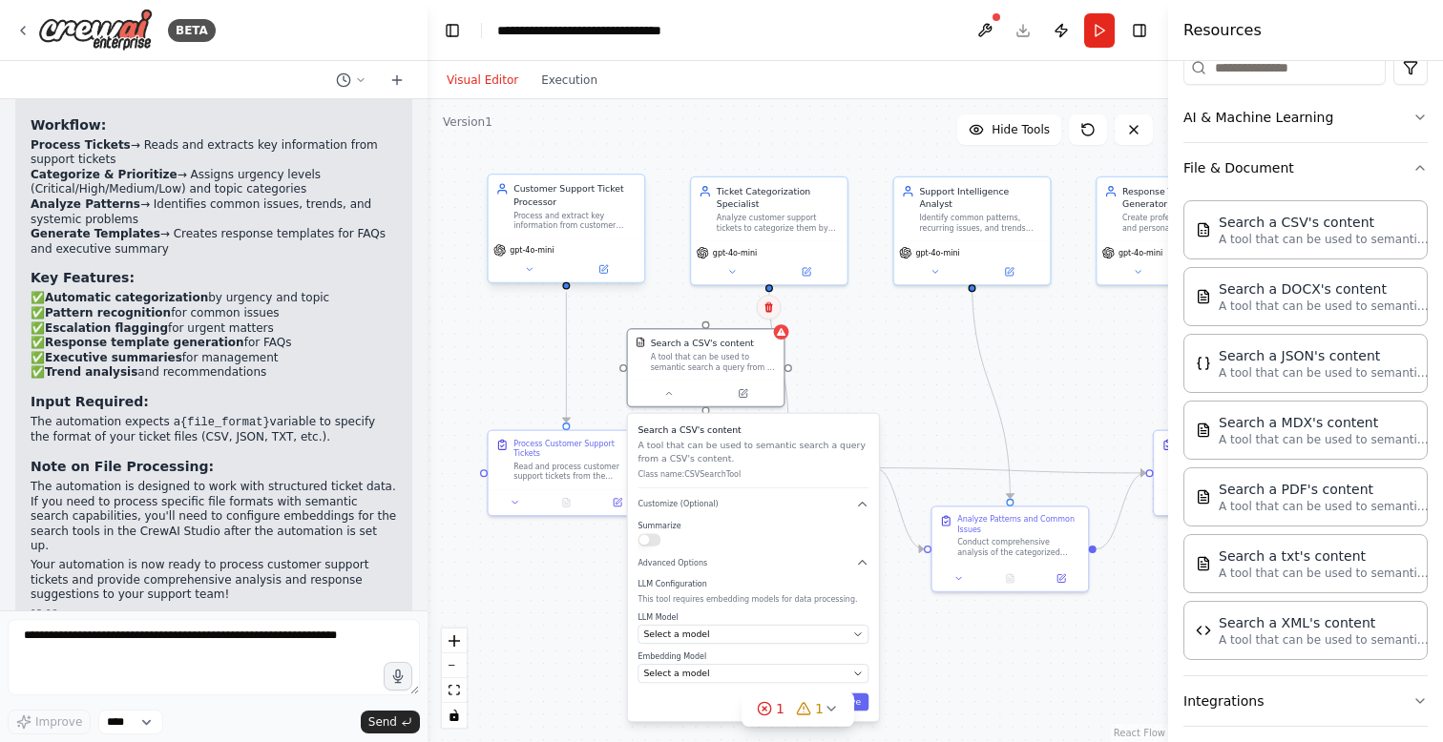
click at [767, 310] on icon at bounding box center [768, 307] width 8 height 10
click at [722, 311] on button "Confirm" at bounding box center [714, 307] width 68 height 23
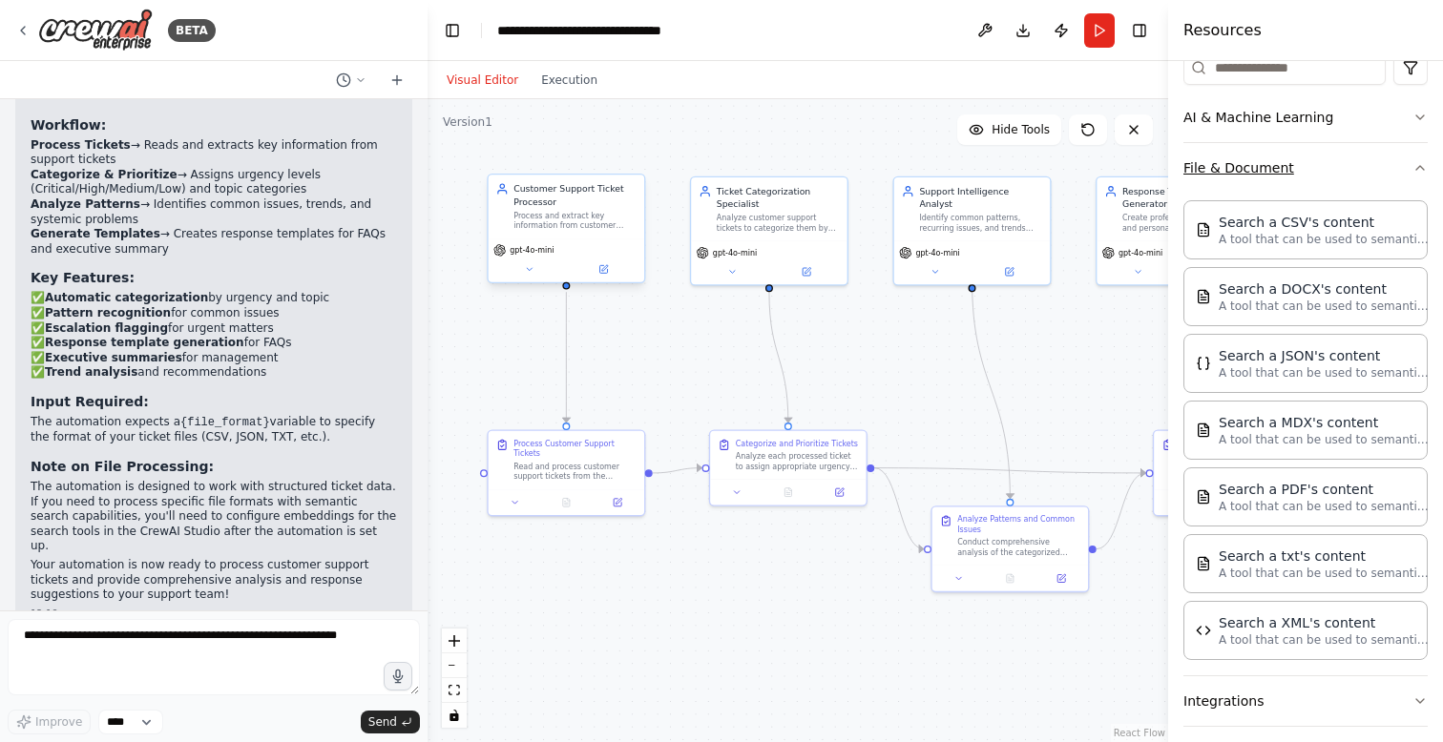
click at [1212, 171] on button "File & Document" at bounding box center [1305, 168] width 244 height 50
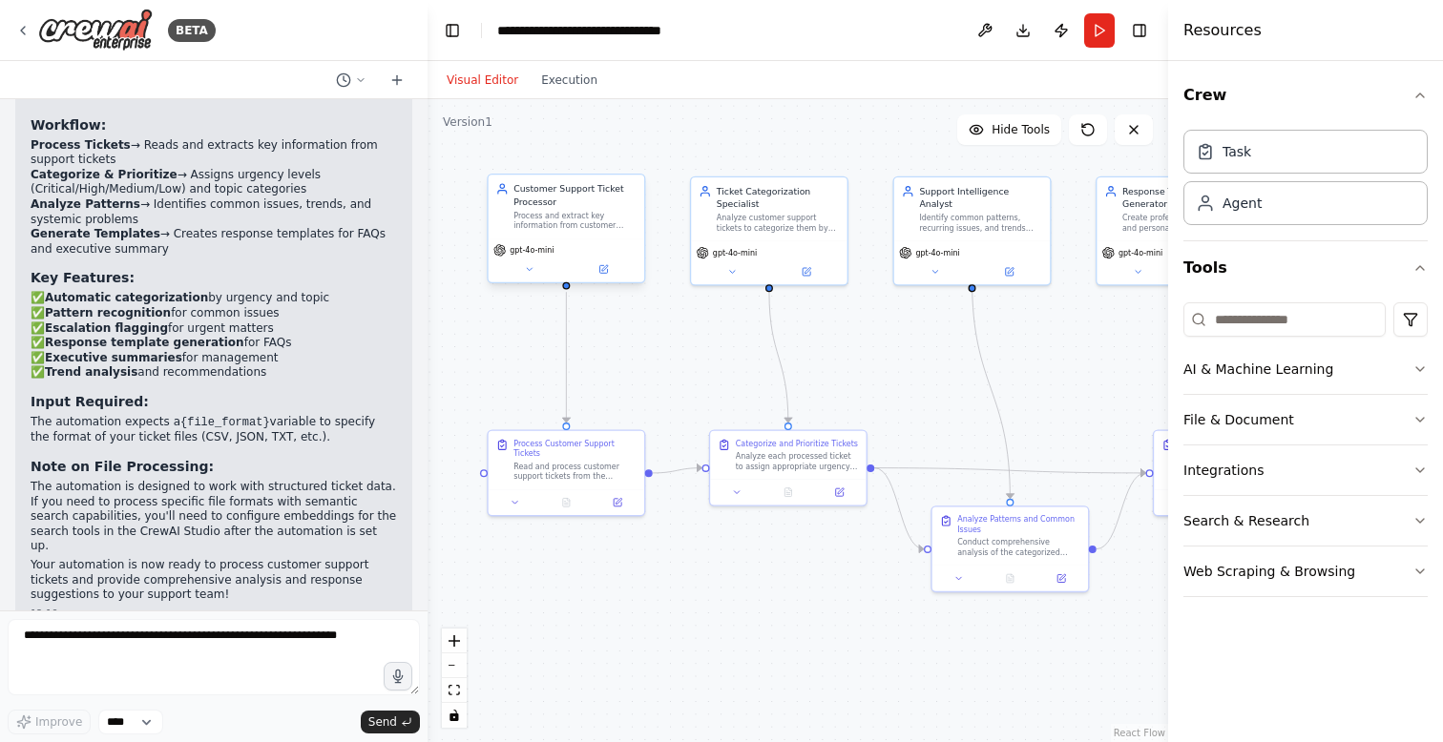
click at [1157, 31] on header "**********" at bounding box center [797, 30] width 740 height 61
click at [1138, 31] on button "Toggle Right Sidebar" at bounding box center [1139, 30] width 27 height 27
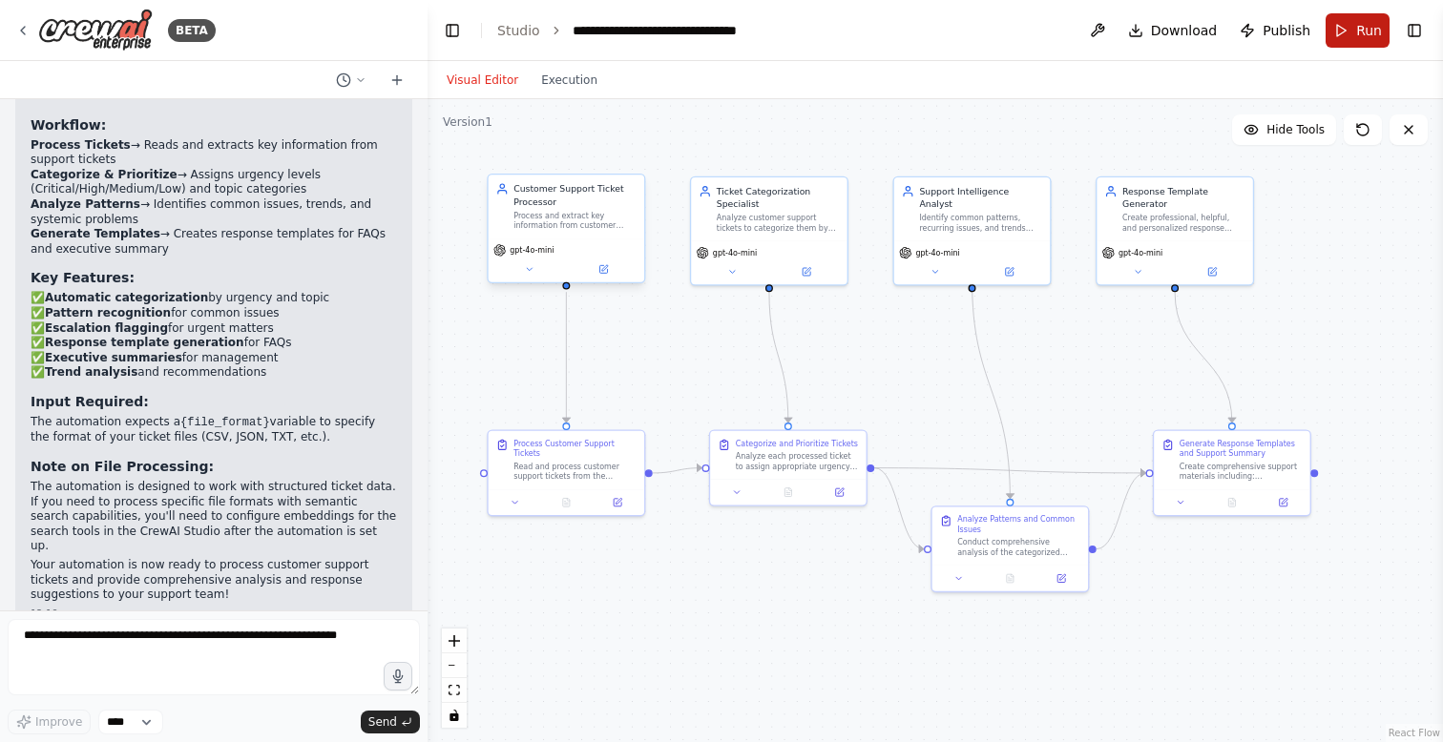
click at [1362, 27] on span "Run" at bounding box center [1369, 30] width 26 height 19
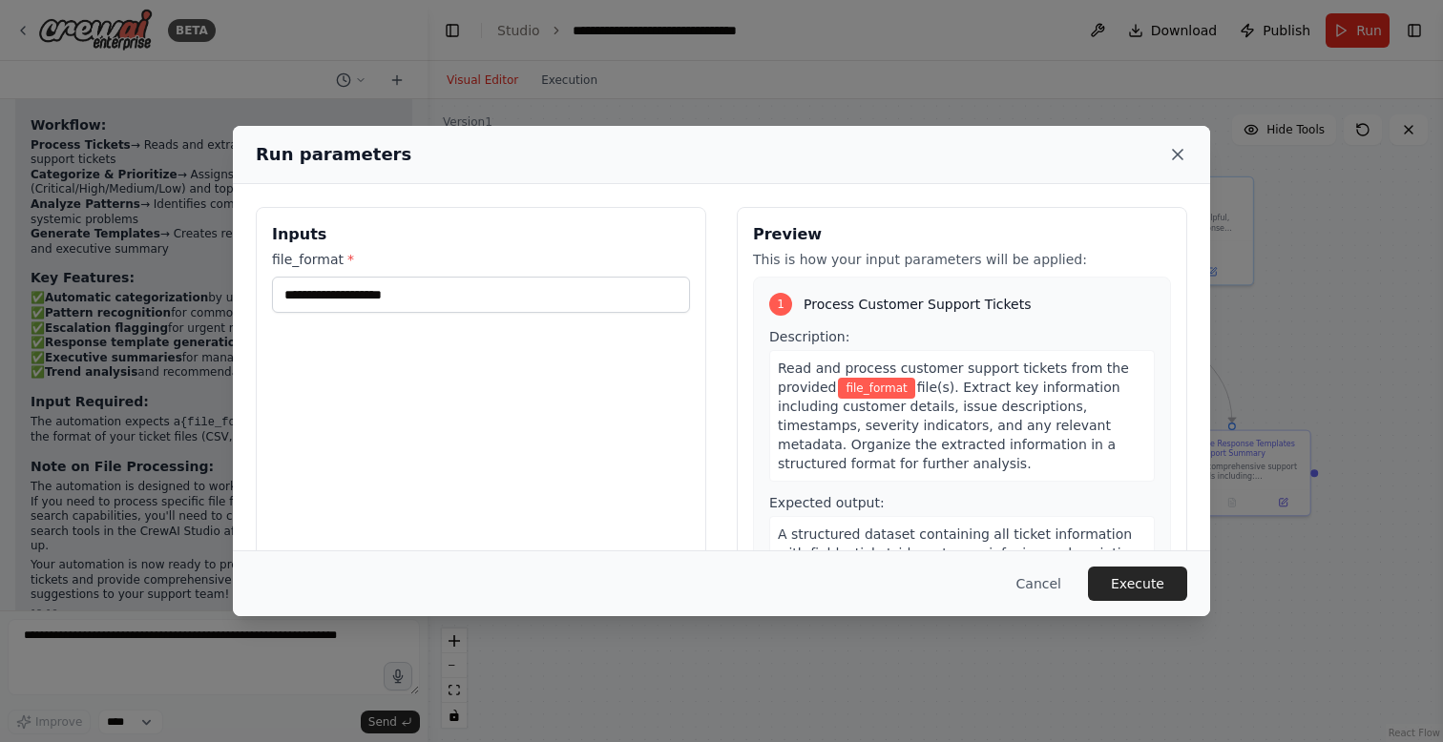
click at [1177, 159] on icon at bounding box center [1177, 154] width 19 height 19
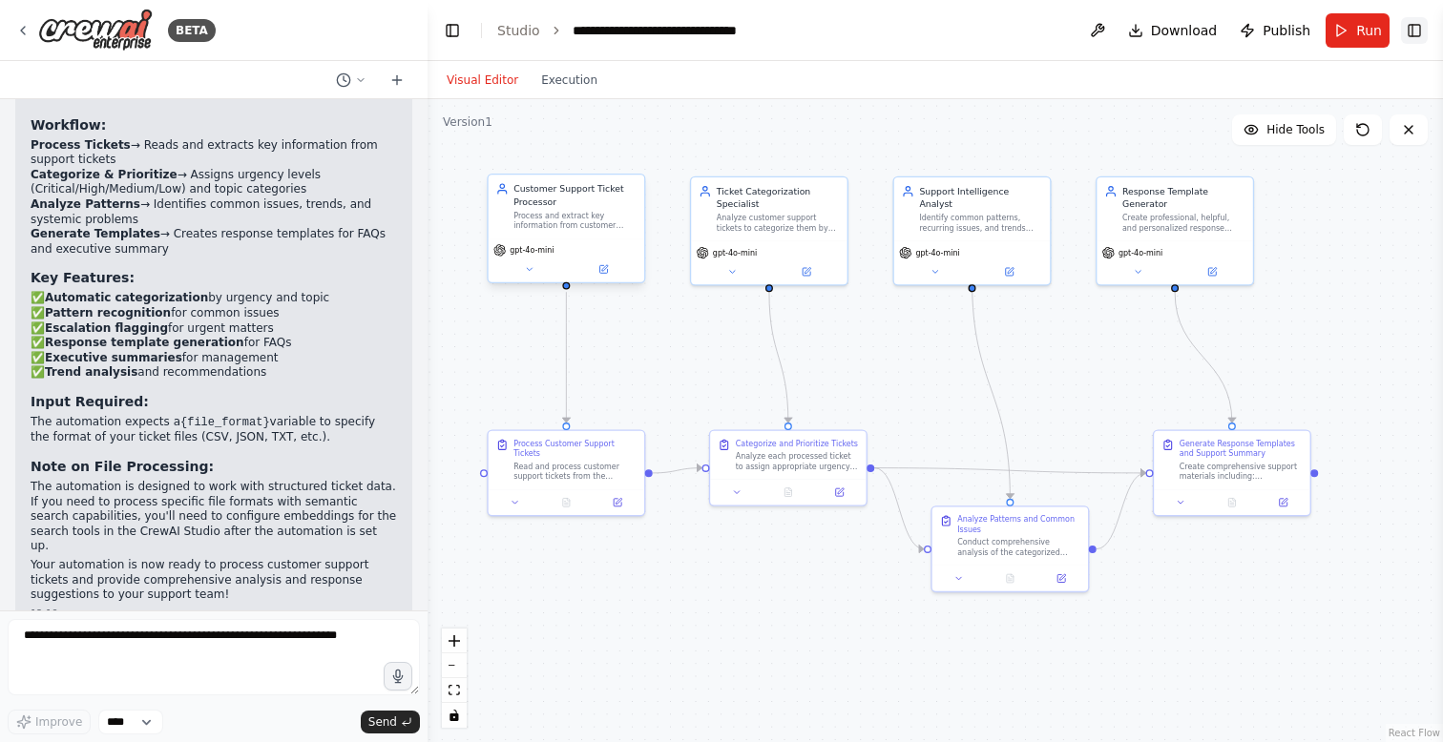
click at [1422, 31] on button "Toggle Right Sidebar" at bounding box center [1414, 30] width 27 height 27
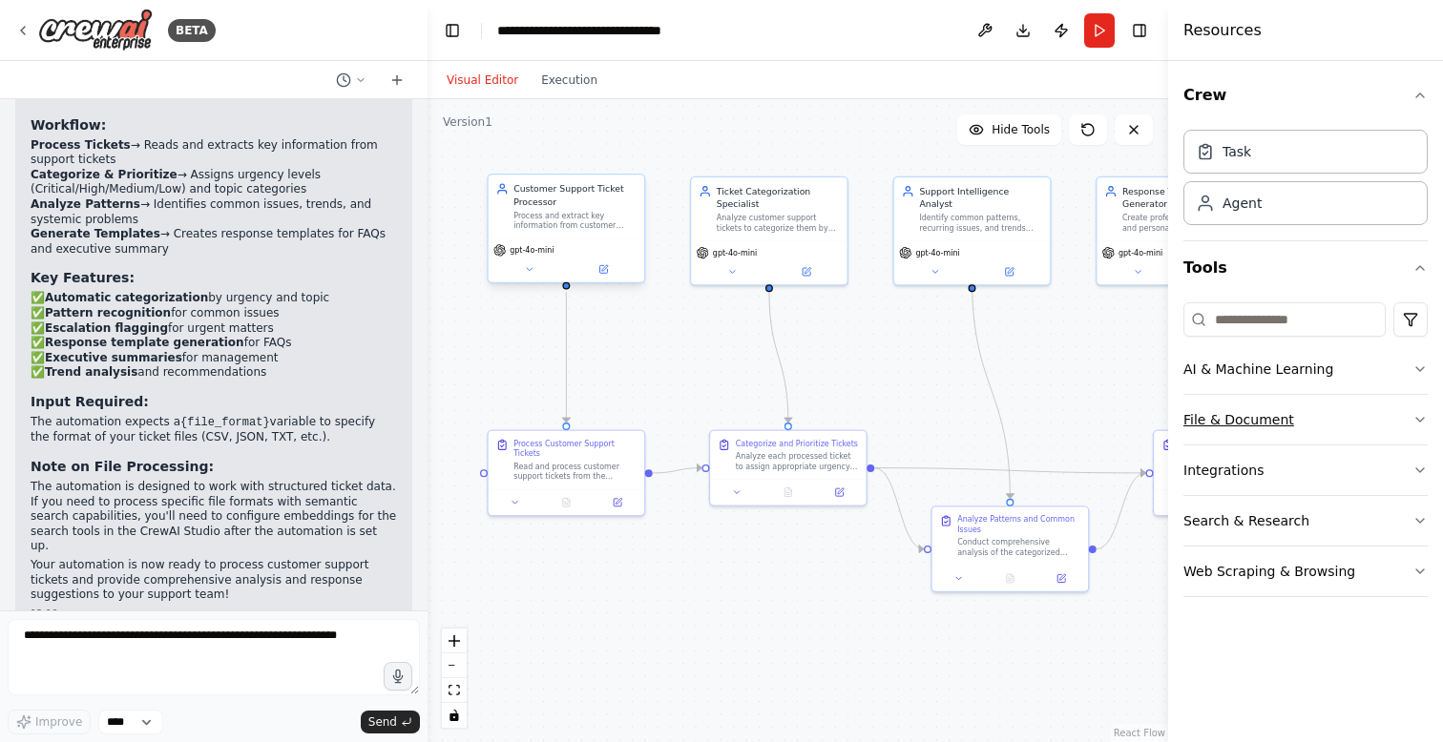
click at [1265, 419] on button "File & Document" at bounding box center [1305, 420] width 244 height 50
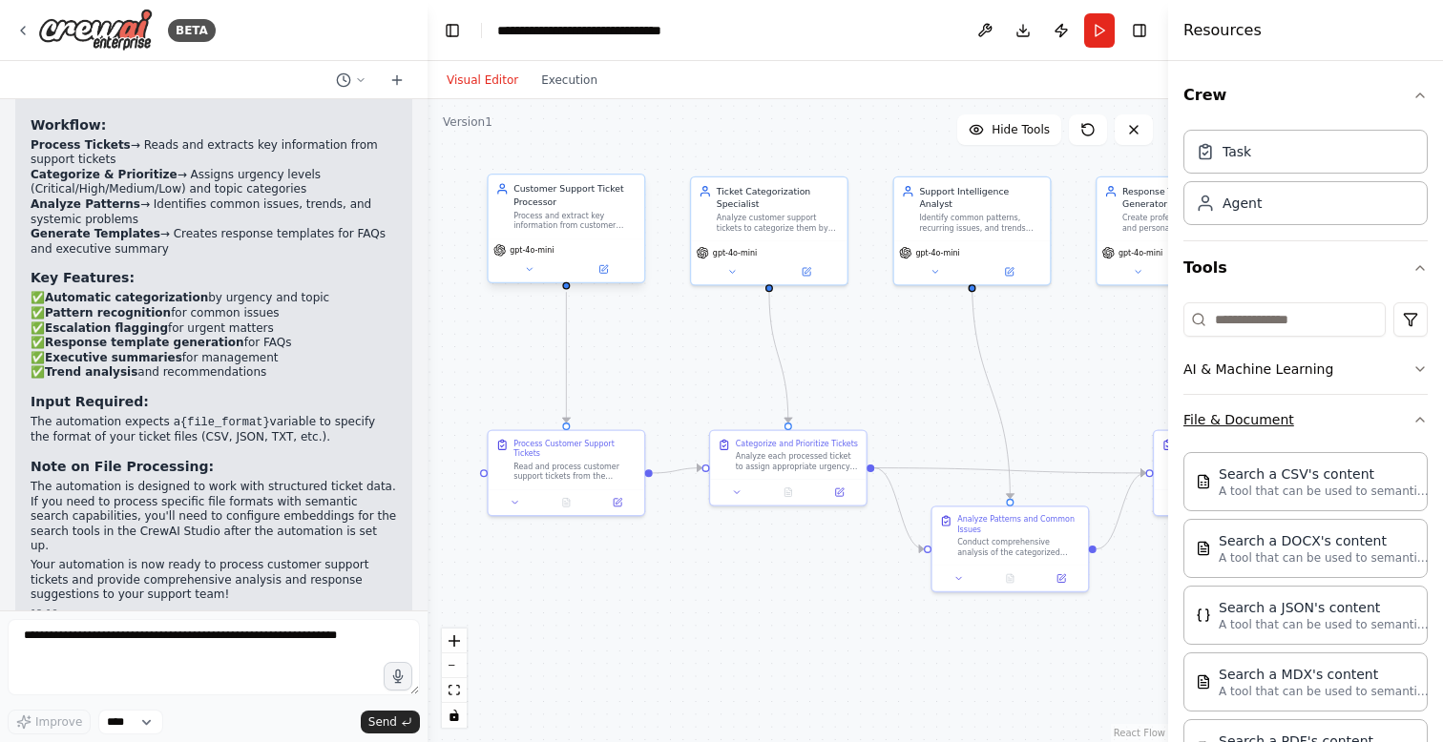
click at [1265, 419] on button "File & Document" at bounding box center [1305, 420] width 244 height 50
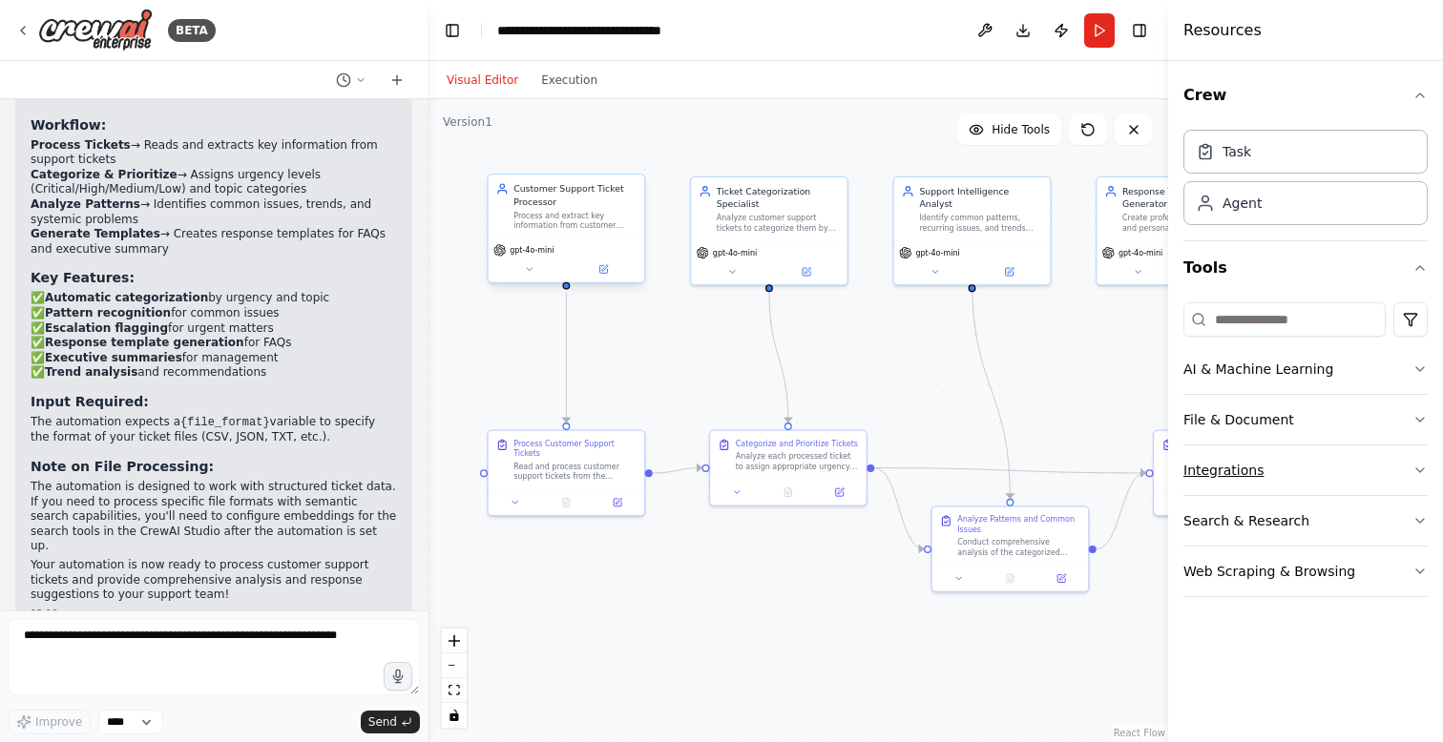
click at [1259, 478] on button "Integrations" at bounding box center [1305, 471] width 244 height 50
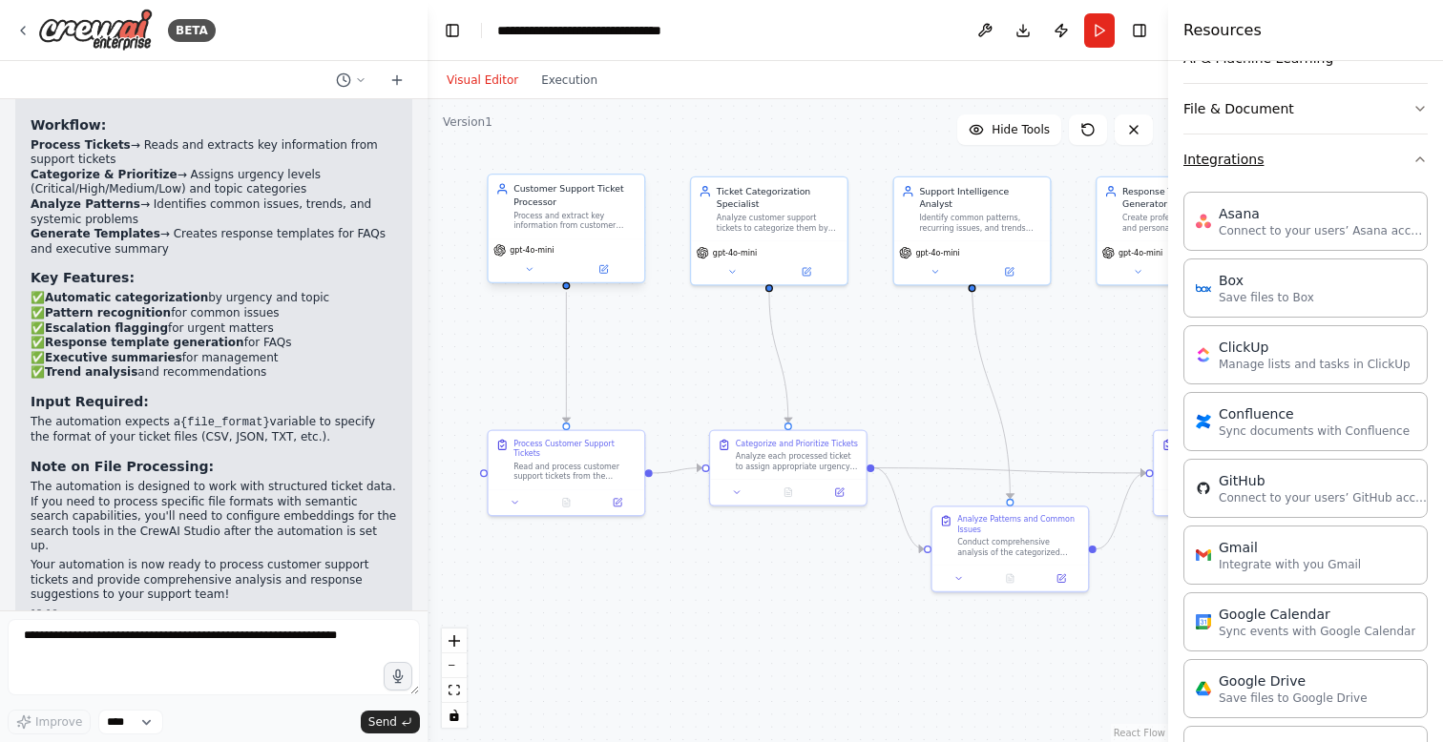
scroll to position [500, 0]
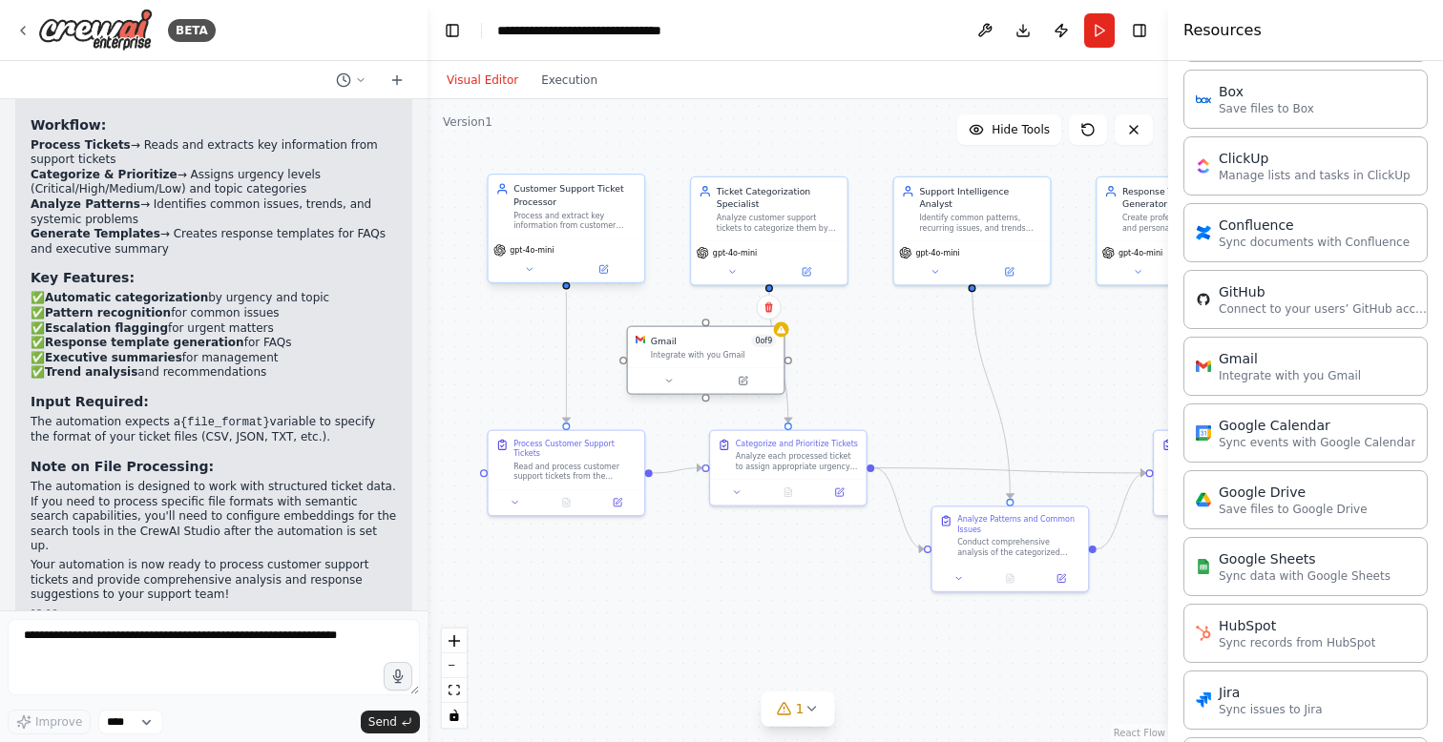
drag, startPoint x: 774, startPoint y: 384, endPoint x: 679, endPoint y: 342, distance: 103.4
click at [679, 342] on div "Gmail 0 of 9" at bounding box center [714, 341] width 126 height 12
drag, startPoint x: 705, startPoint y: 323, endPoint x: 570, endPoint y: 286, distance: 140.3
click at [570, 285] on div "Customer Support Ticket Processor Process and extract key information from cust…" at bounding box center [670, 326] width 492 height 427
click at [663, 386] on button at bounding box center [669, 380] width 72 height 15
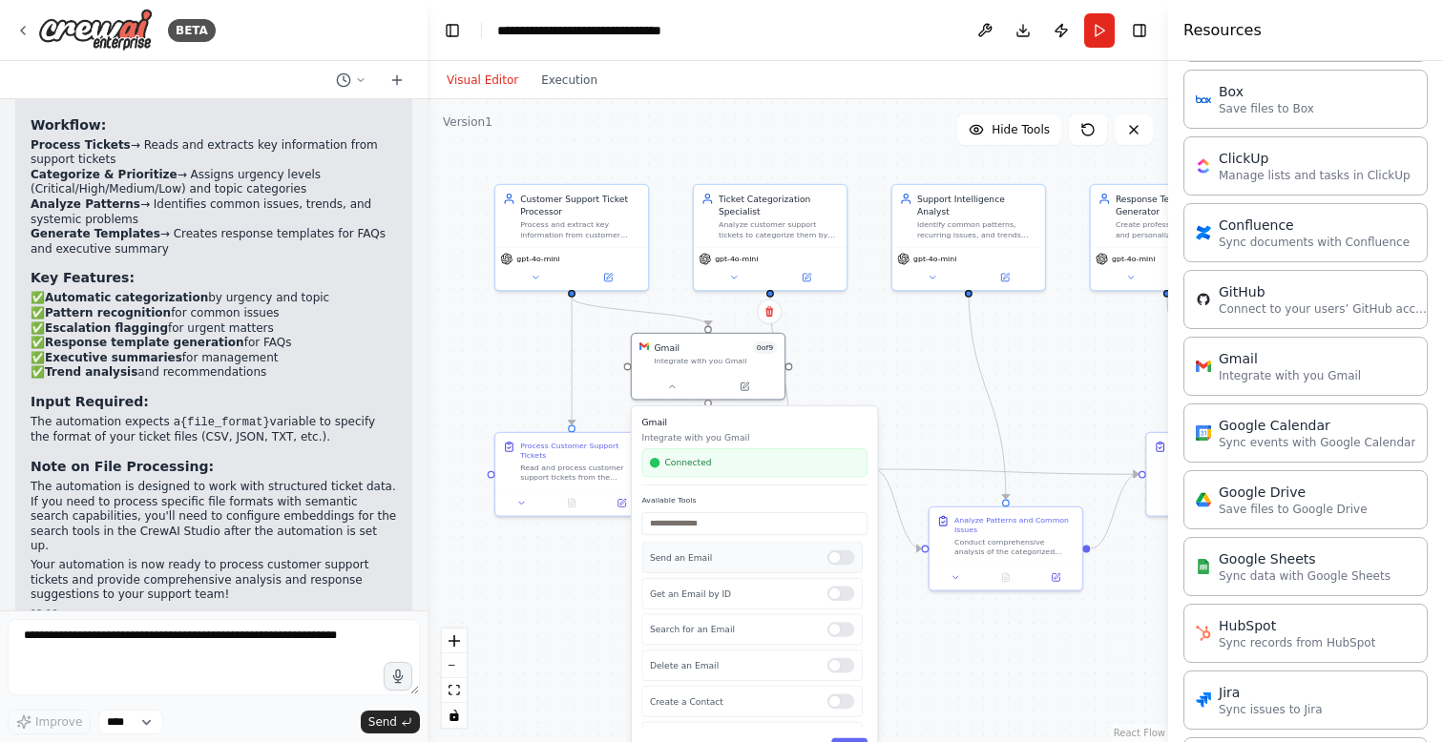
click at [841, 553] on div at bounding box center [841, 558] width 28 height 15
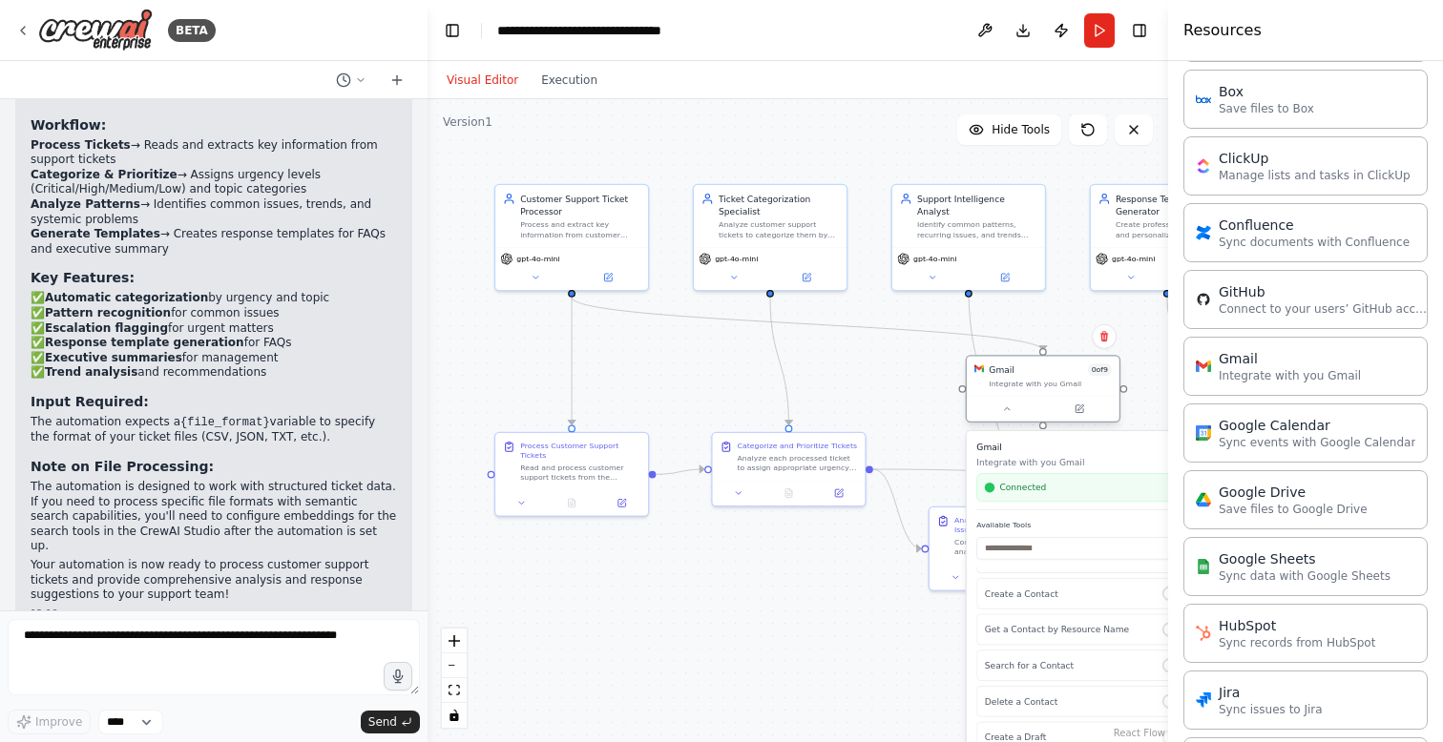
drag, startPoint x: 706, startPoint y: 350, endPoint x: 1038, endPoint y: 377, distance: 333.1
click at [1041, 377] on div "Gmail 0 of 9 Integrate with you Gmail" at bounding box center [1050, 376] width 123 height 25
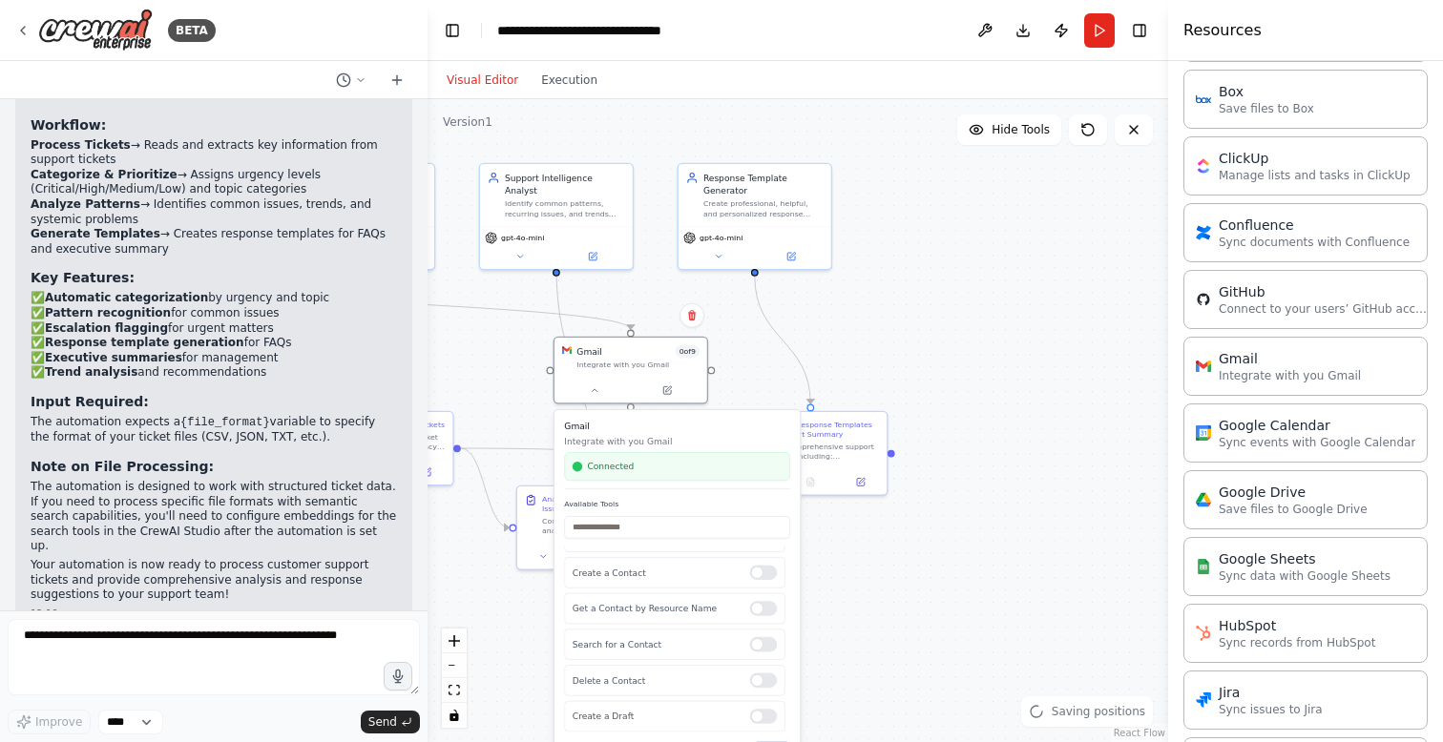
drag, startPoint x: 937, startPoint y: 378, endPoint x: 525, endPoint y: 356, distance: 412.8
click at [525, 357] on div ".deletable-edge-delete-btn { width: 20px; height: 20px; border: 0px solid #ffff…" at bounding box center [797, 420] width 740 height 643
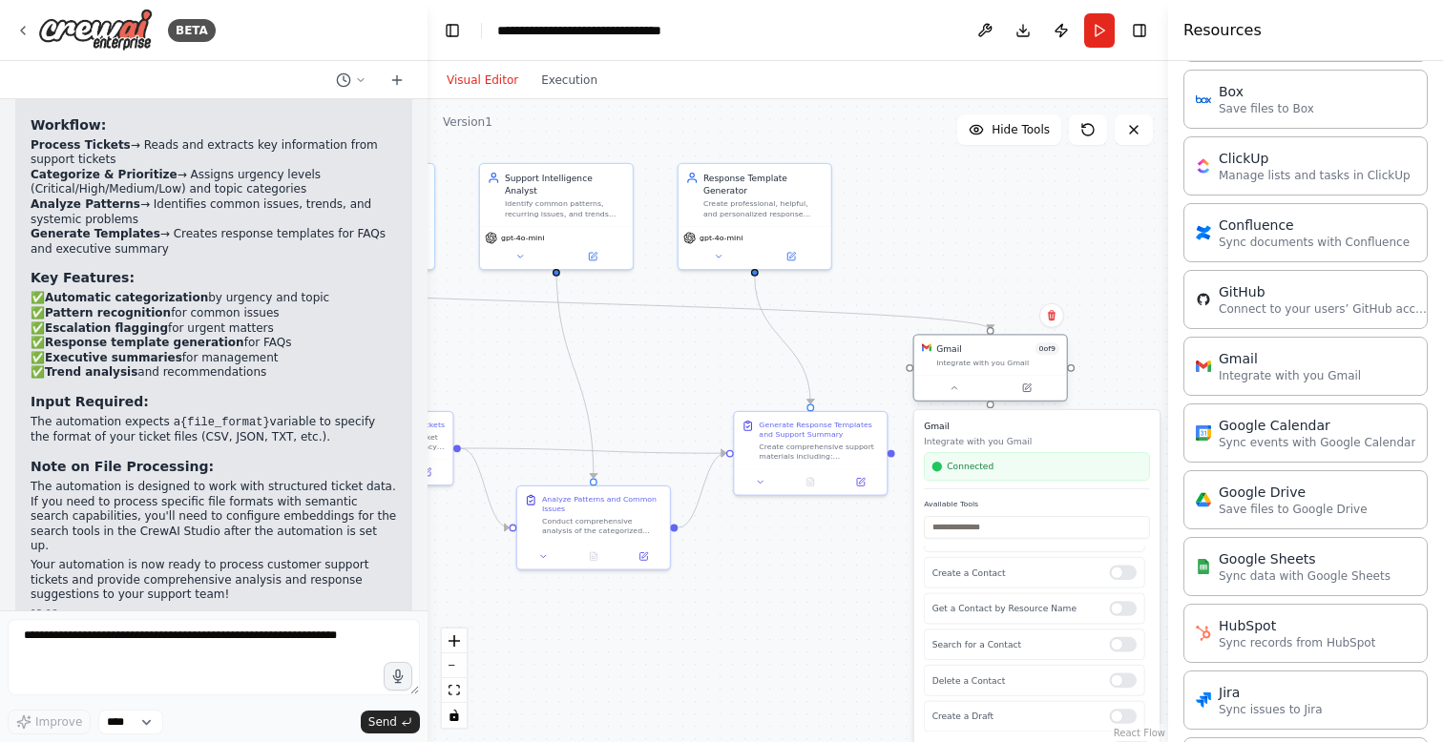
drag, startPoint x: 607, startPoint y: 353, endPoint x: 1008, endPoint y: 352, distance: 400.8
click at [1008, 352] on div "Gmail 0 of 9" at bounding box center [997, 349] width 123 height 12
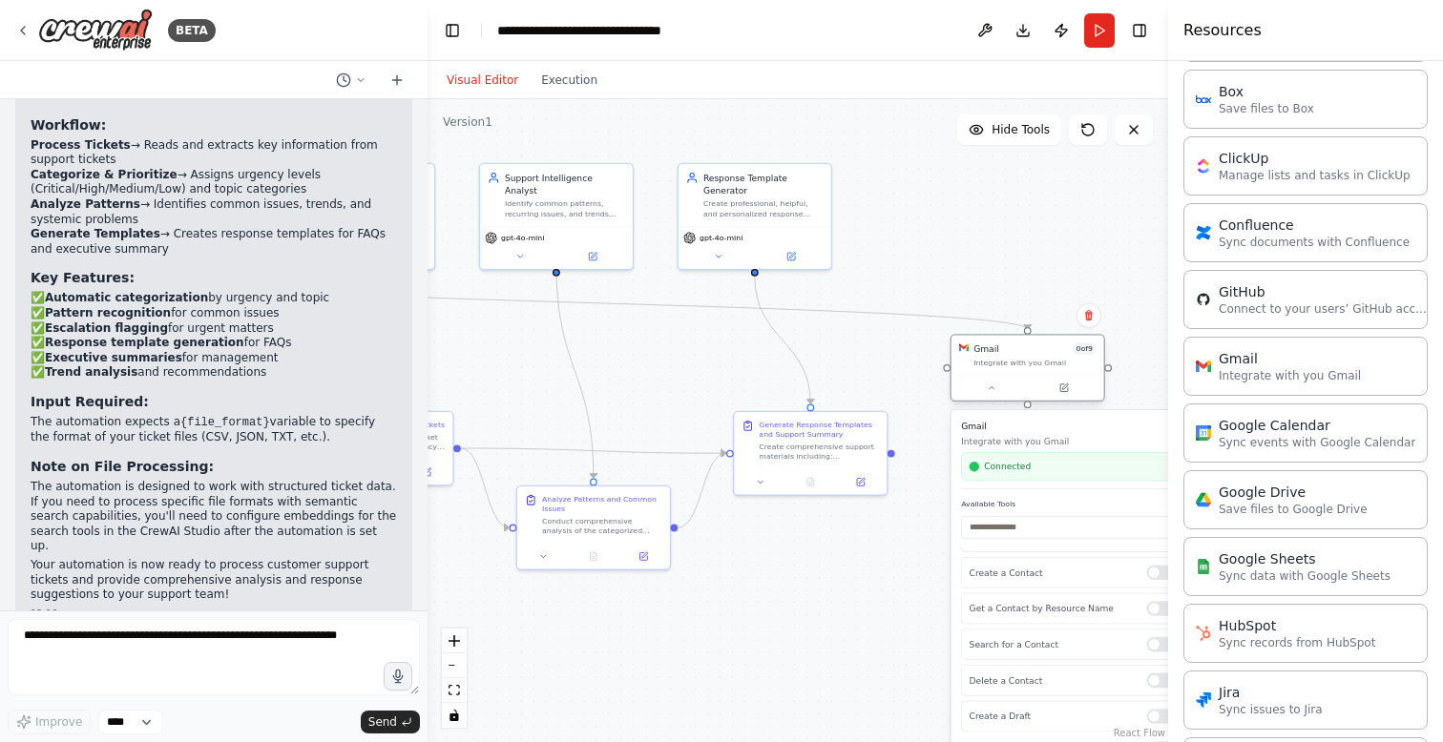
click at [1027, 330] on div at bounding box center [1028, 331] width 8 height 8
drag, startPoint x: 1029, startPoint y: 333, endPoint x: 892, endPoint y: 448, distance: 178.7
click at [892, 448] on div ".deletable-edge-delete-btn { width: 20px; height: 20px; border: 0px solid #ffff…" at bounding box center [797, 420] width 740 height 643
click at [843, 309] on icon "Edge from 3bc2ab48-8a63-4043-a9d1-30a08e2f34e9 to f96f3d8a-34f1-44df-9060-52524…" at bounding box center [593, 303] width 868 height 53
click at [596, 303] on icon at bounding box center [594, 303] width 10 height 10
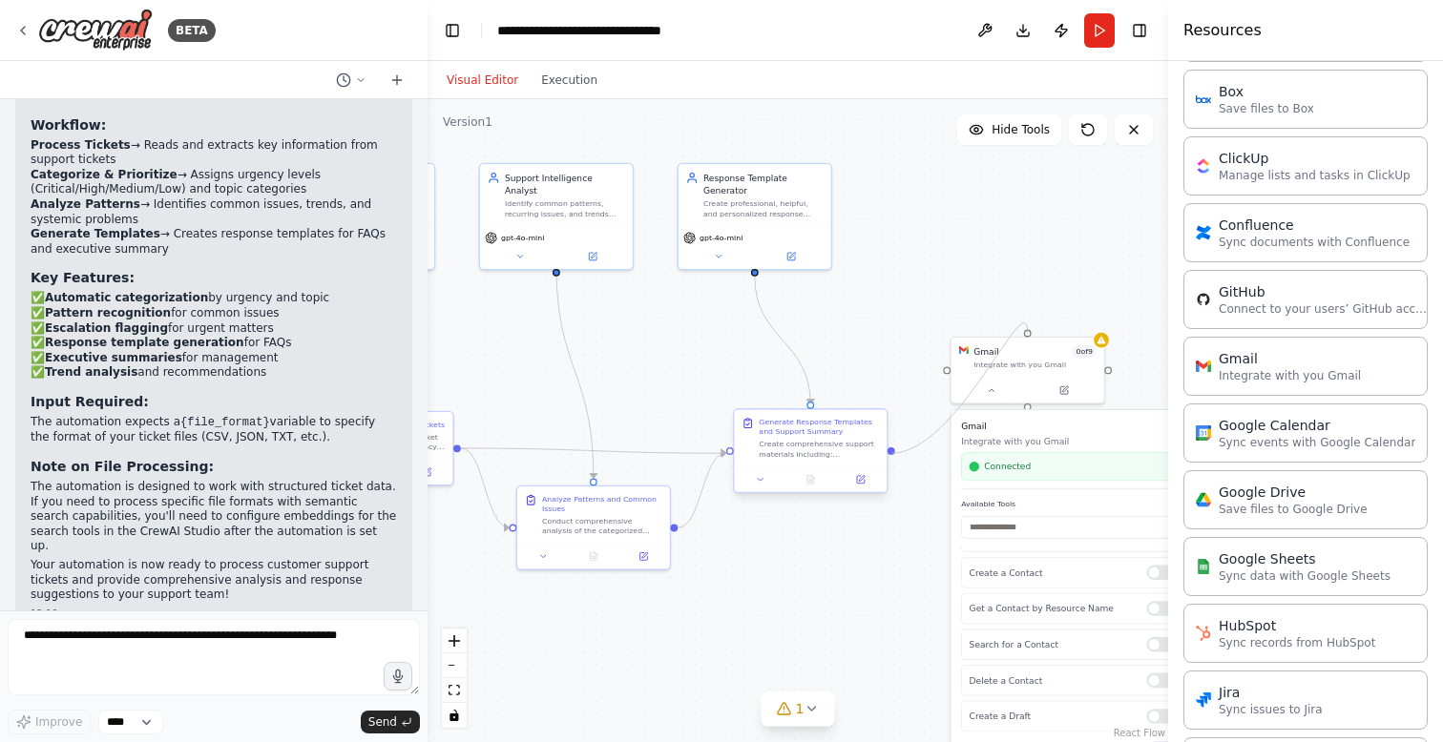
drag, startPoint x: 945, startPoint y: 369, endPoint x: 891, endPoint y: 453, distance: 99.5
click at [501, 453] on div "Customer Support Ticket Processor Process and extract key information from cust…" at bounding box center [260, 310] width 481 height 418
click at [945, 371] on div ".deletable-edge-delete-btn { width: 20px; height: 20px; border: 0px solid #ffff…" at bounding box center [797, 420] width 740 height 643
click at [951, 371] on div "Gmail 0 of 9 Integrate with you Gmail" at bounding box center [1027, 355] width 153 height 40
click at [913, 330] on div ".deletable-edge-delete-btn { width: 20px; height: 20px; border: 0px solid #ffff…" at bounding box center [797, 420] width 740 height 643
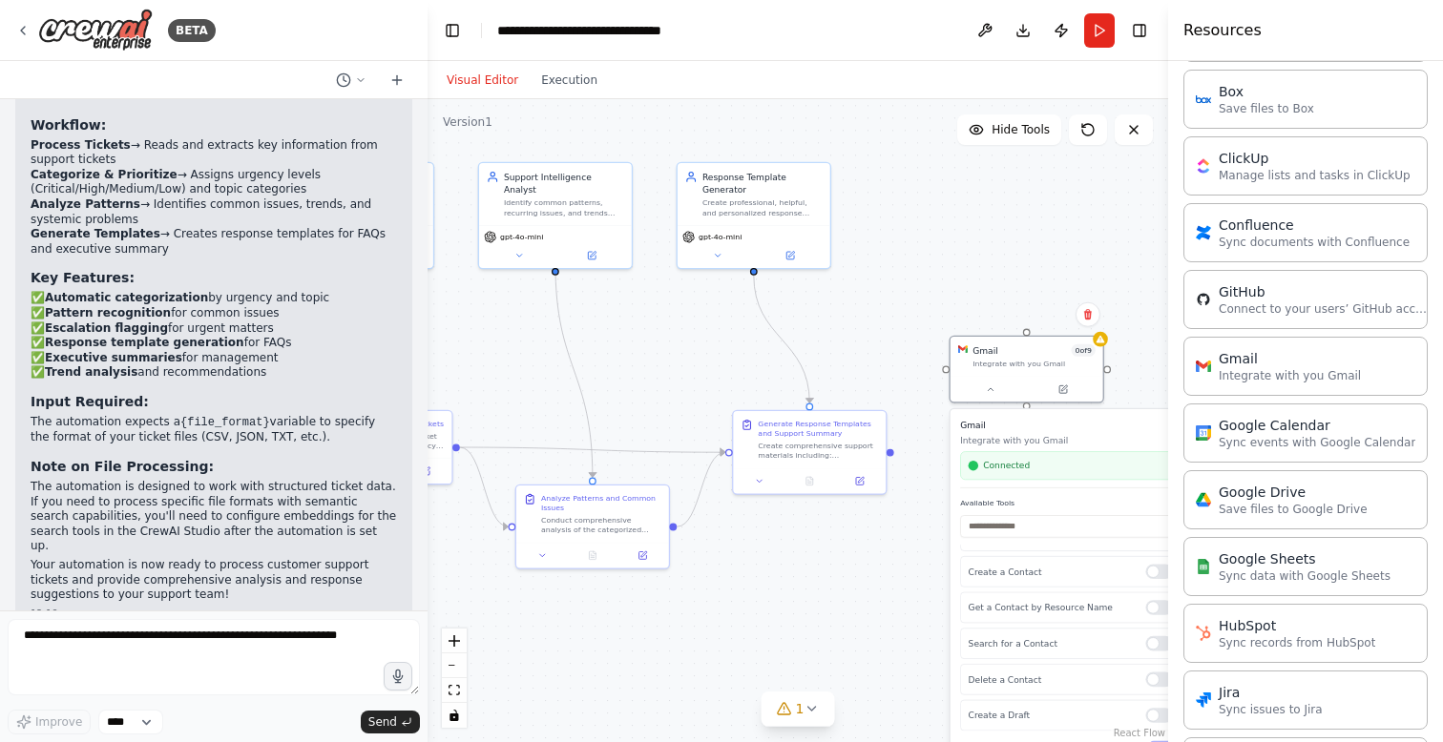
click at [899, 381] on div ".deletable-edge-delete-btn { width: 20px; height: 20px; border: 0px solid #ffff…" at bounding box center [797, 420] width 740 height 643
click at [1022, 418] on div "Gmail Integrate with you Gmail Connected Available Tools Send an Email Get an E…" at bounding box center [1071, 588] width 245 height 359
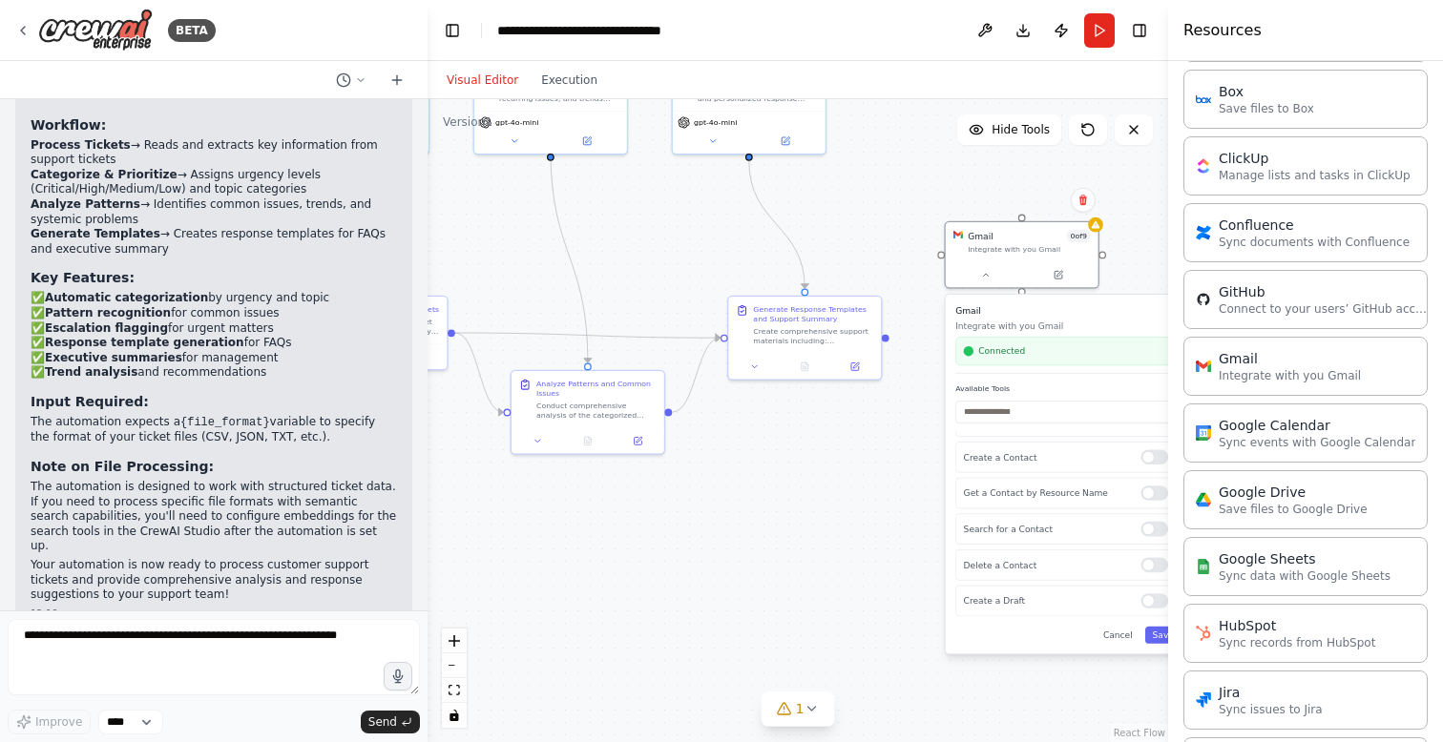
drag, startPoint x: 928, startPoint y: 475, endPoint x: 925, endPoint y: 361, distance: 114.6
click at [925, 361] on div ".deletable-edge-delete-btn { width: 20px; height: 20px; border: 0px solid #ffff…" at bounding box center [797, 420] width 740 height 643
click at [1157, 636] on button "Save" at bounding box center [1163, 635] width 36 height 17
drag, startPoint x: 941, startPoint y: 255, endPoint x: 889, endPoint y: 338, distance: 97.7
click at [889, 338] on div ".deletable-edge-delete-btn { width: 20px; height: 20px; border: 0px solid #ffff…" at bounding box center [797, 420] width 740 height 643
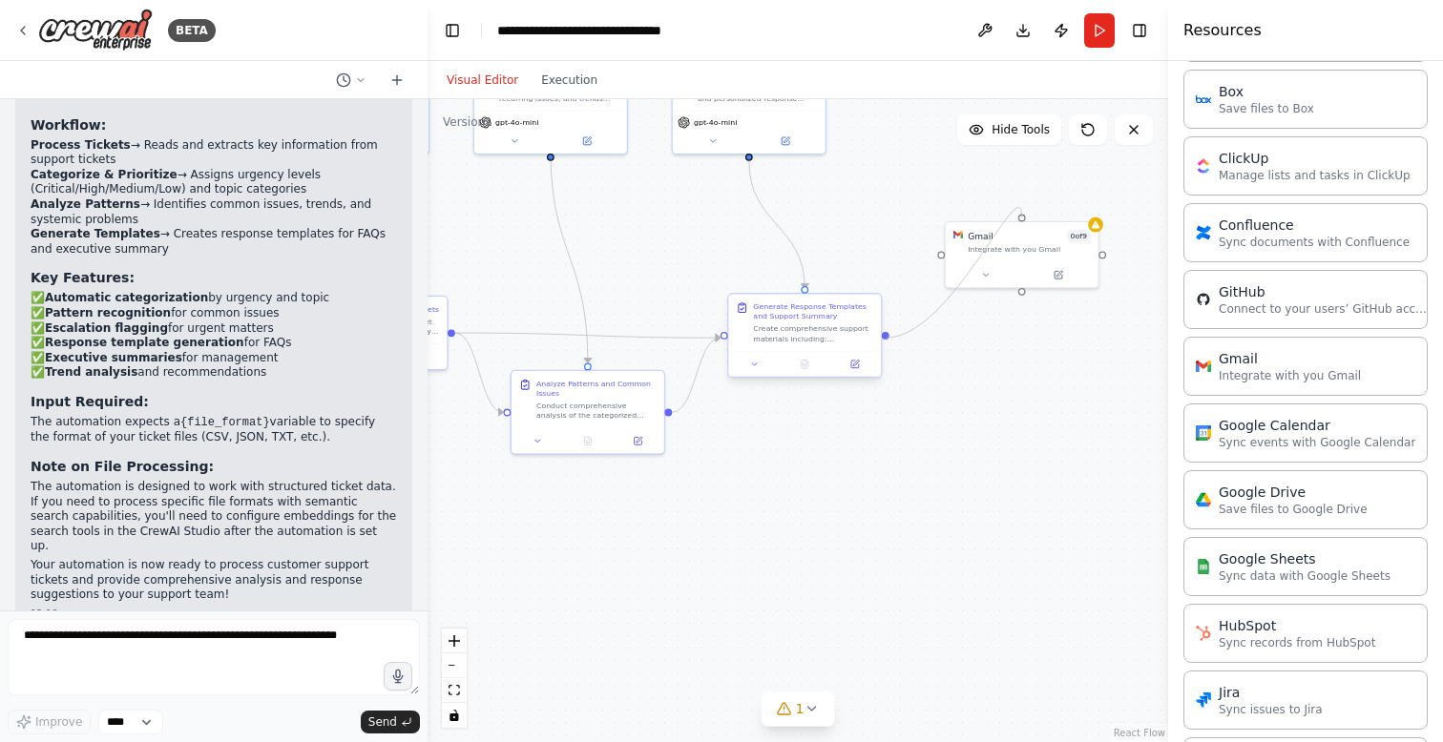
drag, startPoint x: 1022, startPoint y: 292, endPoint x: 883, endPoint y: 337, distance: 146.4
click at [495, 337] on div "Customer Support Ticket Processor Process and extract key information from cust…" at bounding box center [254, 195] width 481 height 418
click at [1063, 254] on div "Gmail 0 of 9 Integrate with you Gmail" at bounding box center [1022, 239] width 153 height 40
click at [1086, 206] on button at bounding box center [1083, 200] width 25 height 25
click at [1047, 199] on button "Confirm" at bounding box center [1029, 200] width 68 height 23
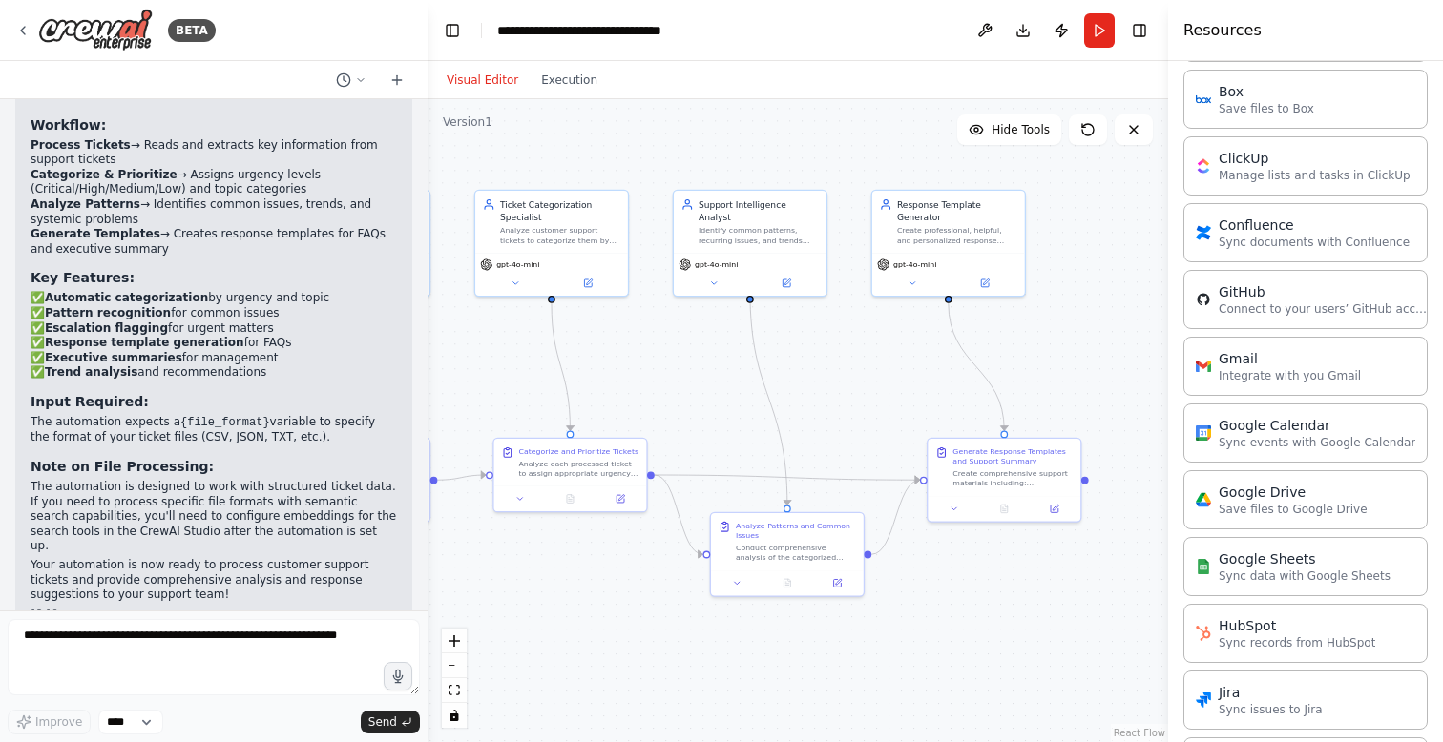
drag, startPoint x: 927, startPoint y: 251, endPoint x: 1131, endPoint y: 414, distance: 260.6
click at [1130, 409] on div ".deletable-edge-delete-btn { width: 20px; height: 20px; border: 0px solid #ffff…" at bounding box center [797, 420] width 740 height 643
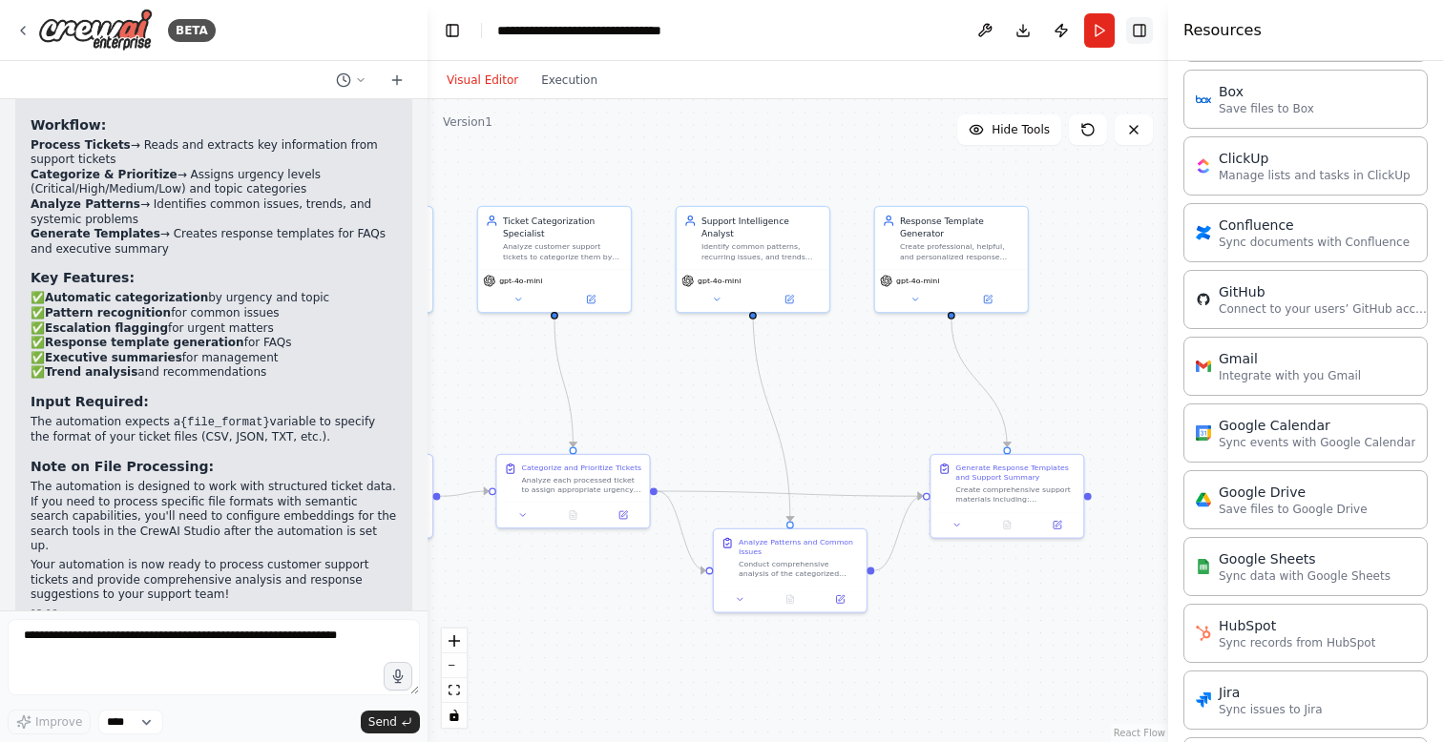
click at [1136, 26] on button "Toggle Right Sidebar" at bounding box center [1139, 30] width 27 height 27
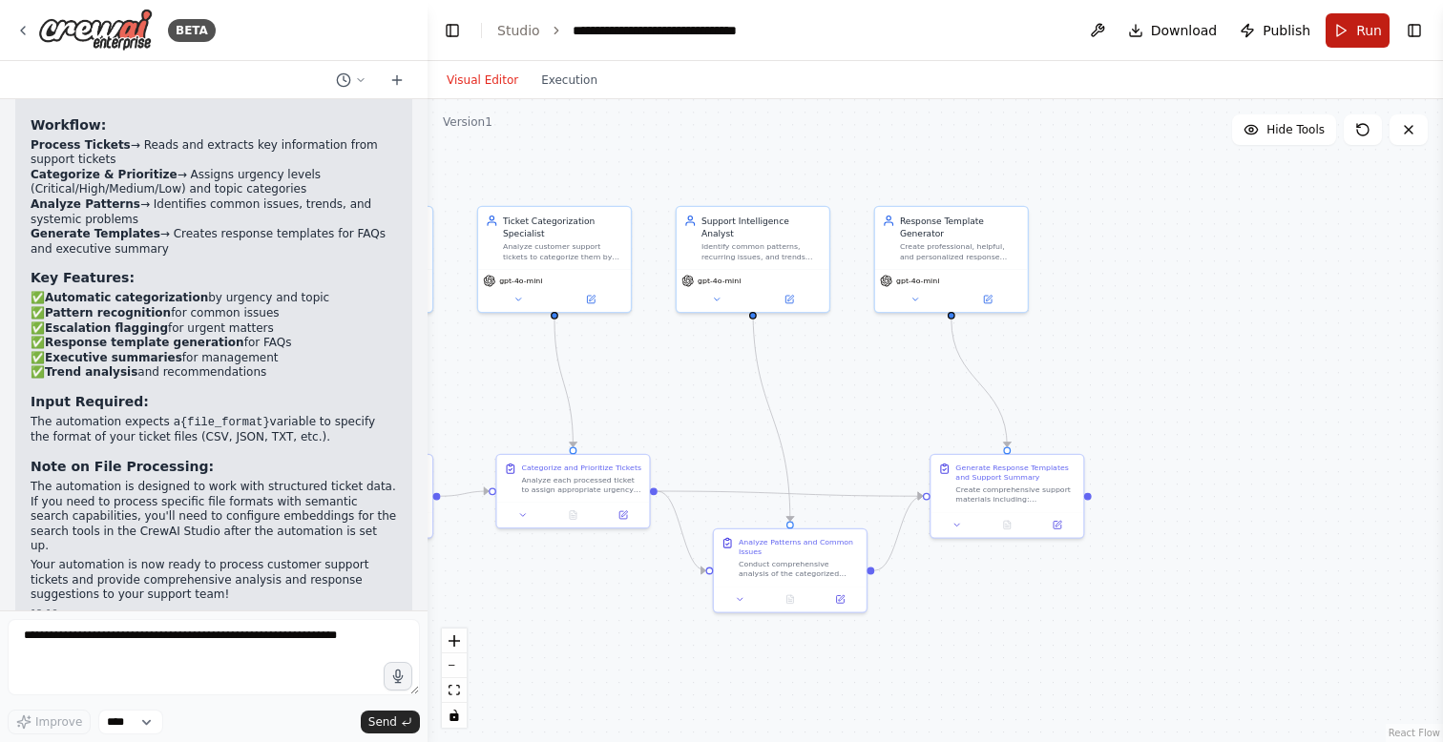
click at [1363, 29] on span "Run" at bounding box center [1369, 30] width 26 height 19
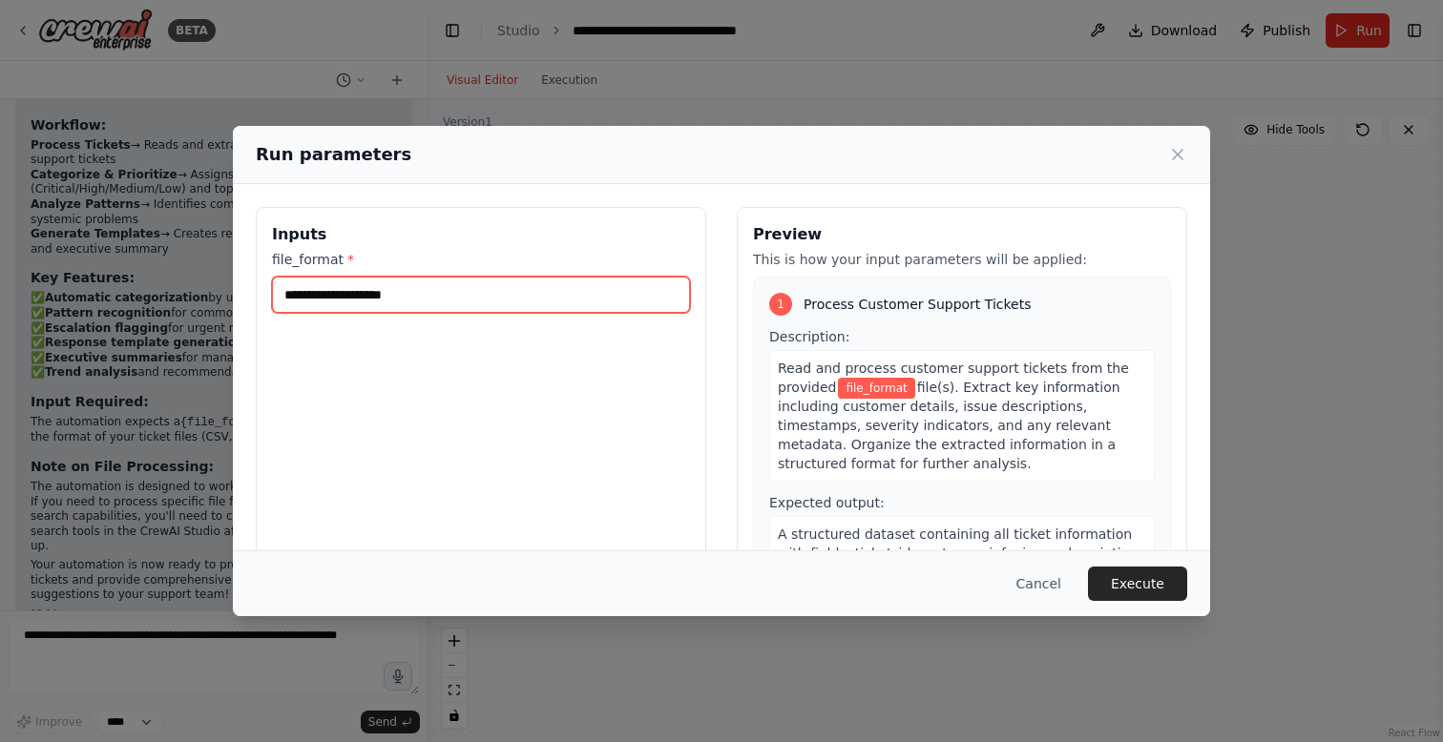
click at [509, 295] on input "file_format *" at bounding box center [481, 295] width 418 height 36
type input "***"
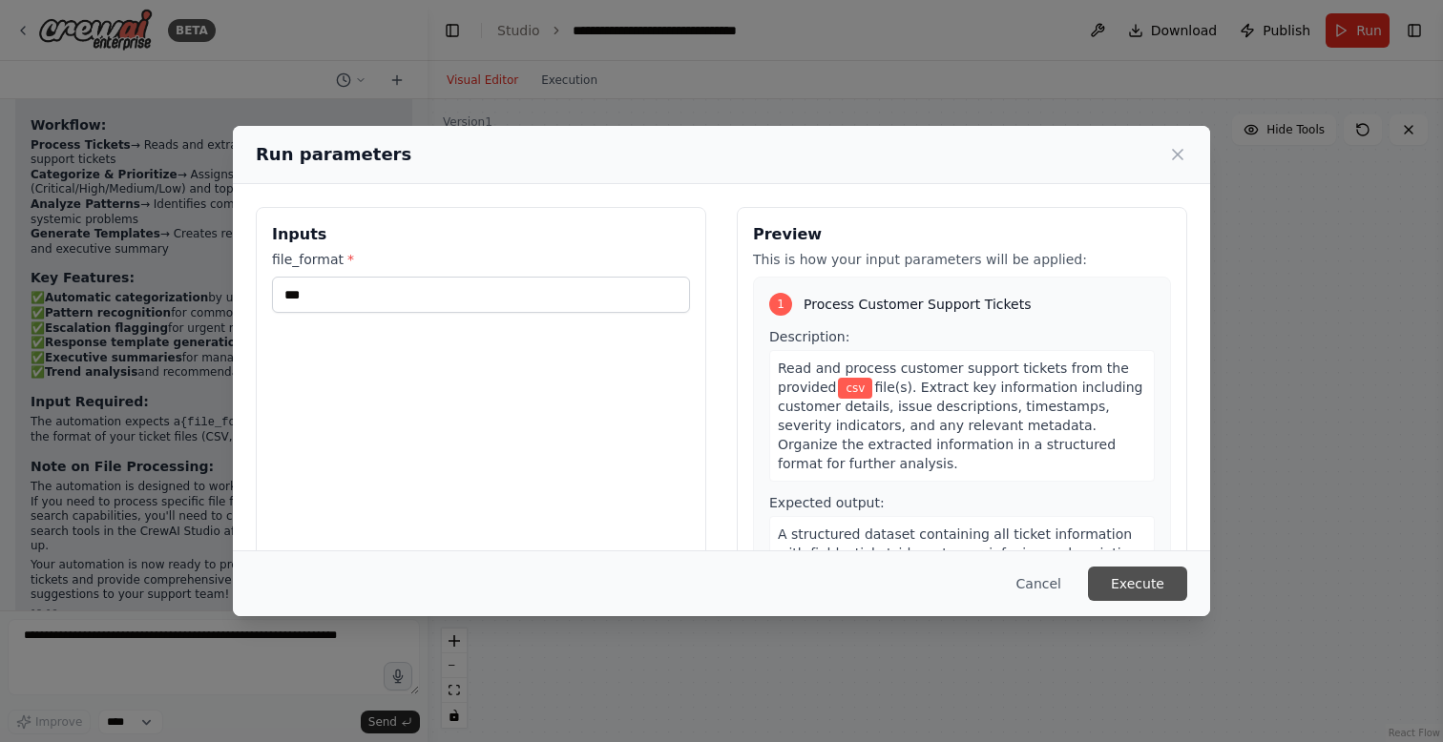
click at [1132, 580] on button "Execute" at bounding box center [1137, 584] width 99 height 34
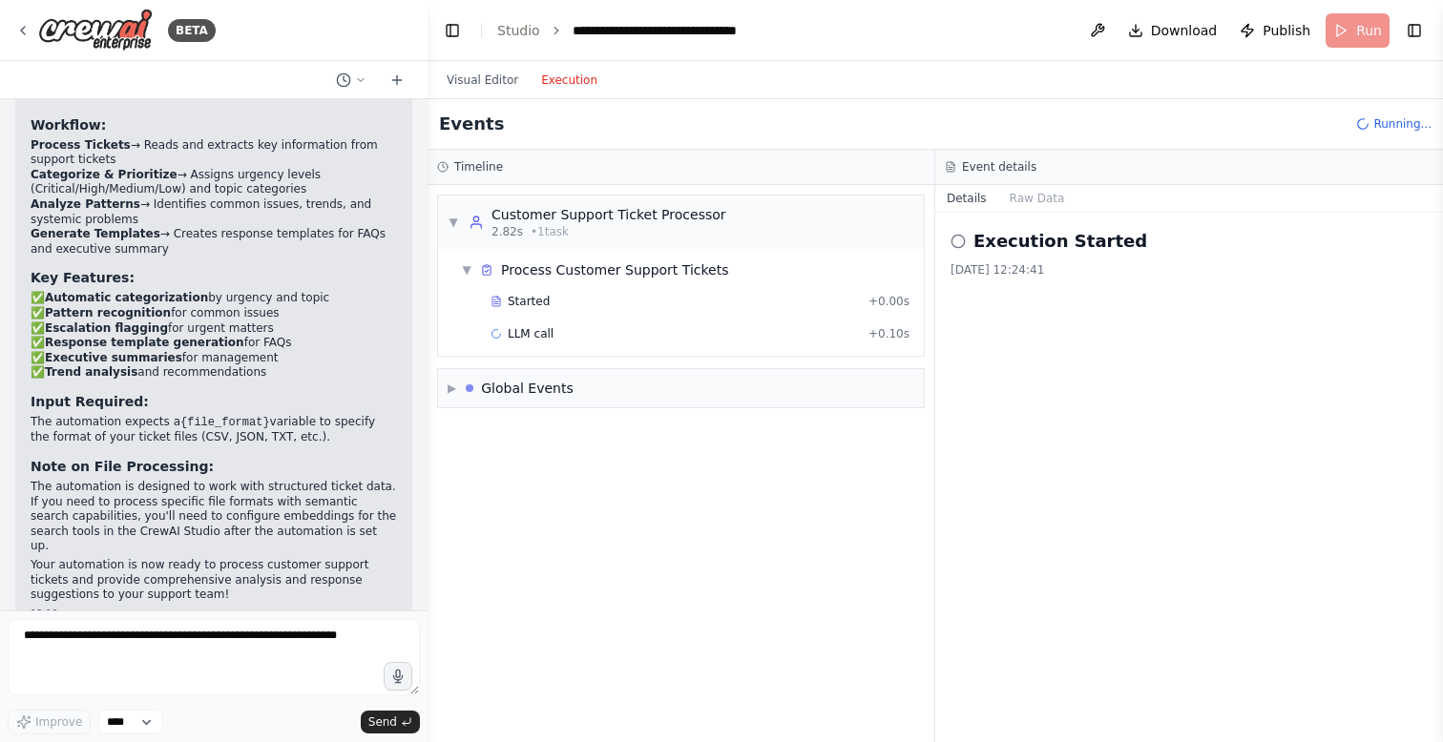
click at [567, 80] on button "Execution" at bounding box center [569, 80] width 79 height 23
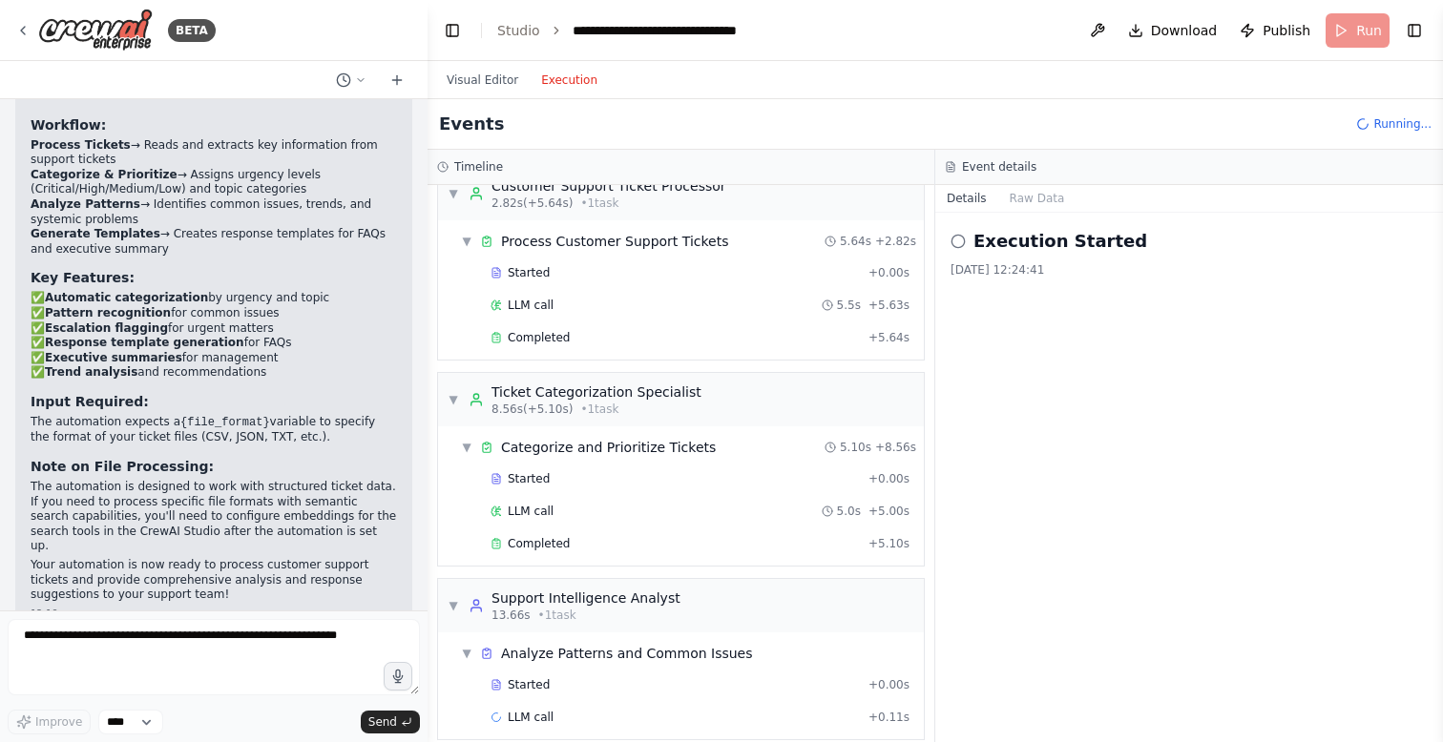
scroll to position [0, 0]
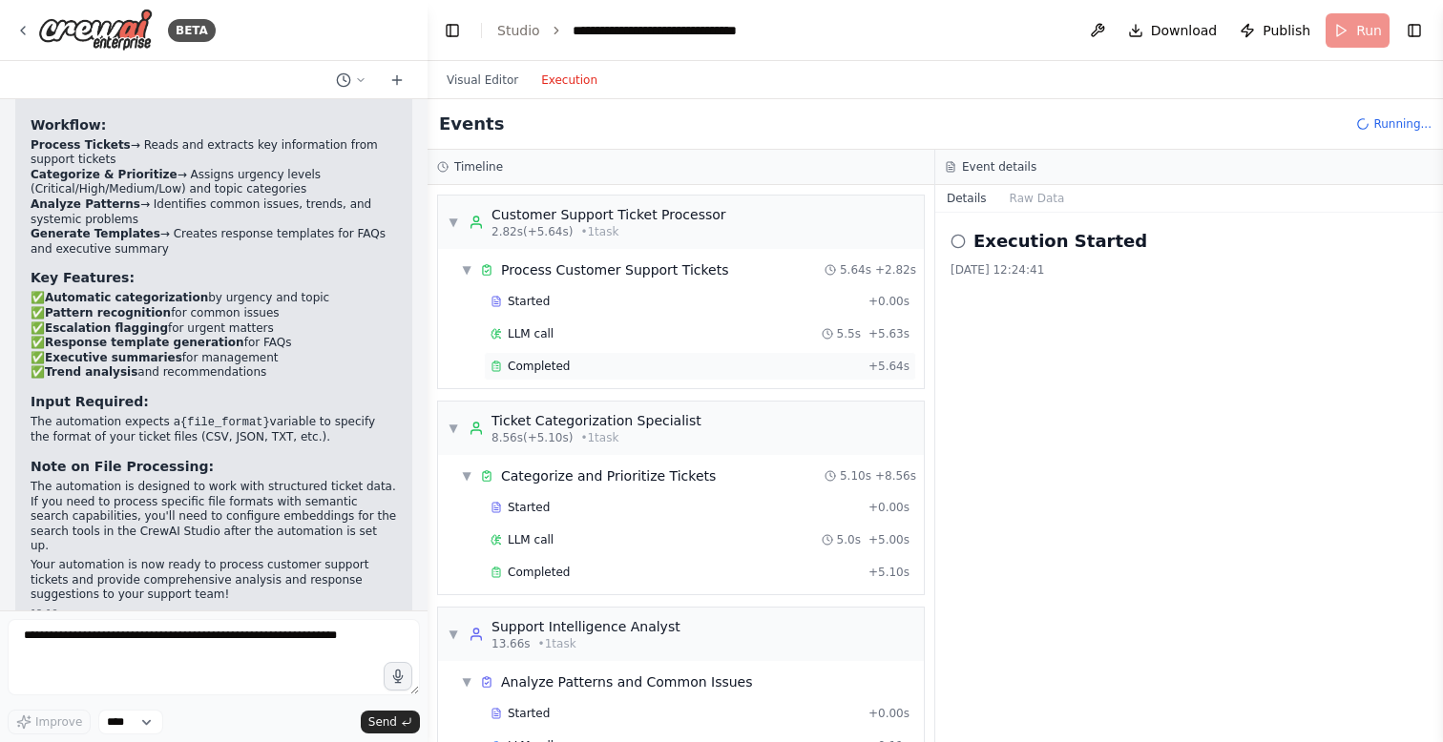
click at [580, 362] on div "Completed" at bounding box center [675, 366] width 370 height 15
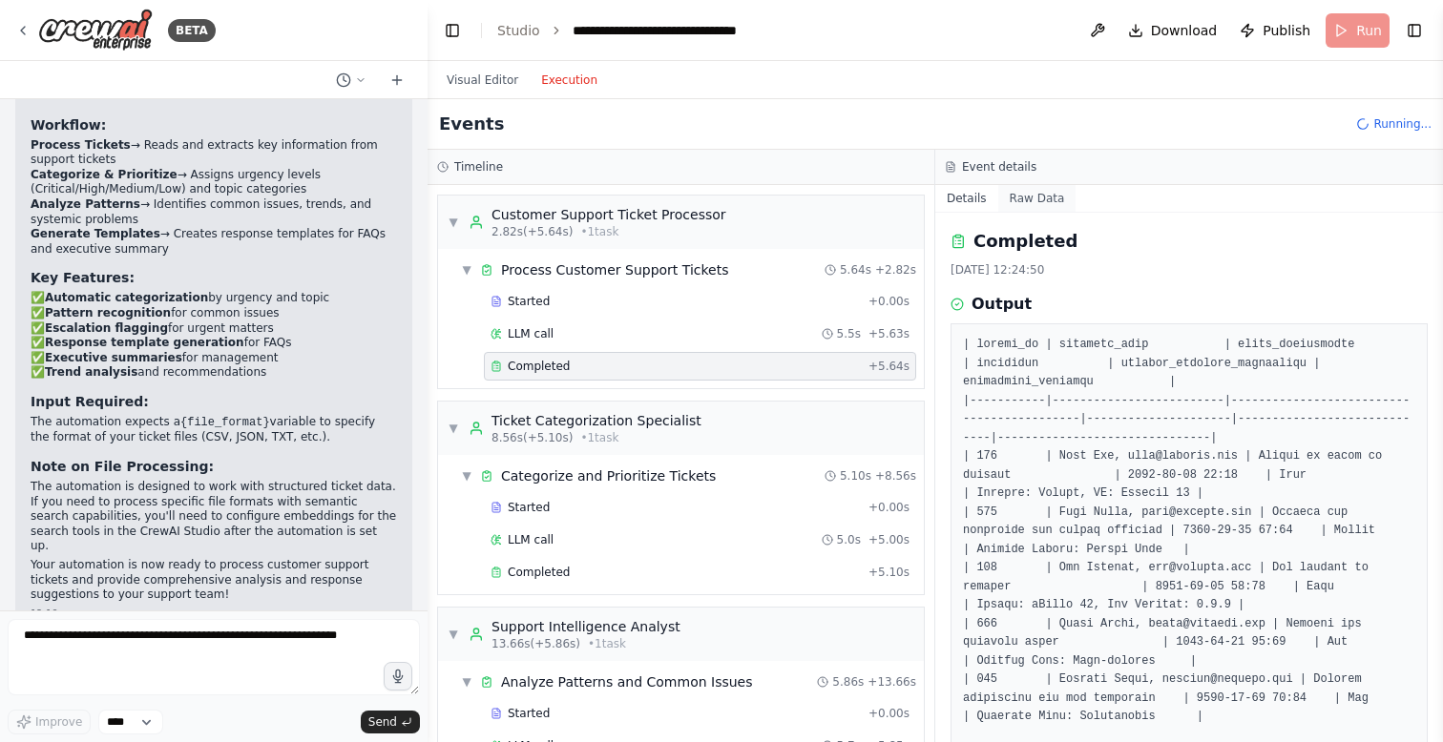
click at [1045, 200] on button "Raw Data" at bounding box center [1037, 198] width 78 height 27
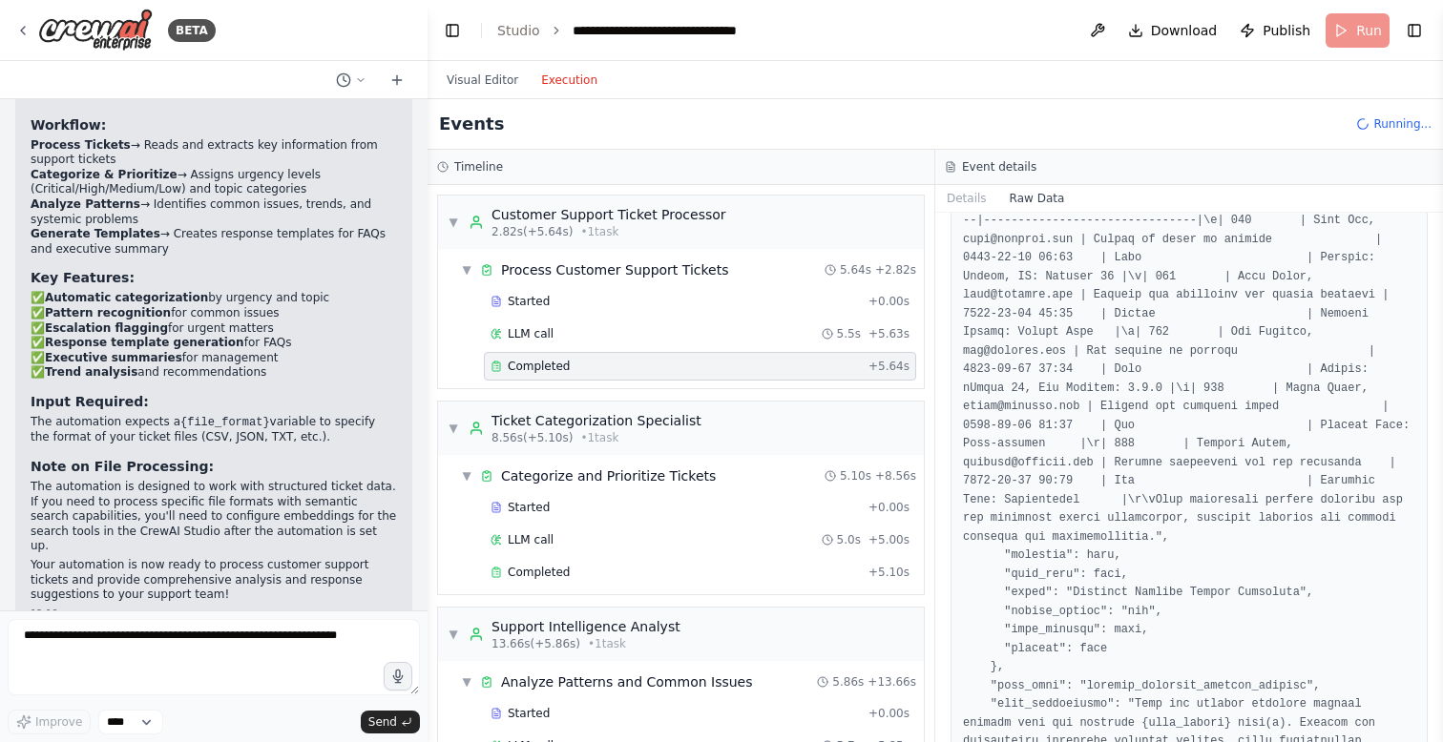
scroll to position [1834, 0]
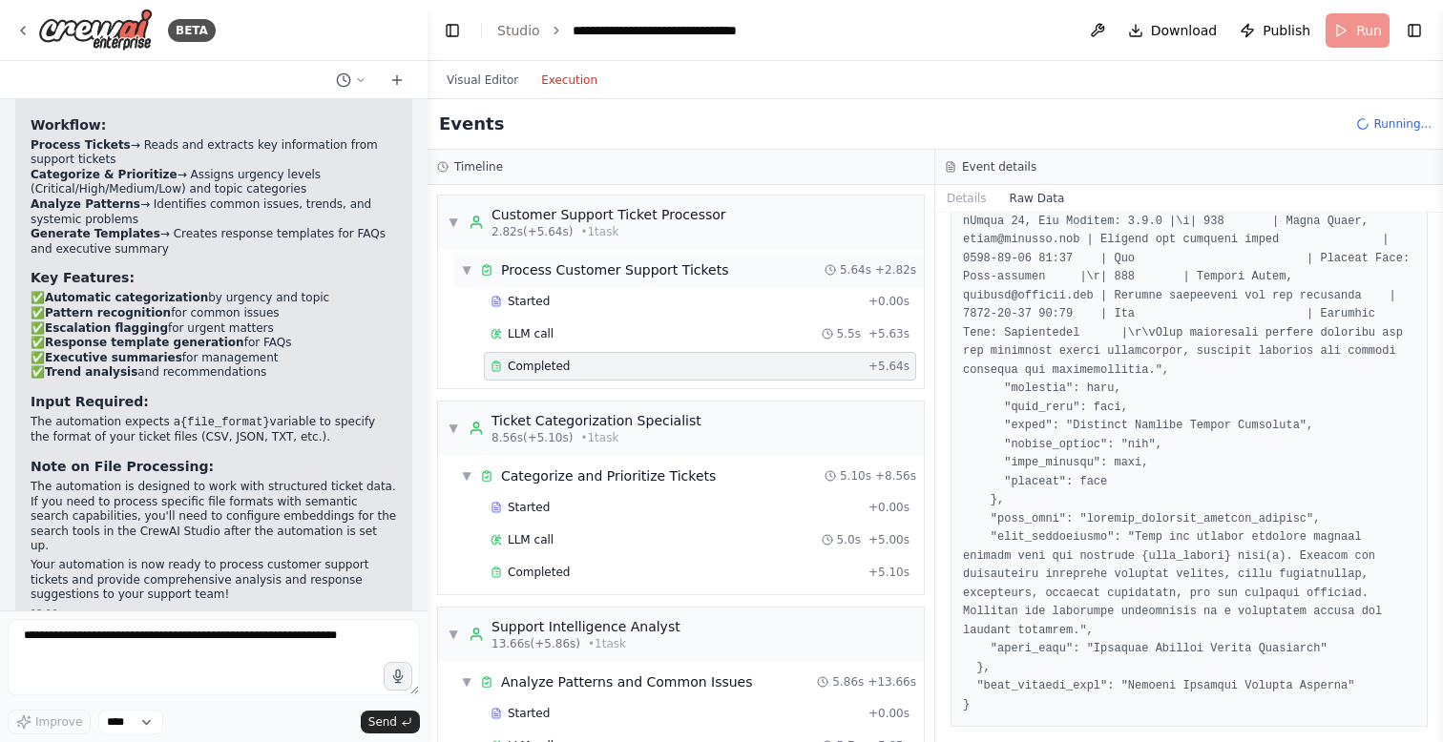
click at [466, 269] on span "▼" at bounding box center [466, 269] width 11 height 15
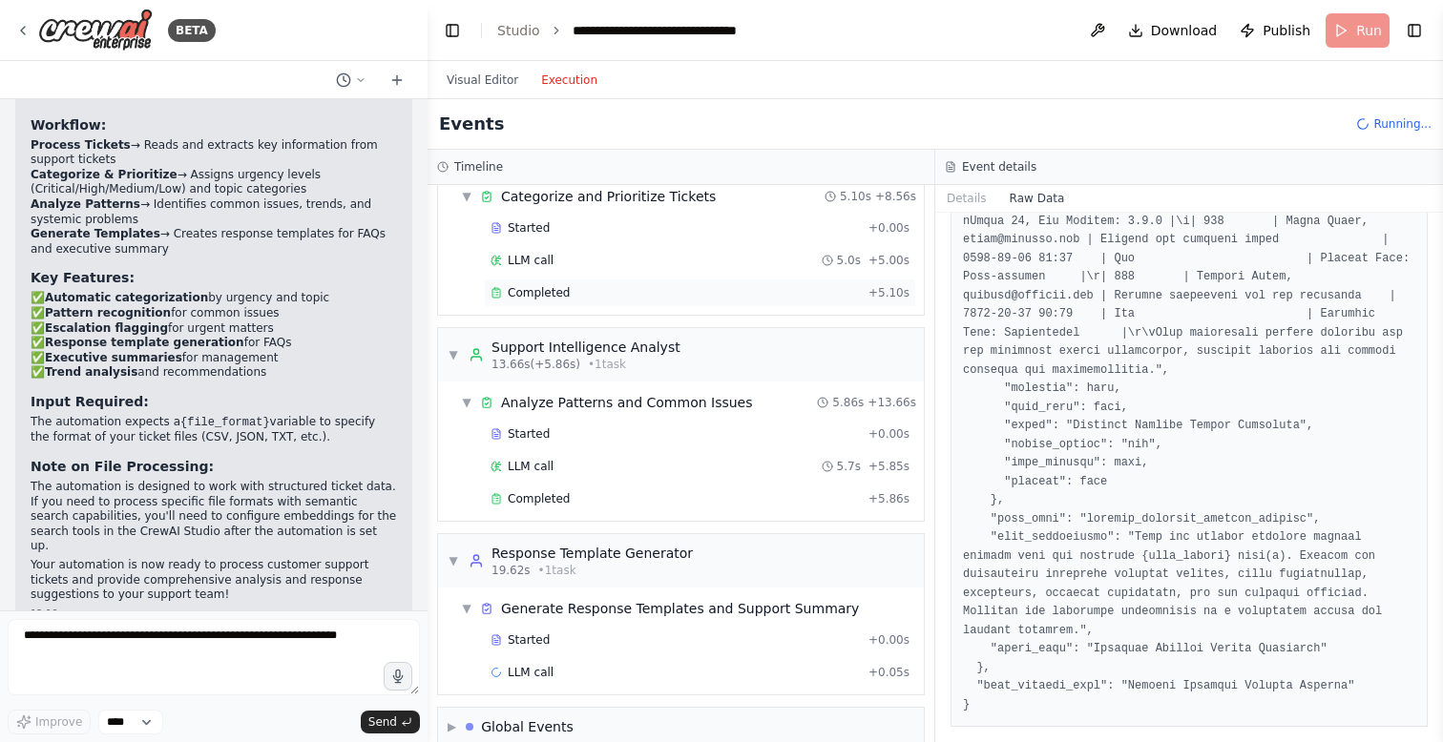
scroll to position [208, 0]
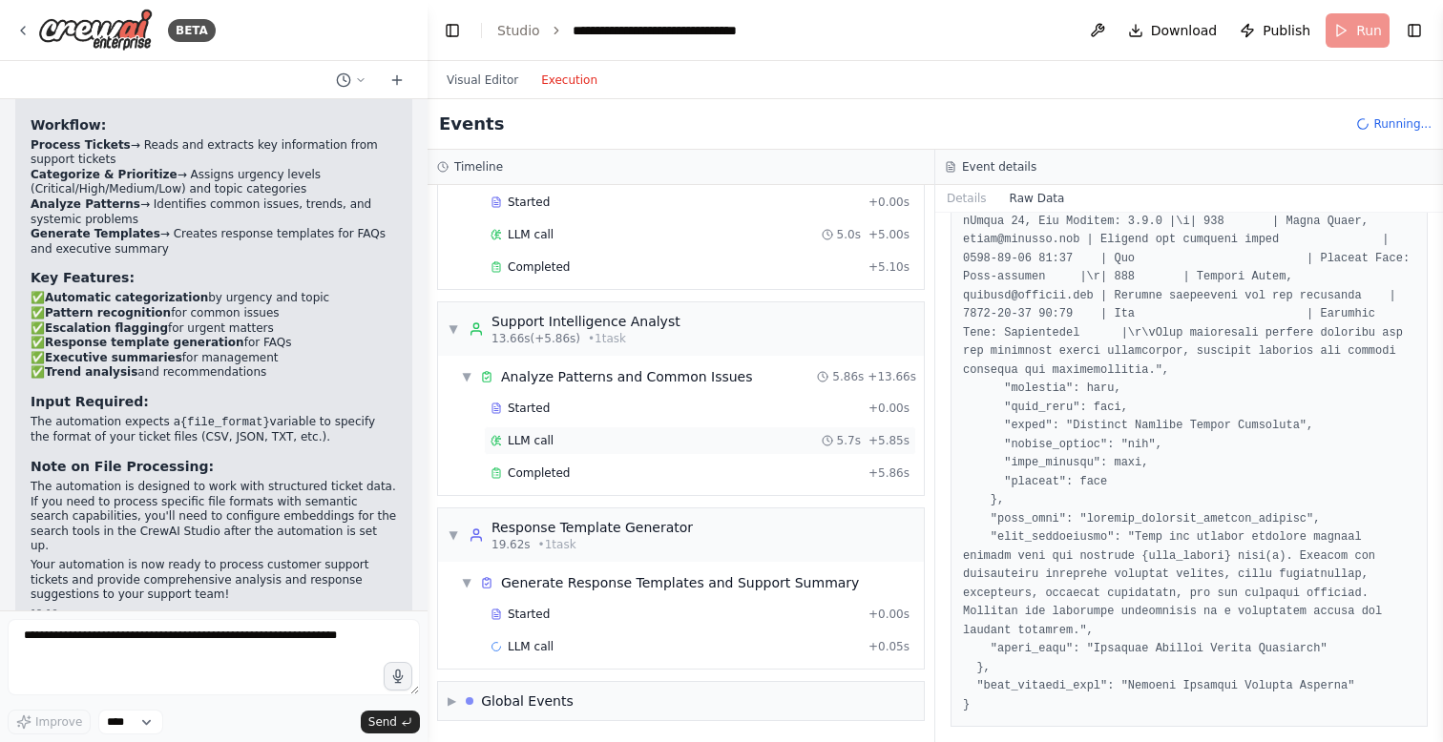
click at [573, 433] on div "LLM call 5.7s + 5.85s" at bounding box center [699, 440] width 419 height 15
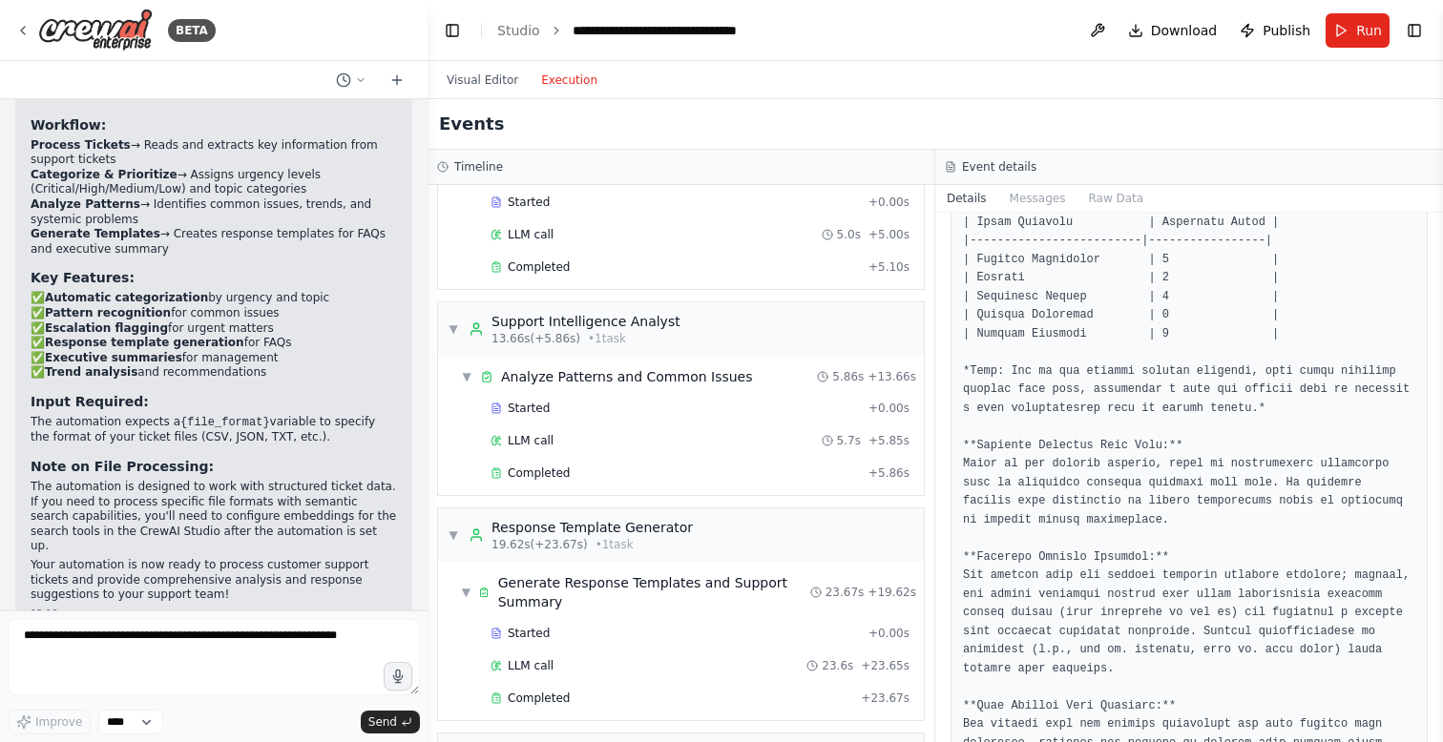
scroll to position [0, 0]
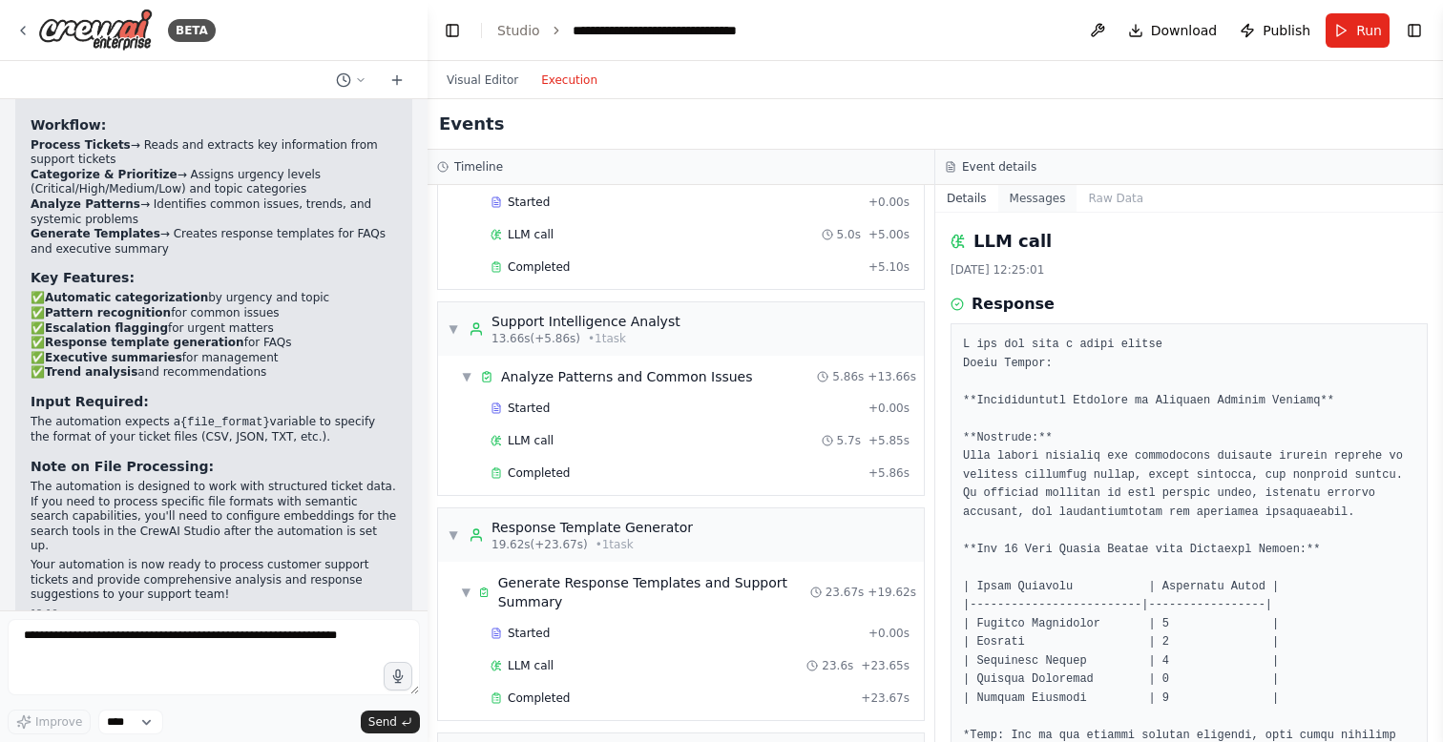
click at [1047, 197] on button "Messages" at bounding box center [1037, 198] width 79 height 27
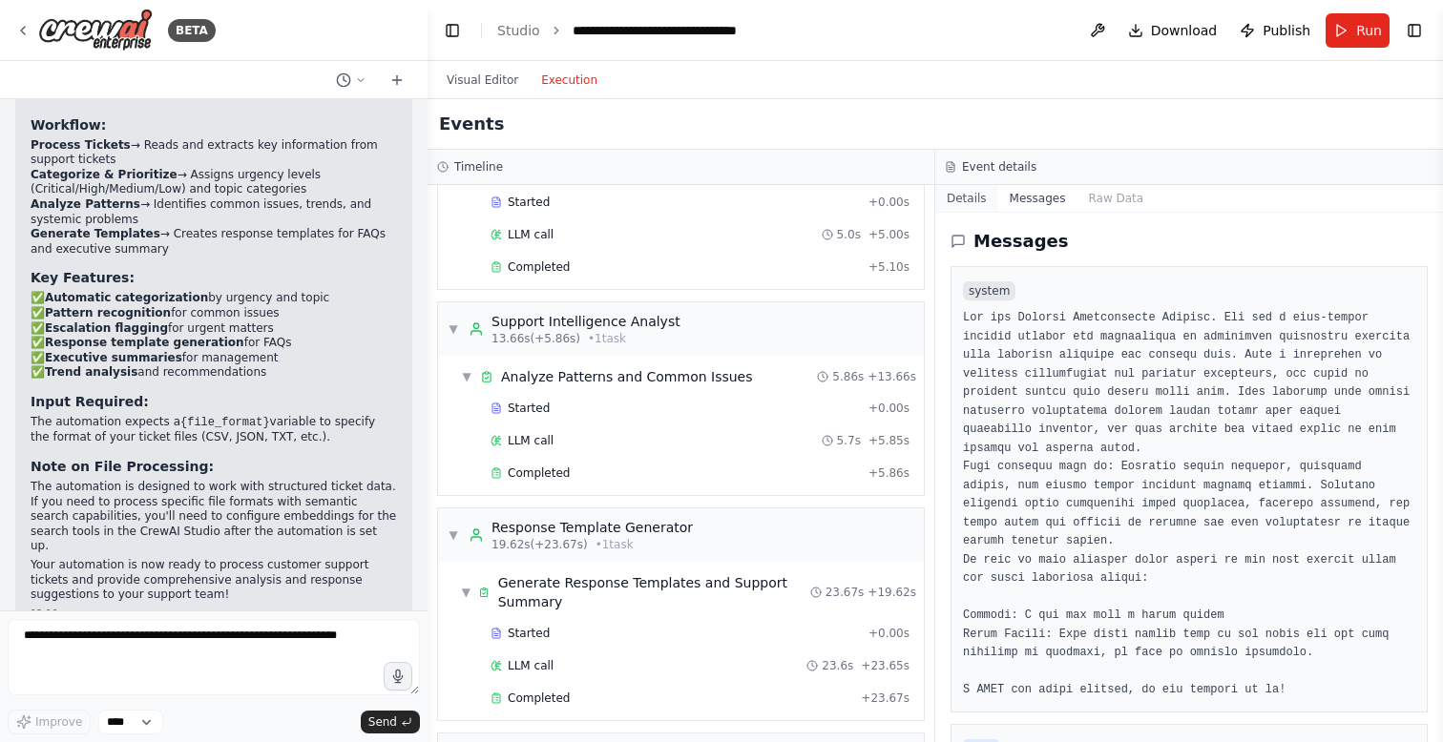
click at [968, 200] on button "Details" at bounding box center [966, 198] width 63 height 27
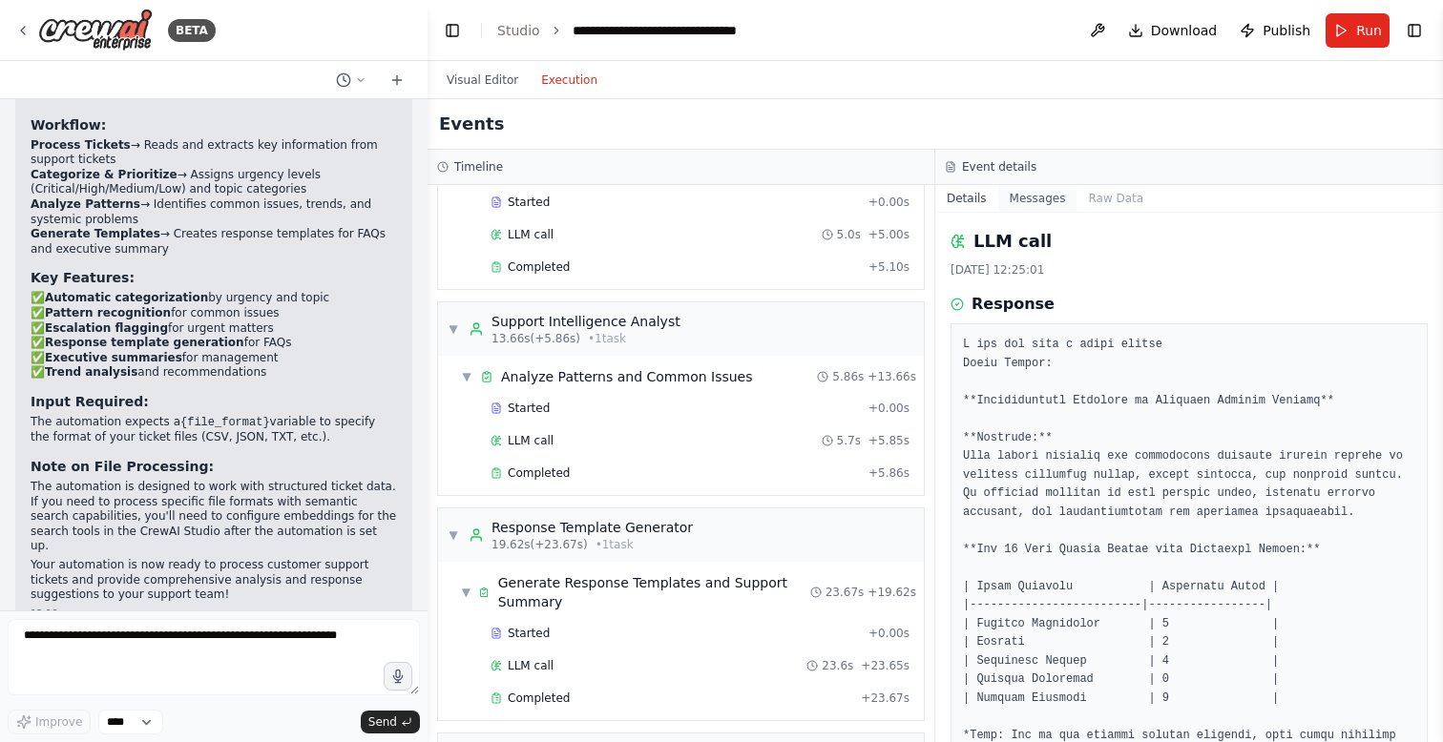
click at [1036, 194] on button "Messages" at bounding box center [1037, 198] width 79 height 27
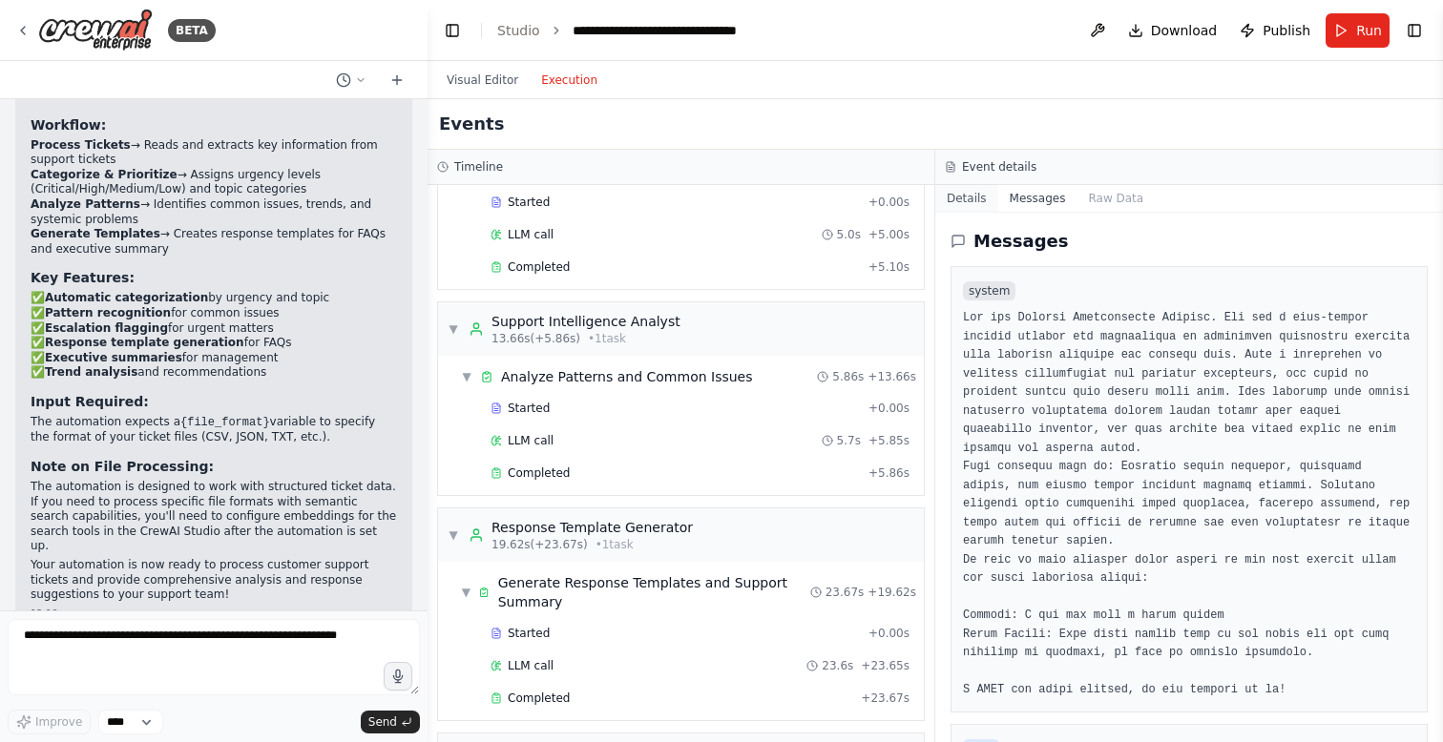
click at [977, 201] on button "Details" at bounding box center [966, 198] width 63 height 27
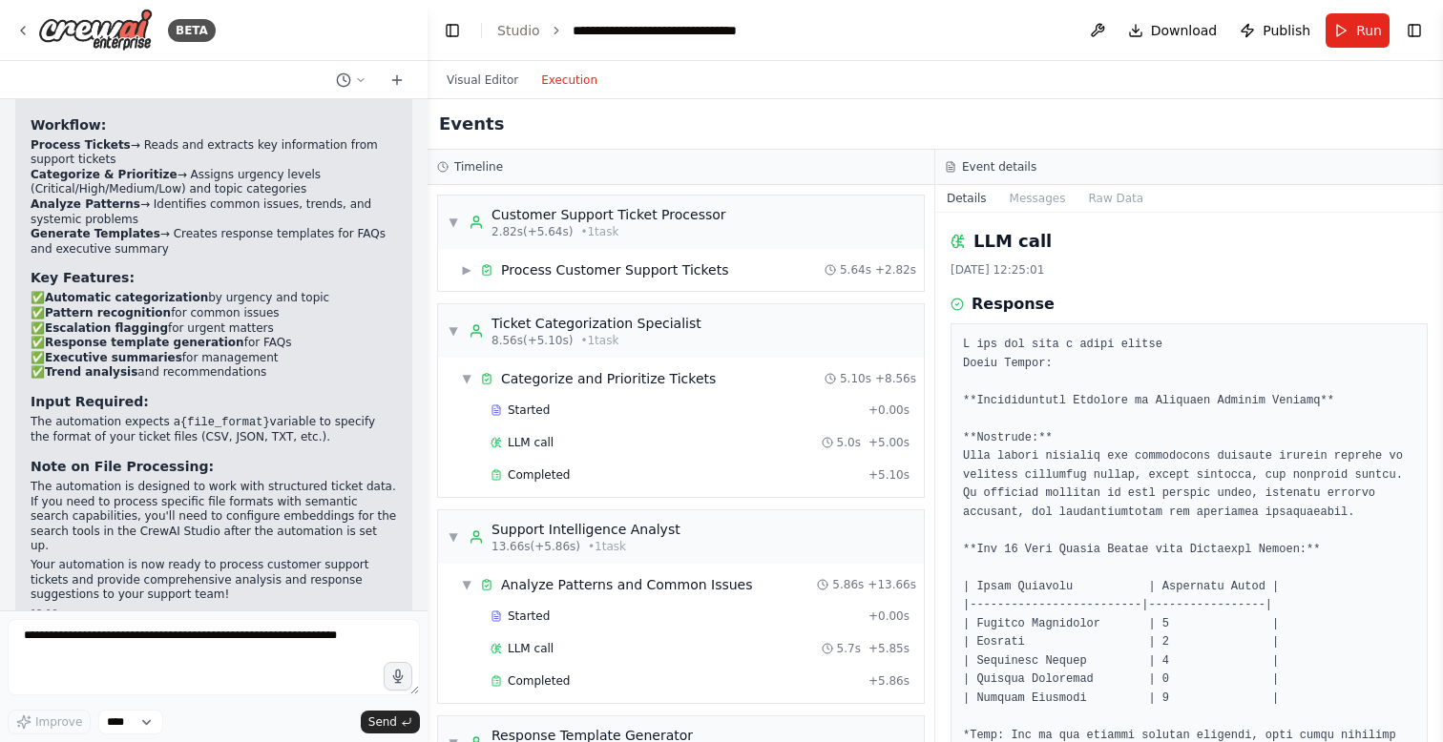
scroll to position [260, 0]
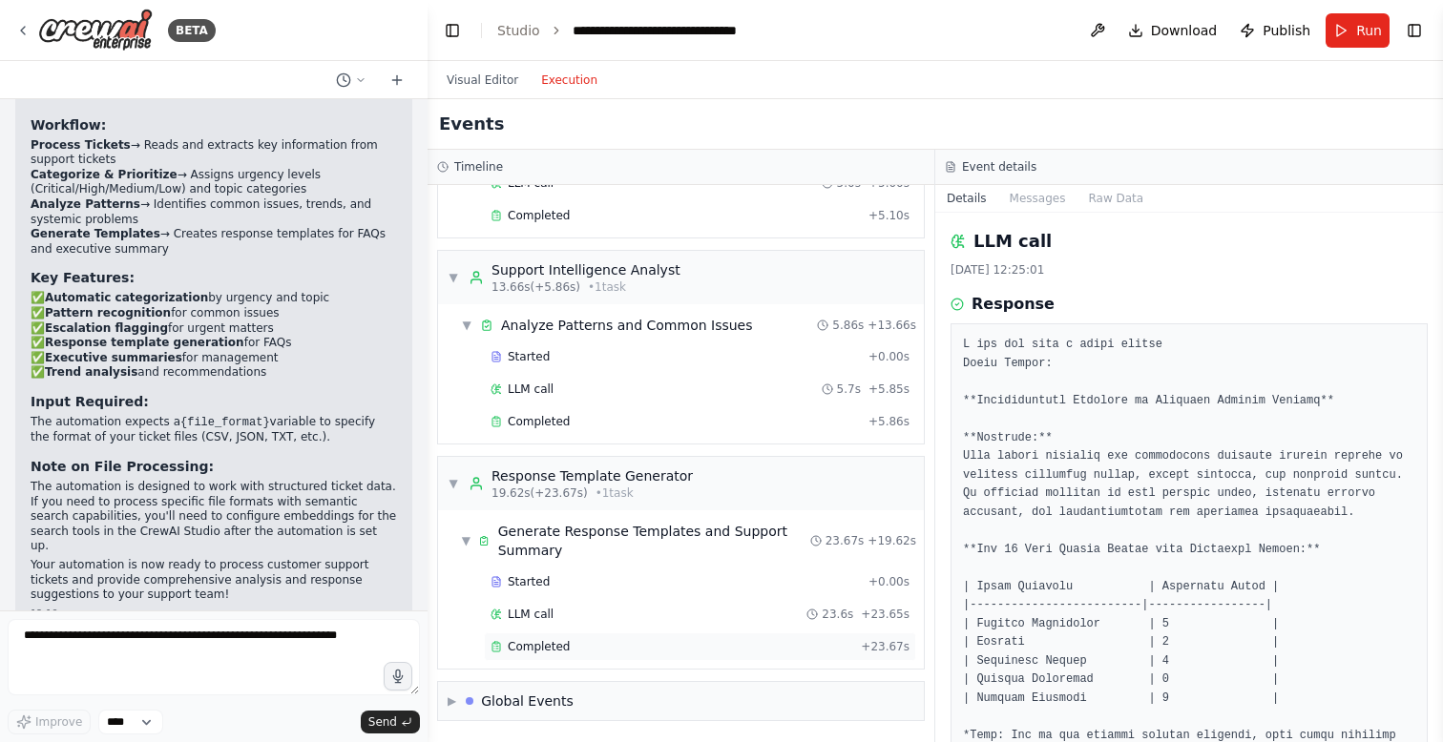
click at [522, 648] on span "Completed" at bounding box center [539, 646] width 62 height 15
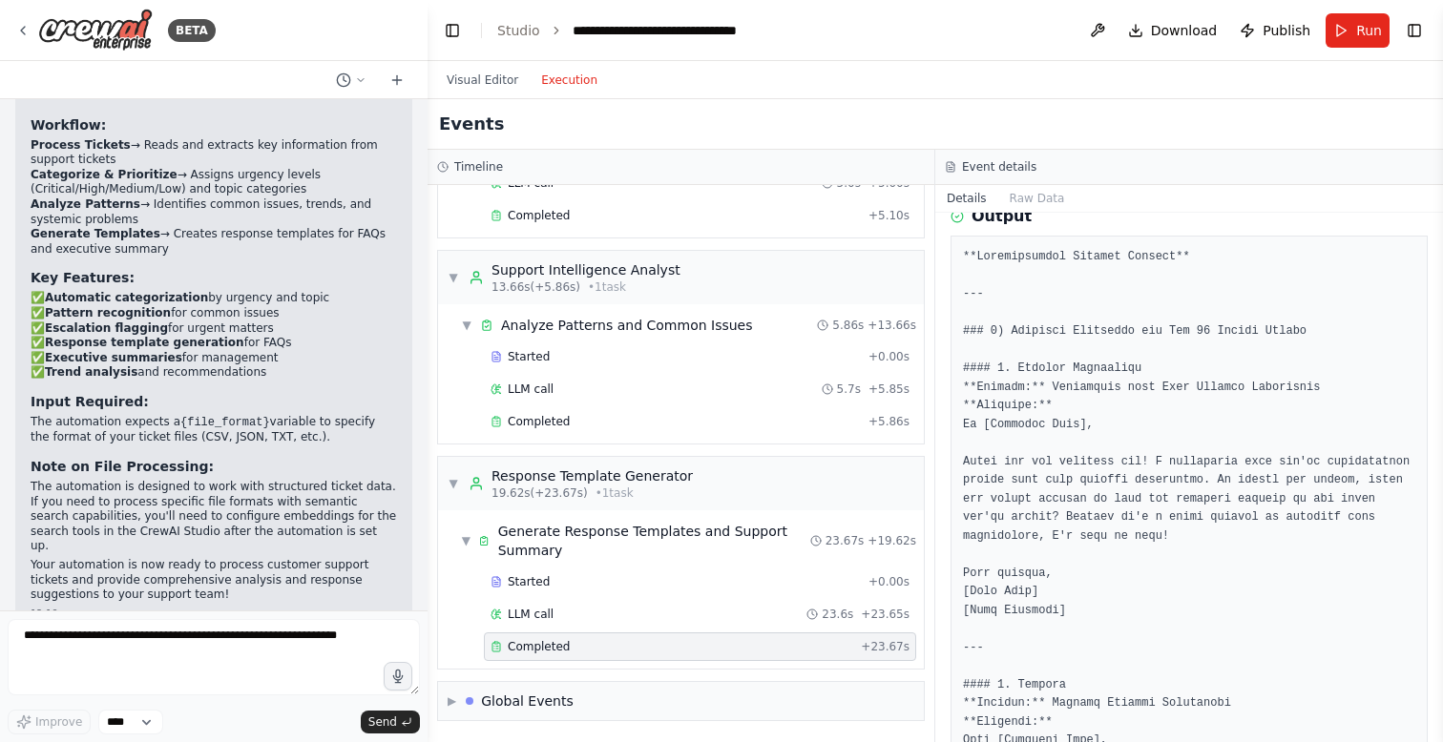
scroll to position [91, 0]
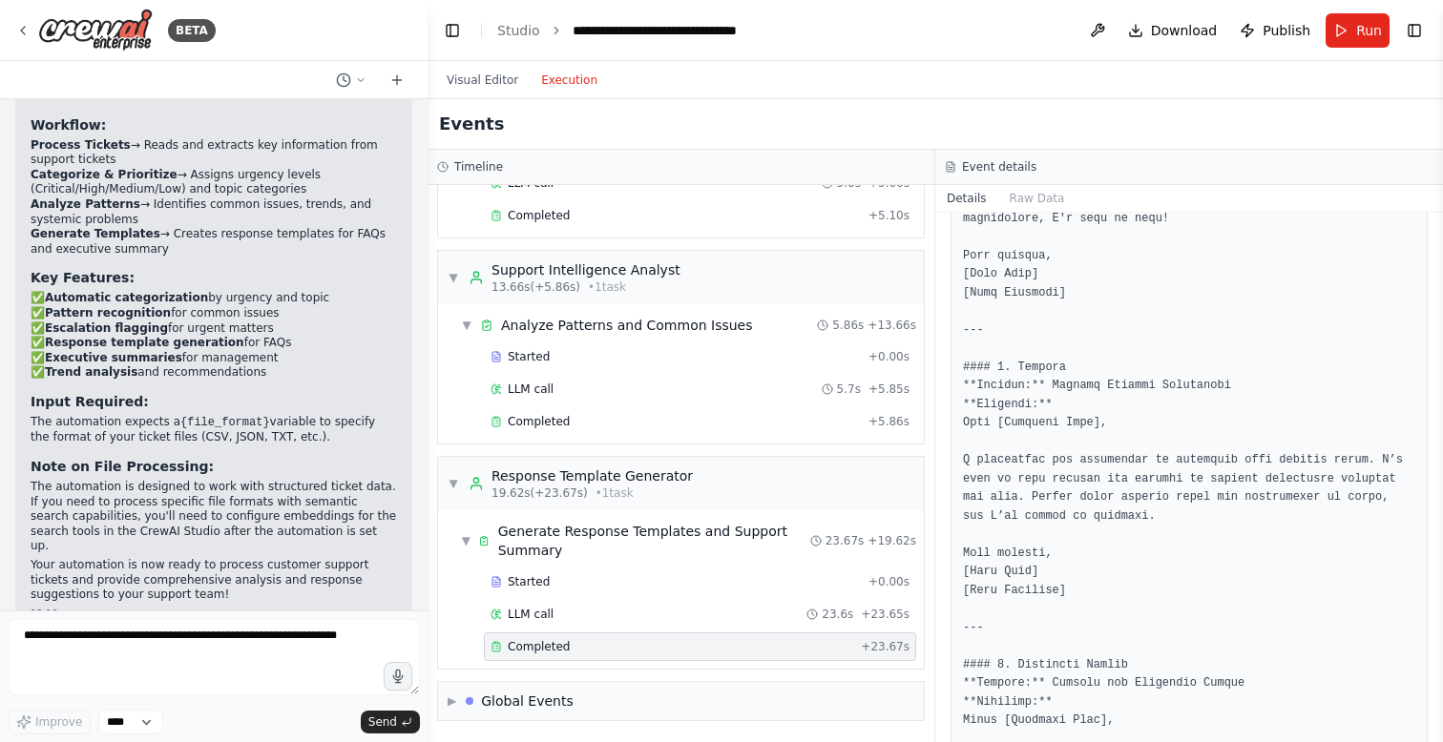
scroll to position [371, 0]
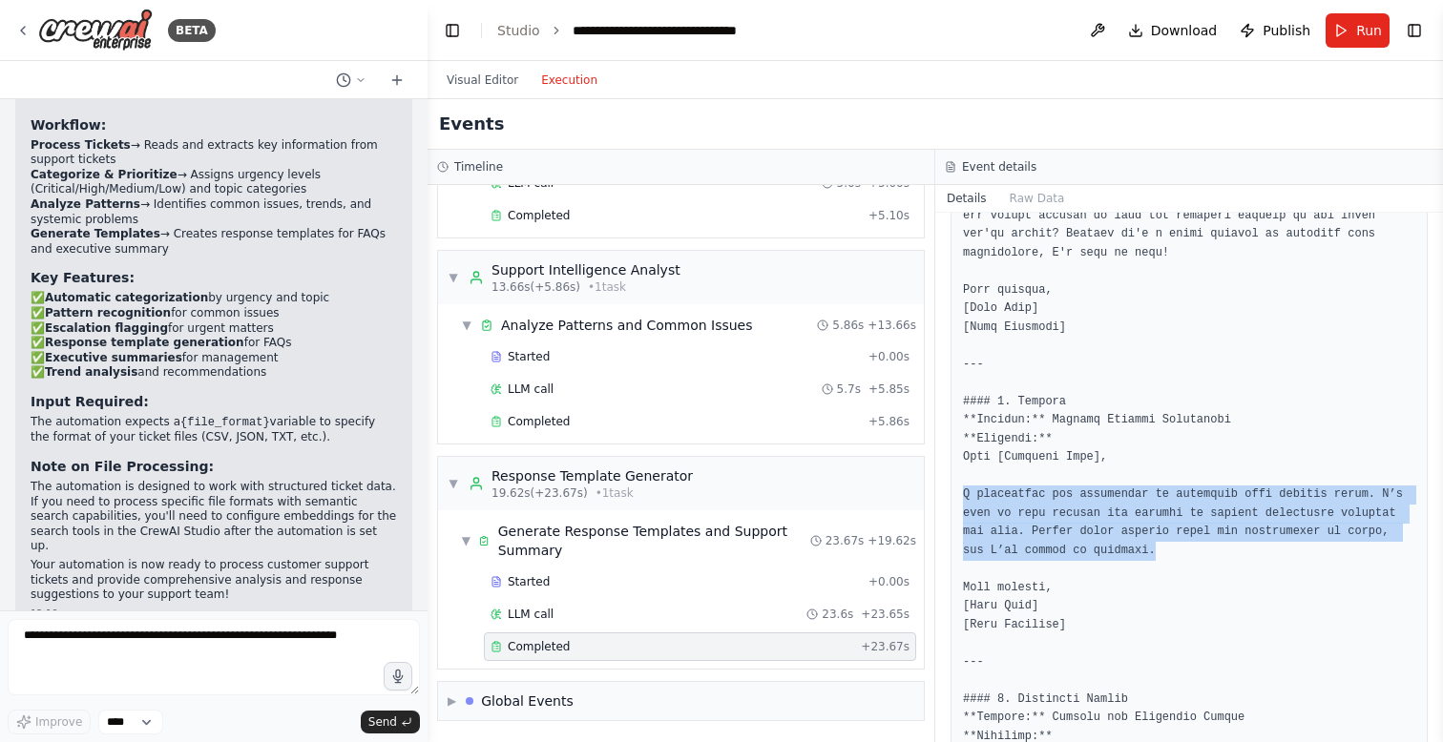
drag, startPoint x: 961, startPoint y: 494, endPoint x: 1156, endPoint y: 554, distance: 203.7
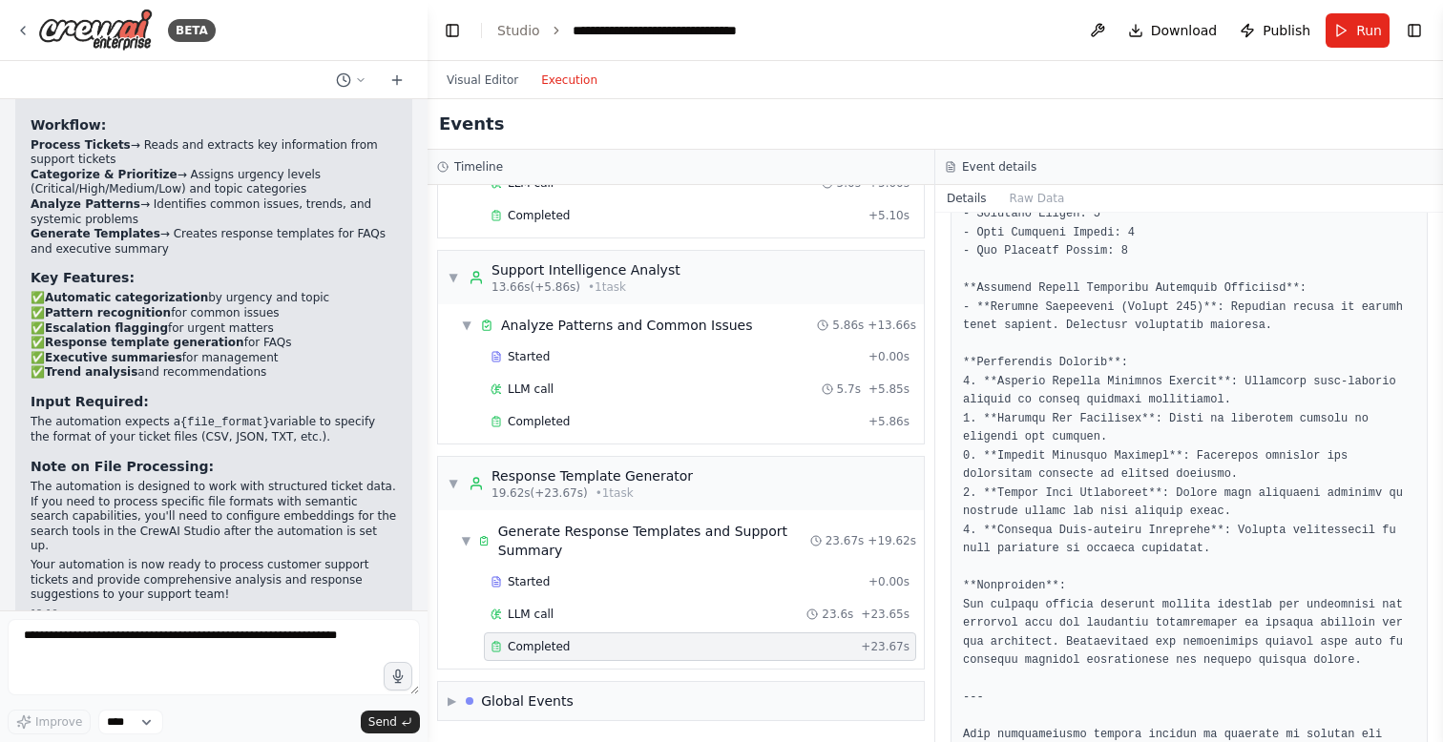
scroll to position [3897, 0]
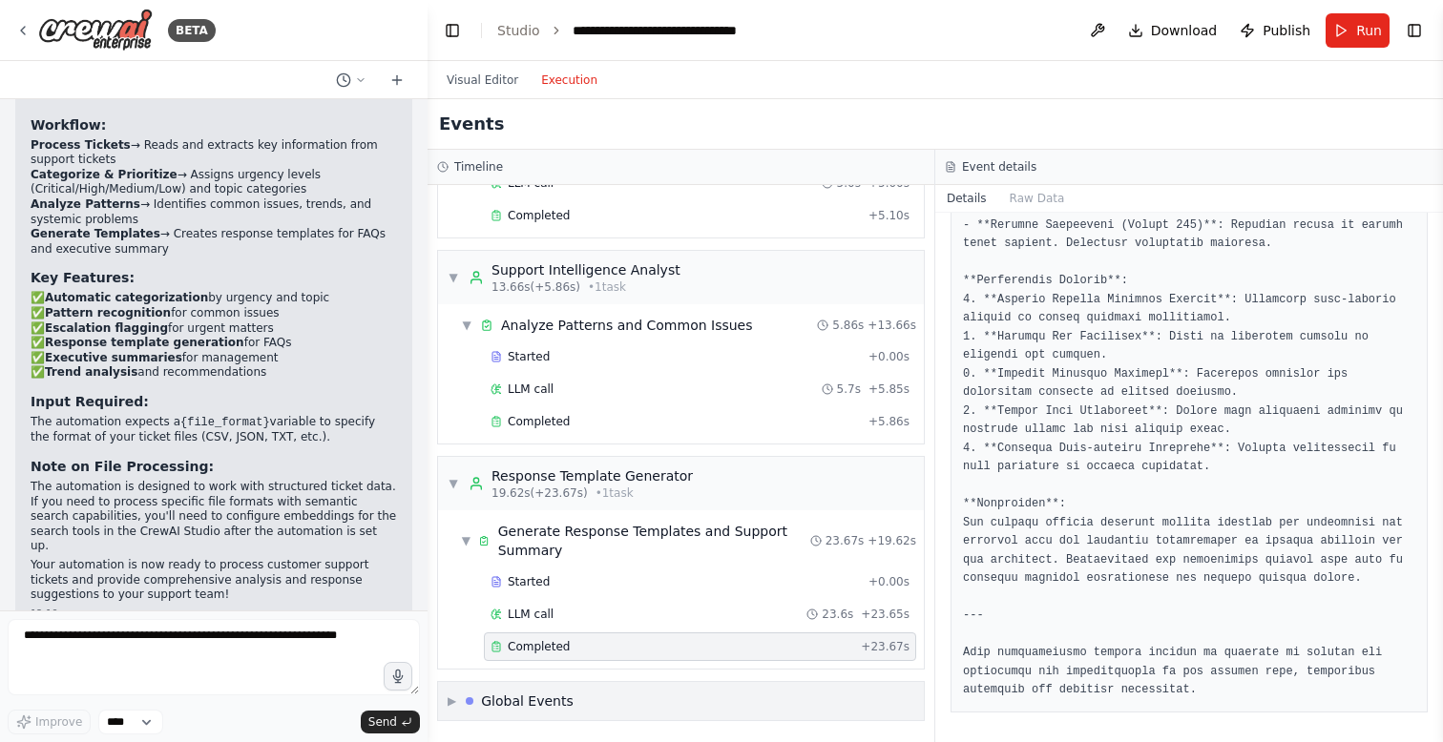
click at [439, 705] on div "▶ Global Events" at bounding box center [681, 701] width 486 height 38
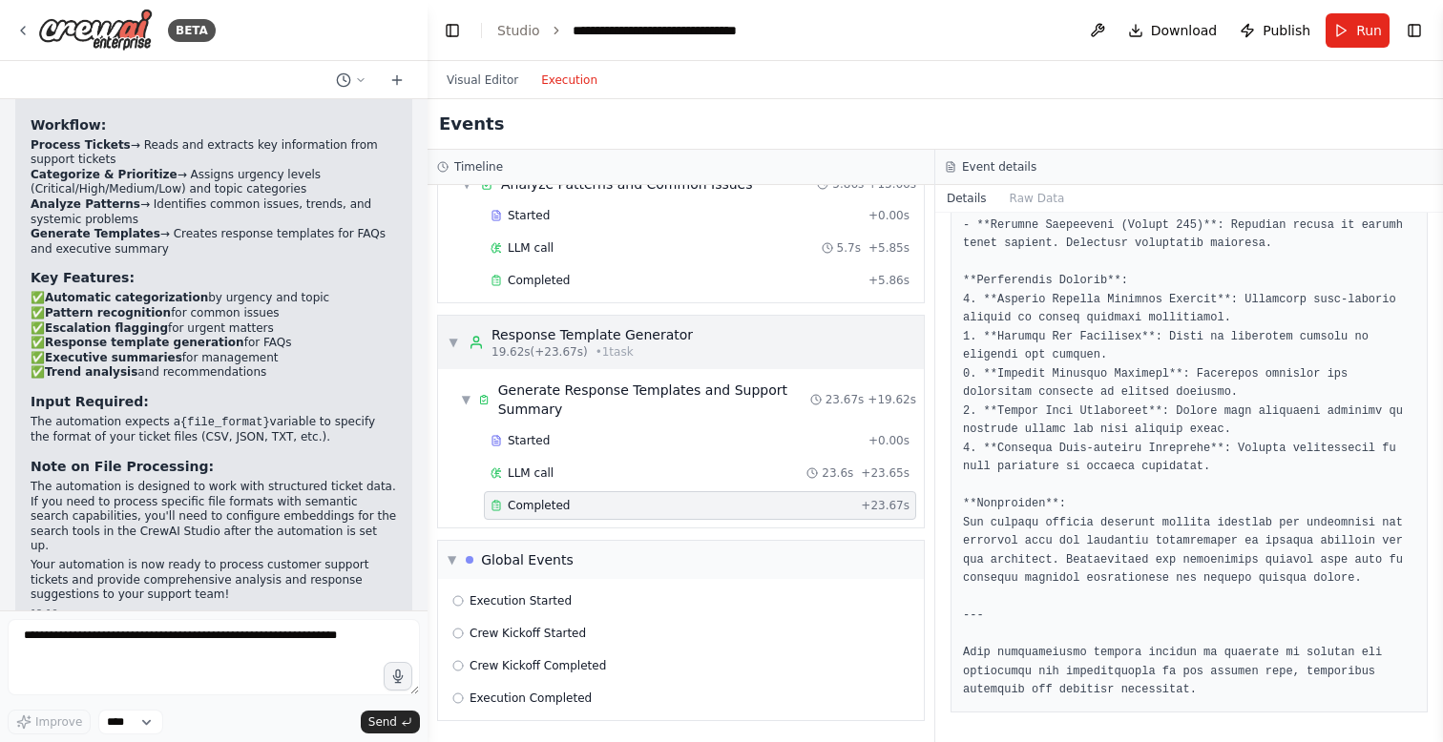
scroll to position [0, 0]
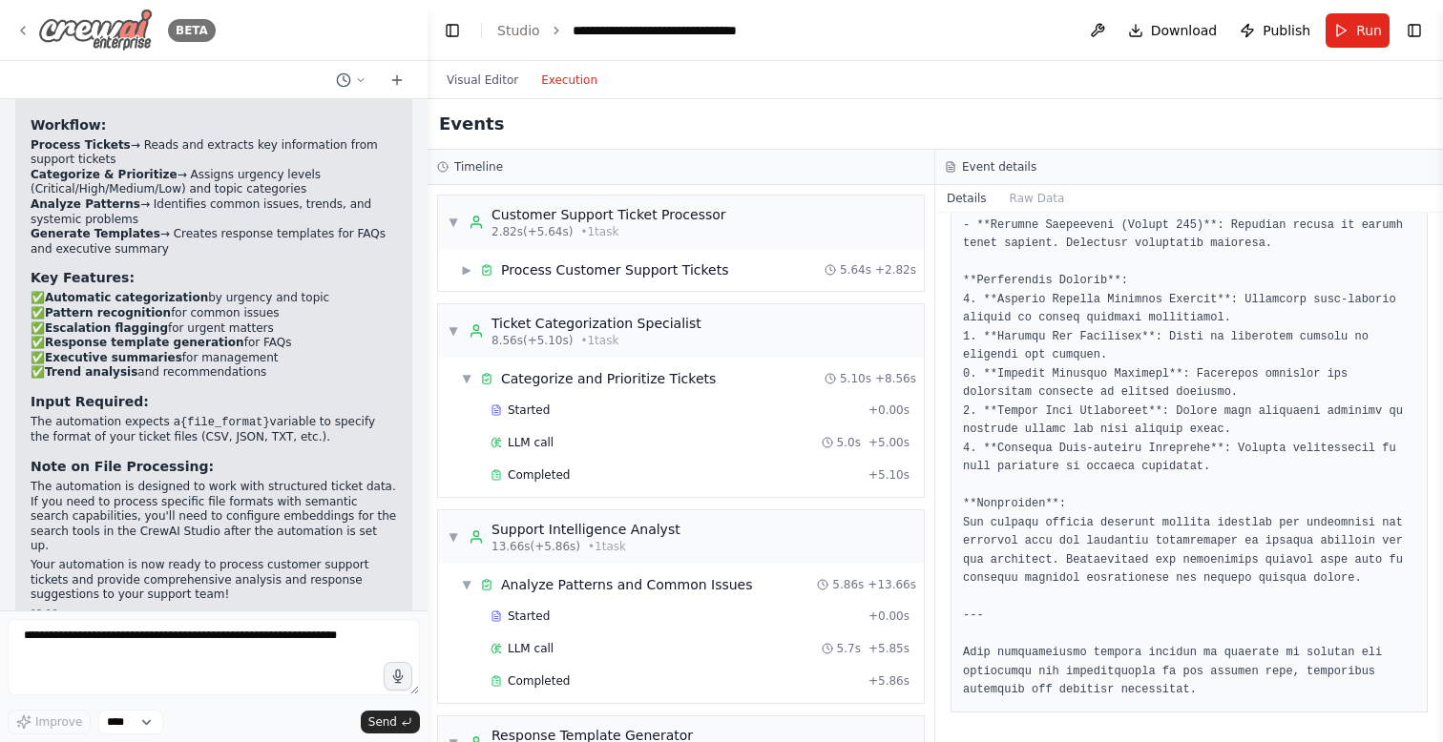
click at [26, 24] on icon at bounding box center [22, 30] width 15 height 15
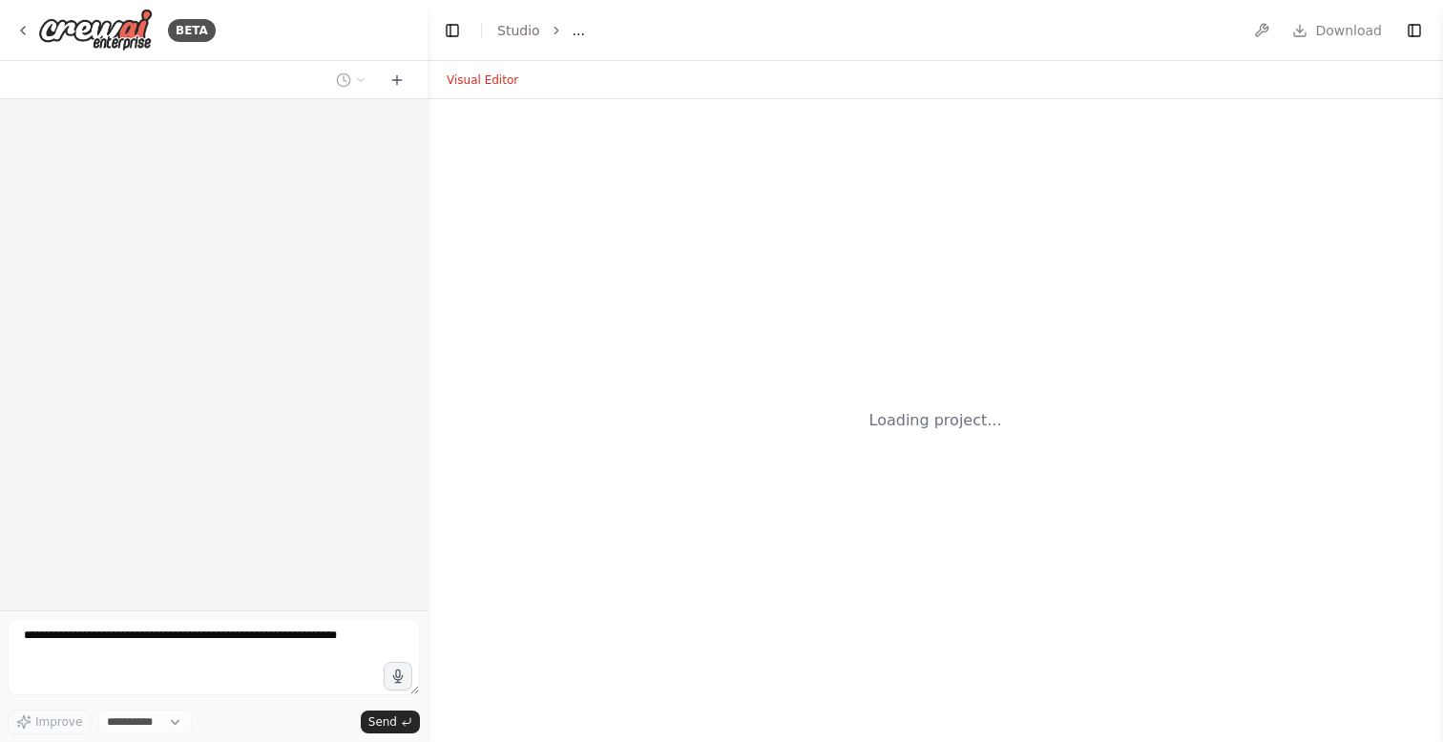
select select "****"
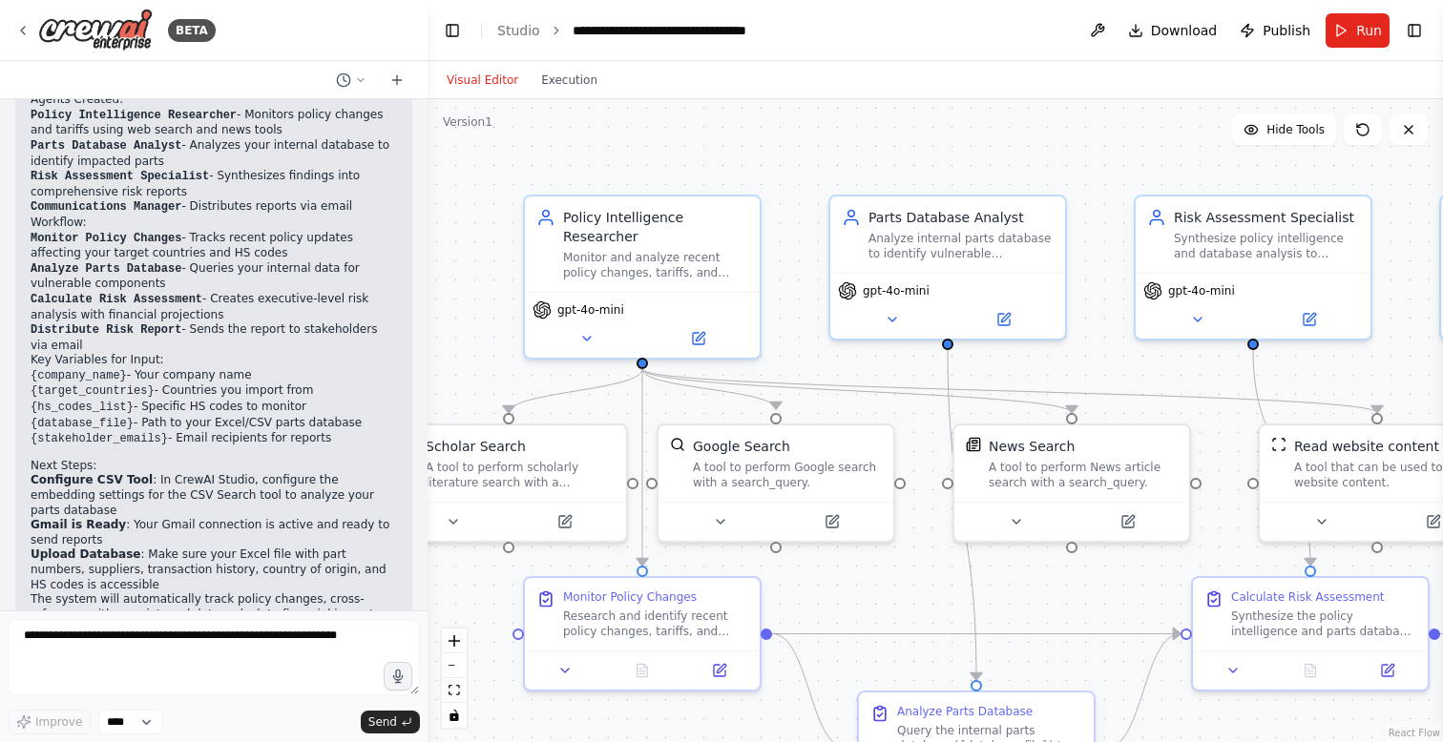
scroll to position [1651, 0]
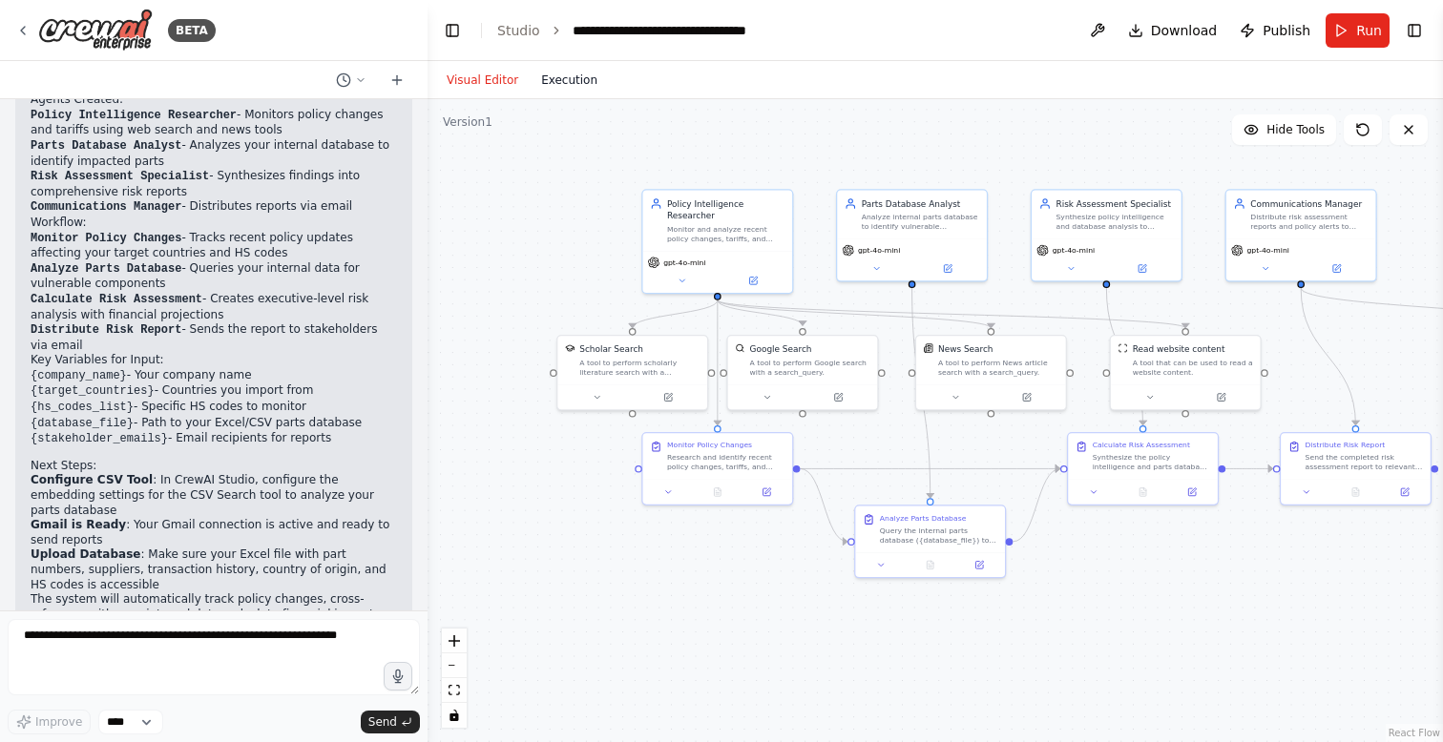
click at [564, 73] on button "Execution" at bounding box center [569, 80] width 79 height 23
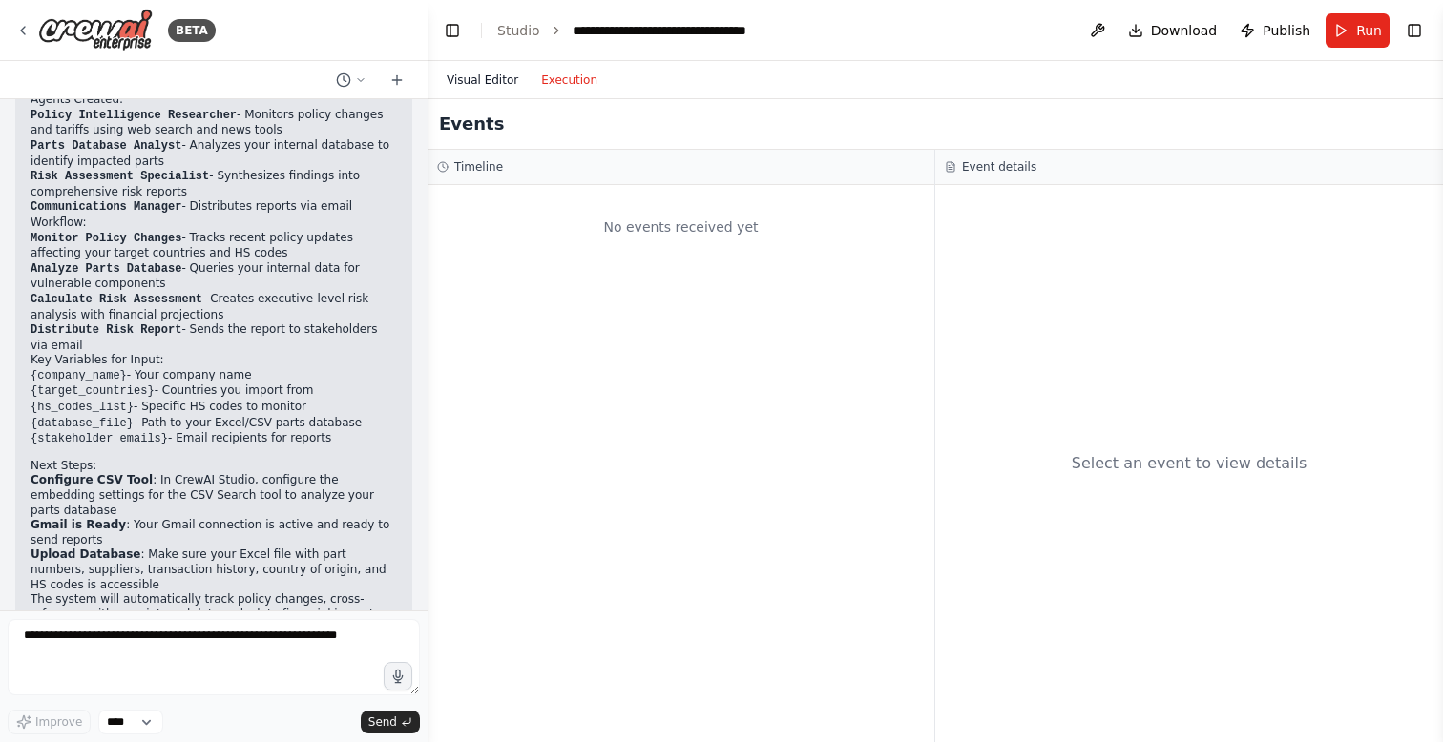
click at [481, 73] on button "Visual Editor" at bounding box center [482, 80] width 94 height 23
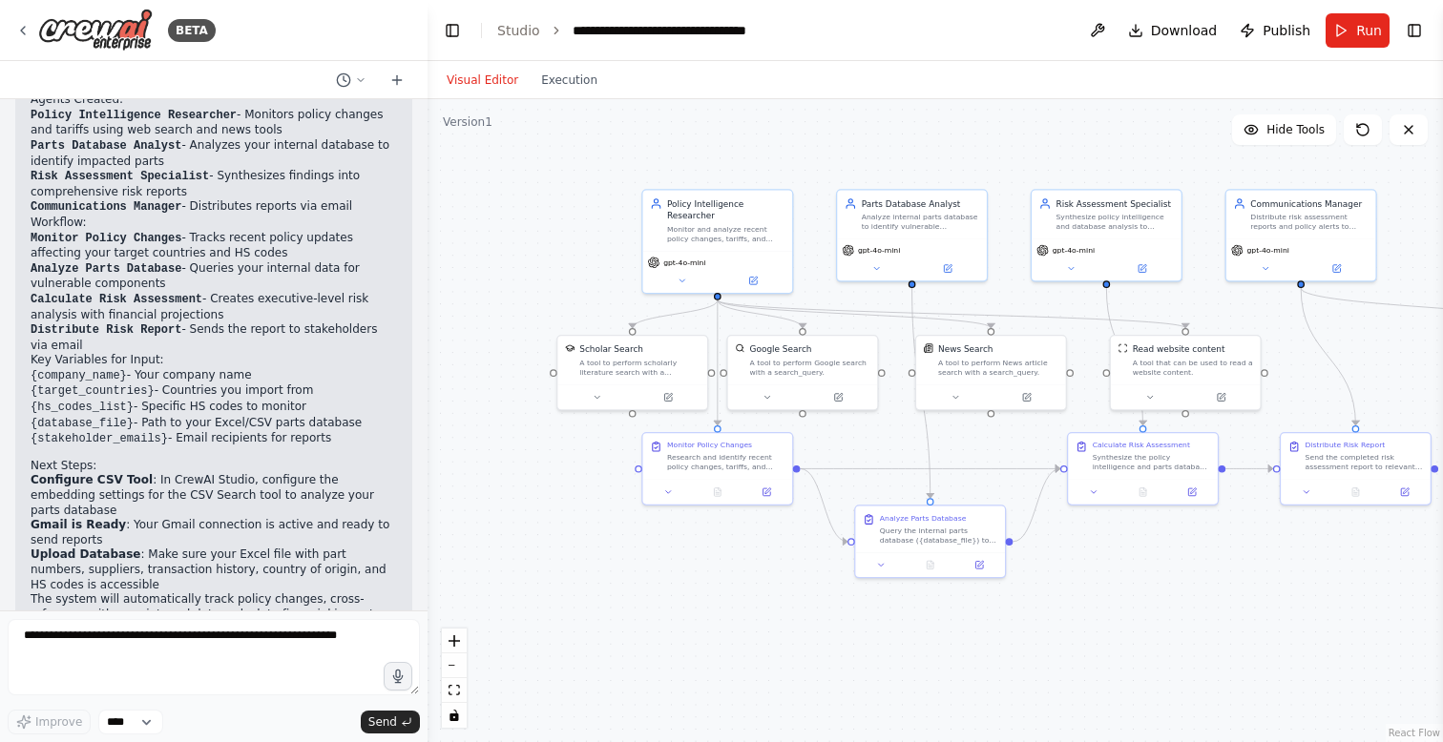
click at [615, 242] on div ".deletable-edge-delete-btn { width: 20px; height: 20px; border: 0px solid #ffff…" at bounding box center [934, 420] width 1015 height 643
click at [21, 23] on icon at bounding box center [22, 30] width 15 height 15
